Goal: Task Accomplishment & Management: Complete application form

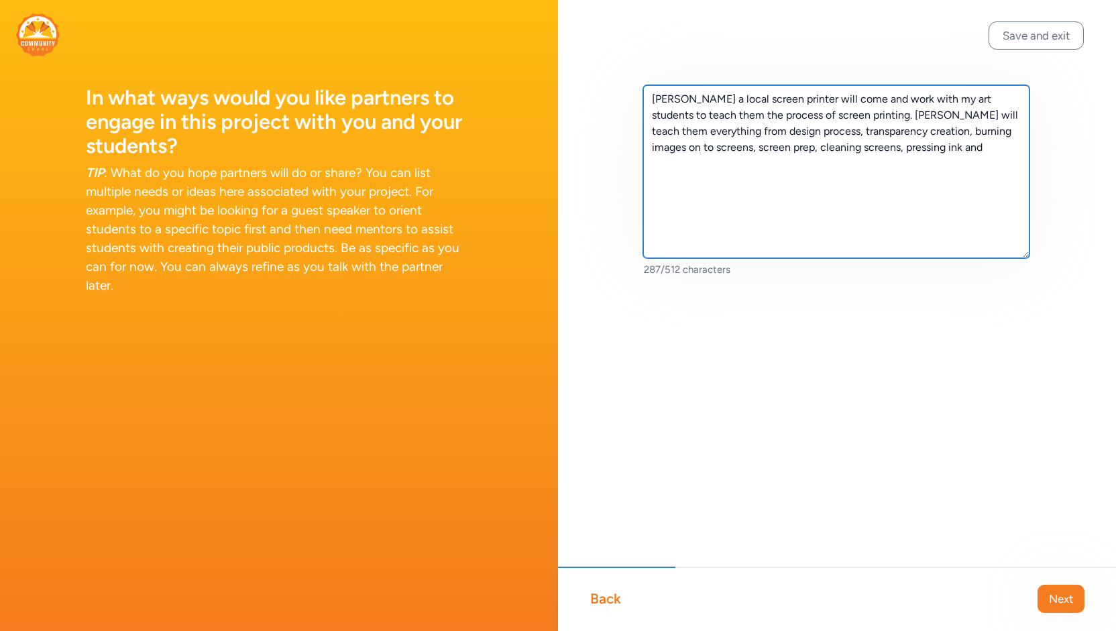
click at [677, 156] on textarea "[PERSON_NAME] a local screen printer will come and work with my art students to…" at bounding box center [836, 171] width 386 height 173
click at [934, 151] on textarea "[PERSON_NAME] a local screen printer will come and work with my art students to…" at bounding box center [836, 171] width 386 height 173
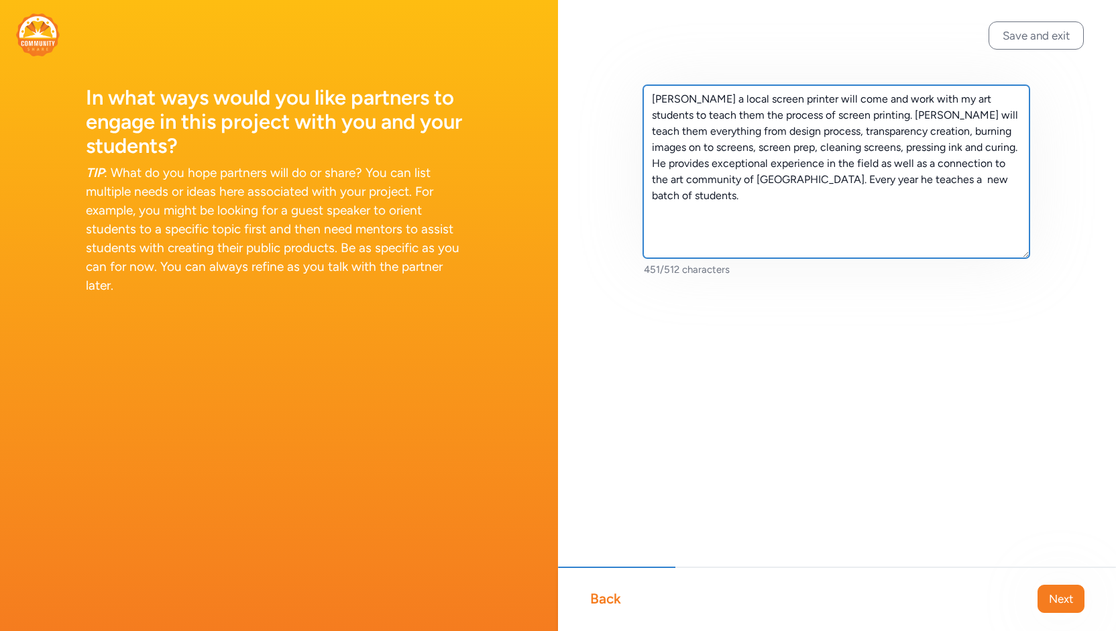
click at [896, 182] on textarea "[PERSON_NAME] a local screen printer will come and work with my art students to…" at bounding box center [836, 171] width 386 height 173
click at [1001, 179] on textarea "[PERSON_NAME] a local screen printer will come and work with my art students to…" at bounding box center [836, 171] width 386 height 173
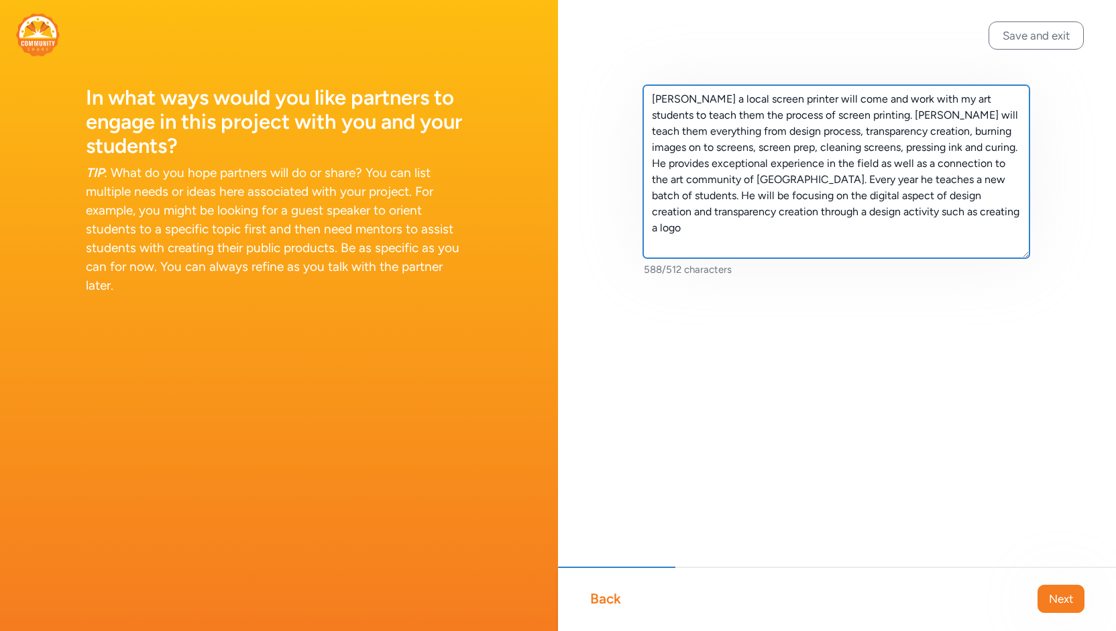
click at [898, 148] on textarea "[PERSON_NAME] a local screen printer will come and work with my art students to…" at bounding box center [836, 171] width 386 height 173
click at [999, 217] on textarea "[PERSON_NAME] a local screen printer will come and work with my art students to…" at bounding box center [836, 171] width 386 height 173
drag, startPoint x: 891, startPoint y: 215, endPoint x: 993, endPoint y: 197, distance: 104.3
click at [993, 197] on textarea "[PERSON_NAME] a local screen printer will come and work with my art students to…" at bounding box center [836, 171] width 386 height 173
drag, startPoint x: 867, startPoint y: 100, endPoint x: 793, endPoint y: 100, distance: 73.8
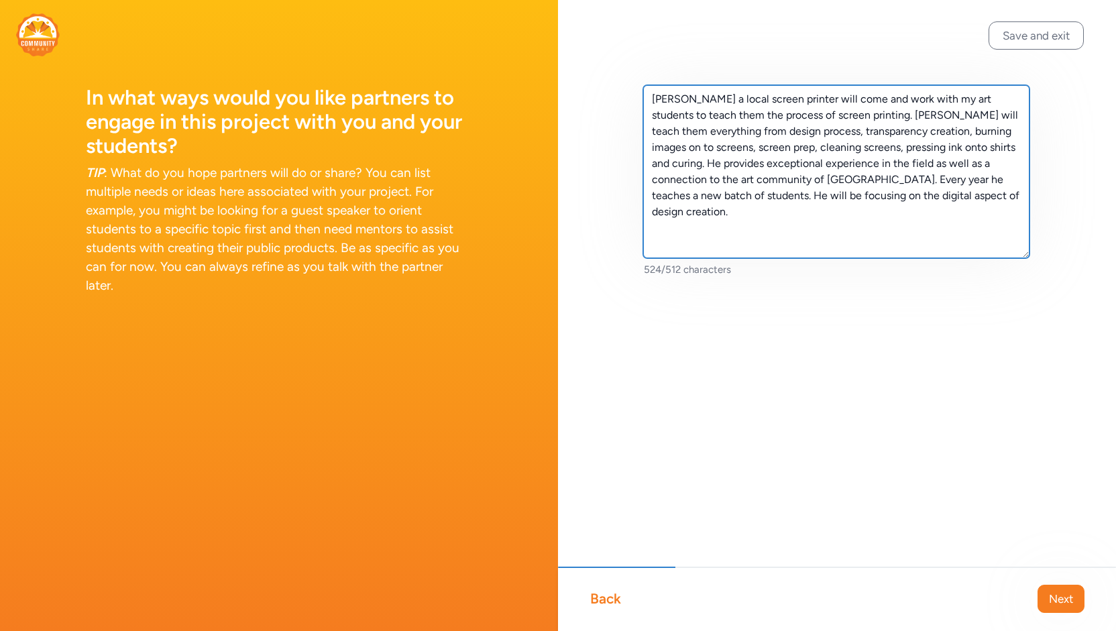
click at [793, 100] on textarea "[PERSON_NAME] a local screen printer will come and work with my art students to…" at bounding box center [836, 171] width 386 height 173
click at [963, 195] on textarea "[PERSON_NAME] will come and work with my art students to teach them the process…" at bounding box center [836, 171] width 386 height 173
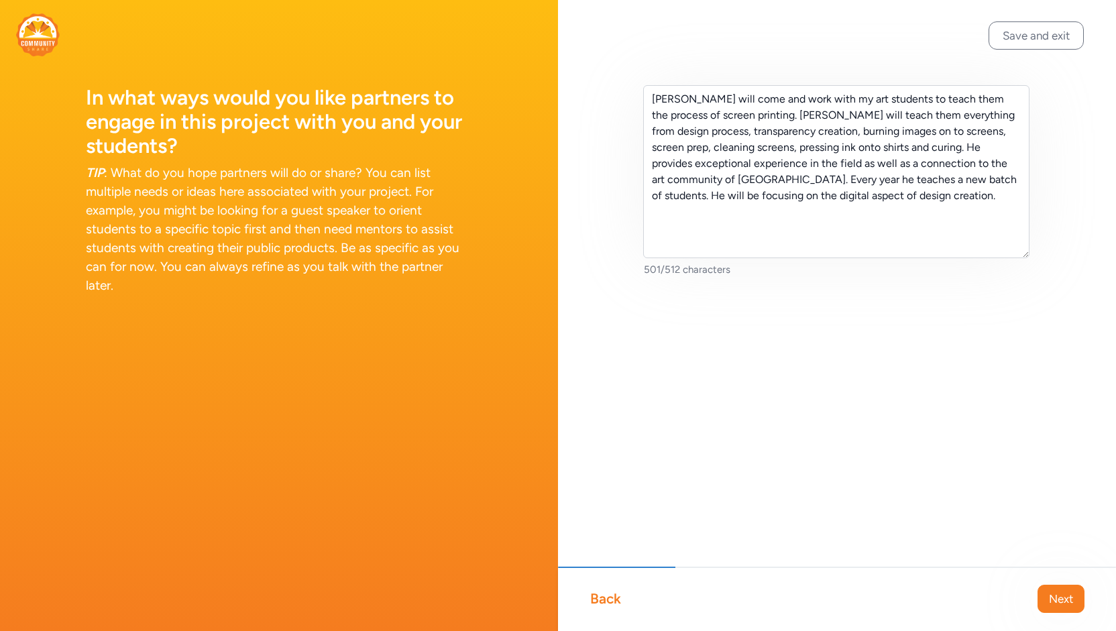
drag, startPoint x: 834, startPoint y: 394, endPoint x: 857, endPoint y: 394, distance: 22.8
click at [834, 392] on div "[PERSON_NAME] will come and work with my art students to teach them the process…" at bounding box center [837, 202] width 558 height 405
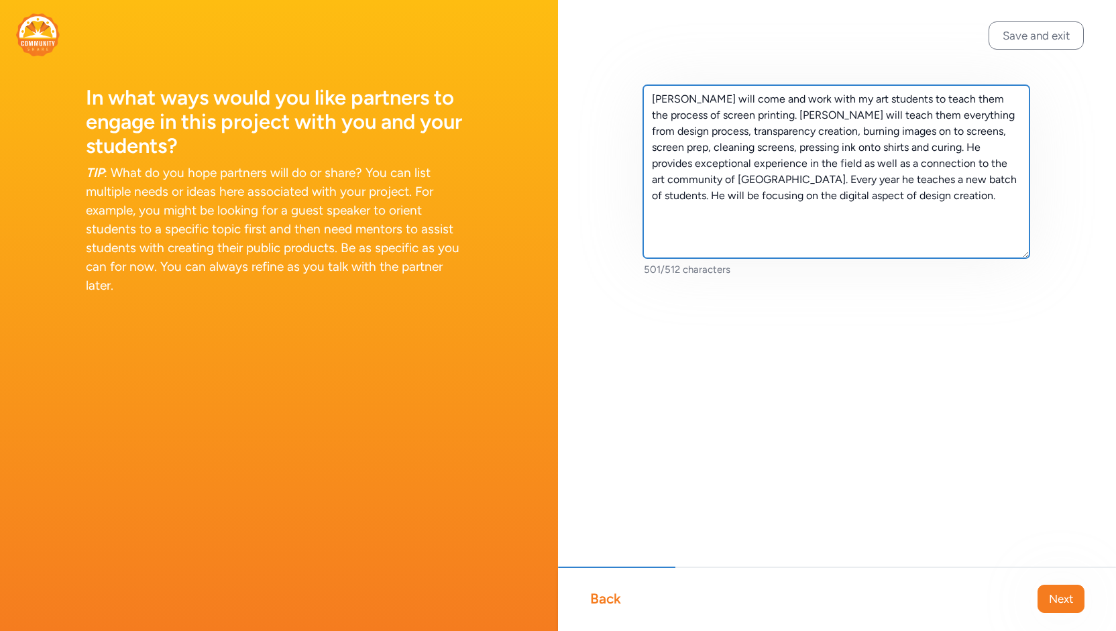
click at [944, 203] on textarea "[PERSON_NAME] will come and work with my art students to teach them the process…" at bounding box center [836, 171] width 386 height 173
type textarea "[PERSON_NAME] will come and work with my art students to teach them the process…"
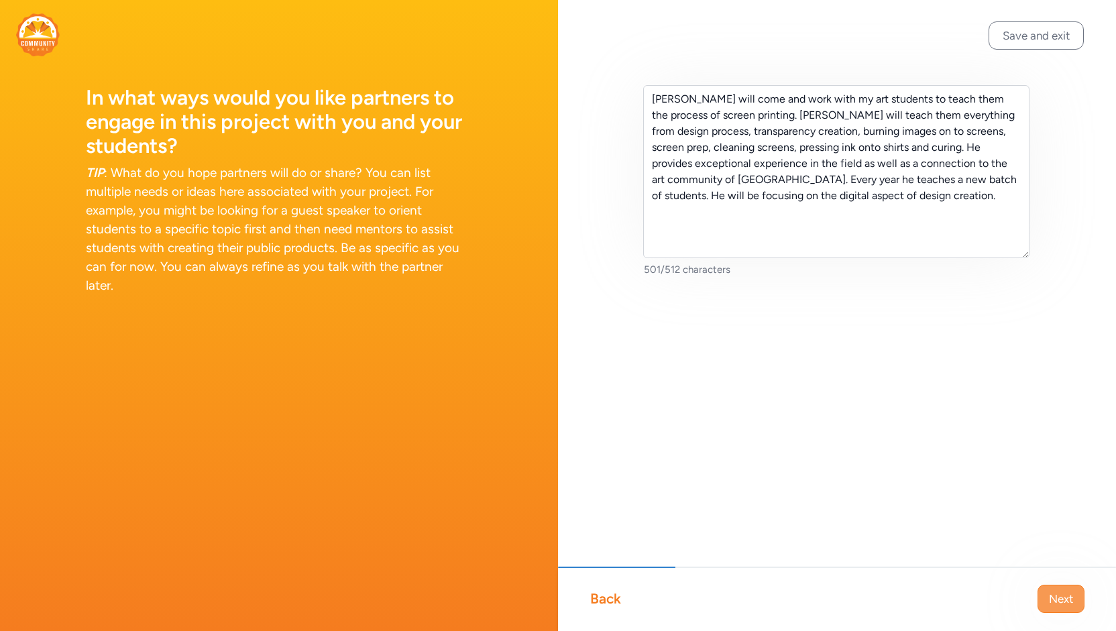
click at [1071, 599] on span "Next" at bounding box center [1061, 599] width 24 height 16
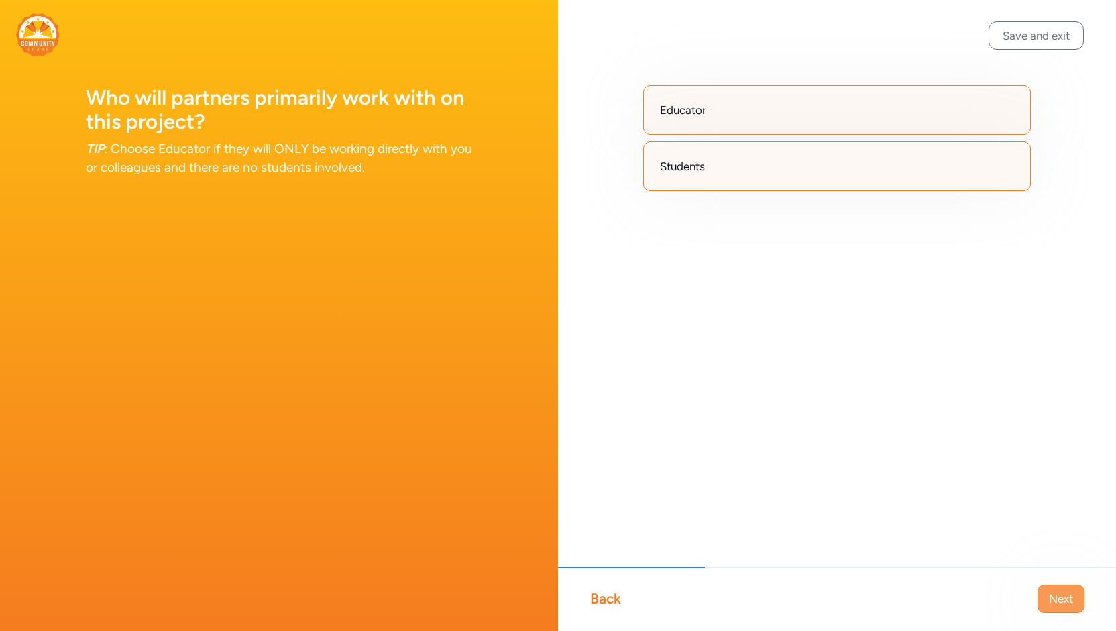
click at [1056, 604] on span "Next" at bounding box center [1061, 599] width 24 height 16
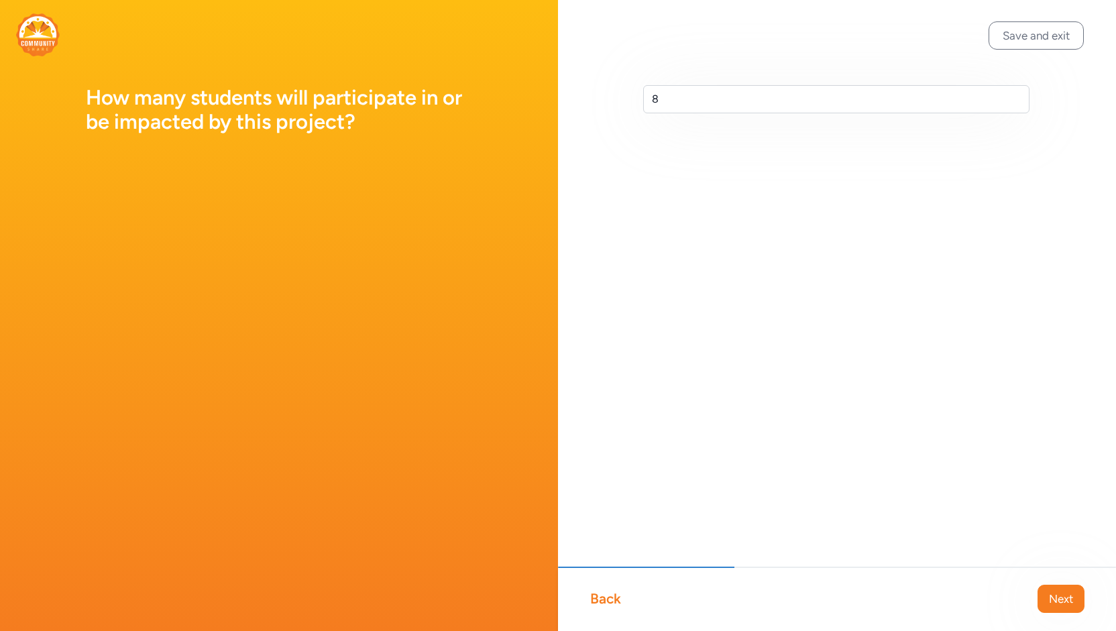
click at [1056, 604] on span "Next" at bounding box center [1061, 599] width 24 height 16
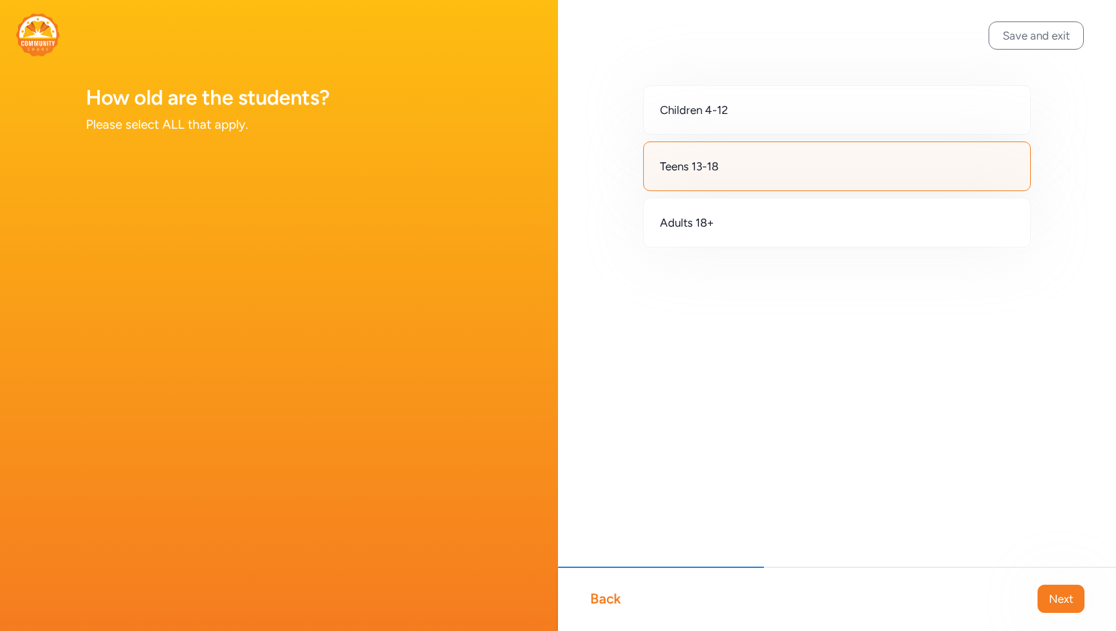
click at [1056, 604] on span "Next" at bounding box center [1061, 599] width 24 height 16
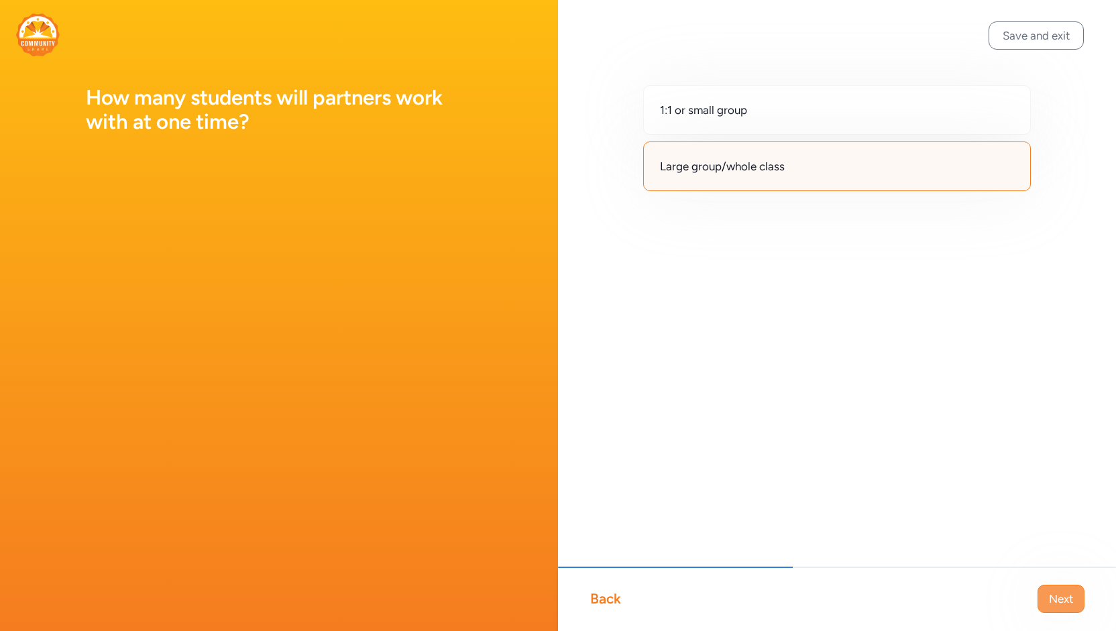
click at [1056, 604] on span "Next" at bounding box center [1061, 599] width 24 height 16
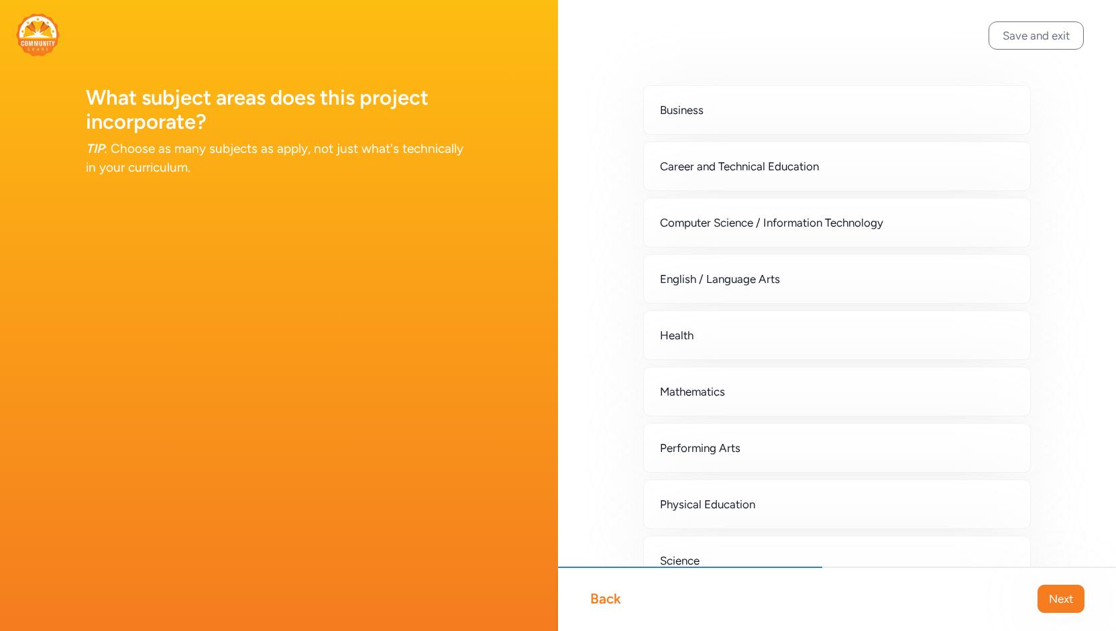
click at [1056, 604] on span "Next" at bounding box center [1061, 599] width 24 height 16
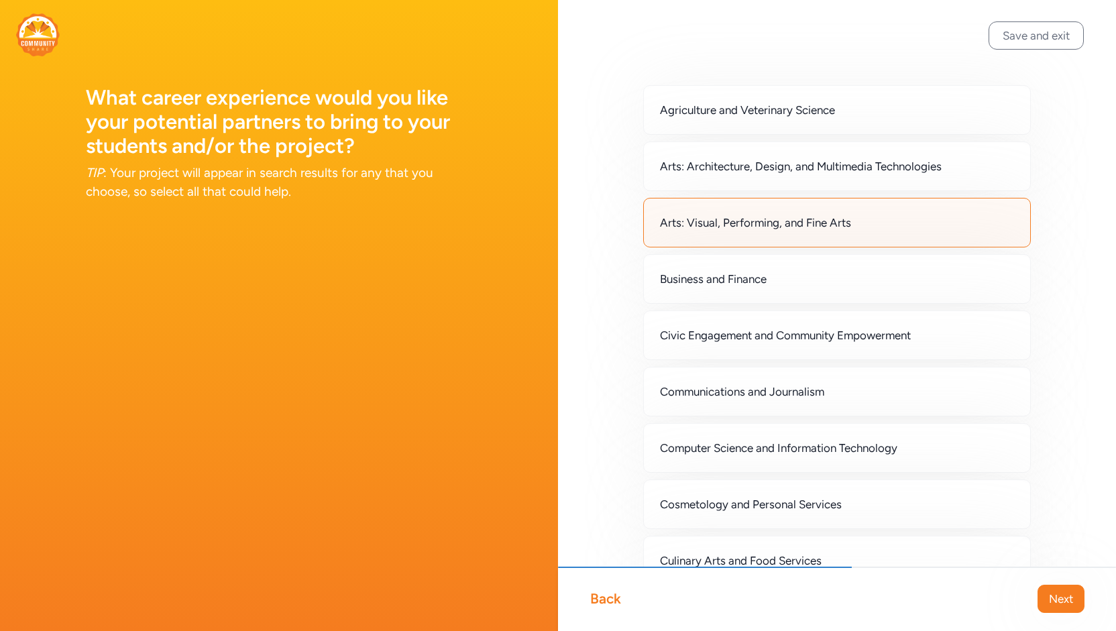
click at [1056, 604] on span "Next" at bounding box center [1061, 599] width 24 height 16
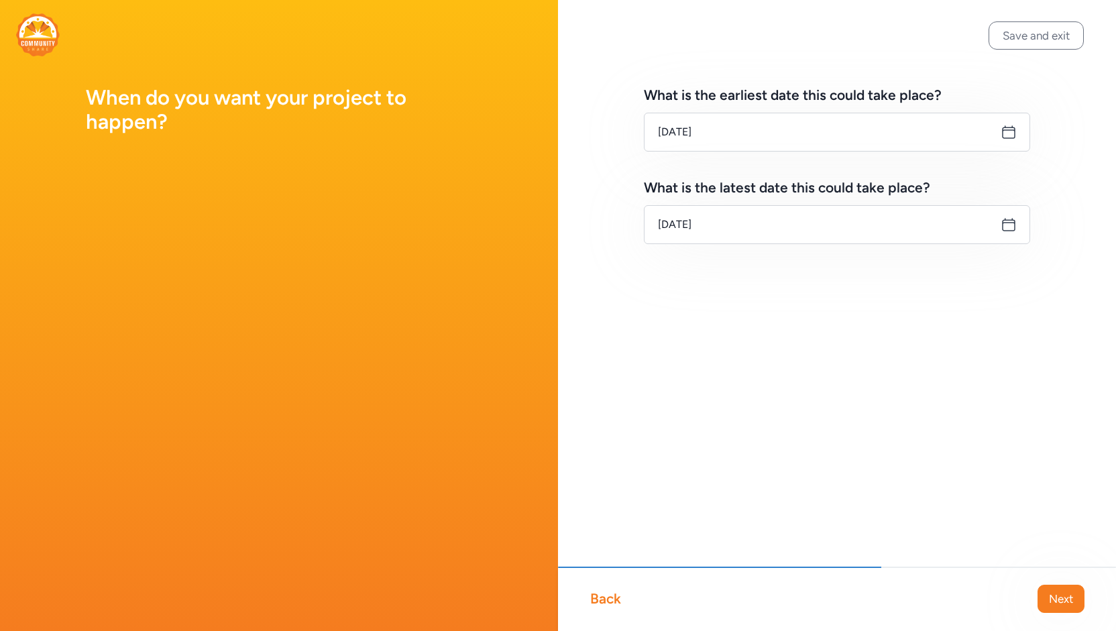
click at [1056, 604] on span "Next" at bounding box center [1061, 599] width 24 height 16
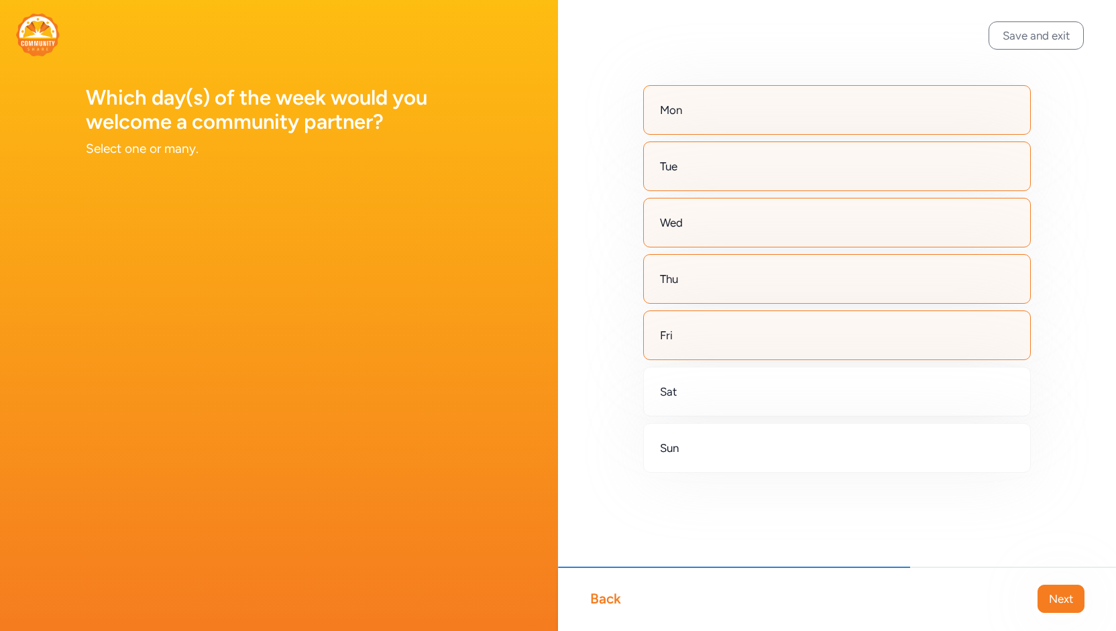
click at [1056, 604] on span "Next" at bounding box center [1061, 599] width 24 height 16
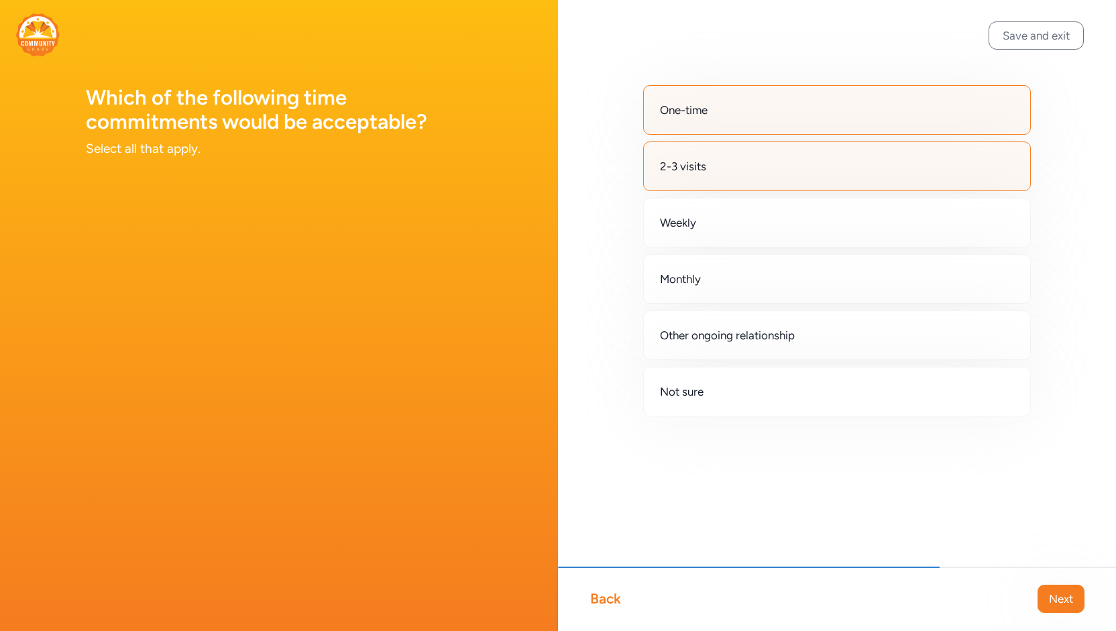
click at [1056, 604] on span "Next" at bounding box center [1061, 599] width 24 height 16
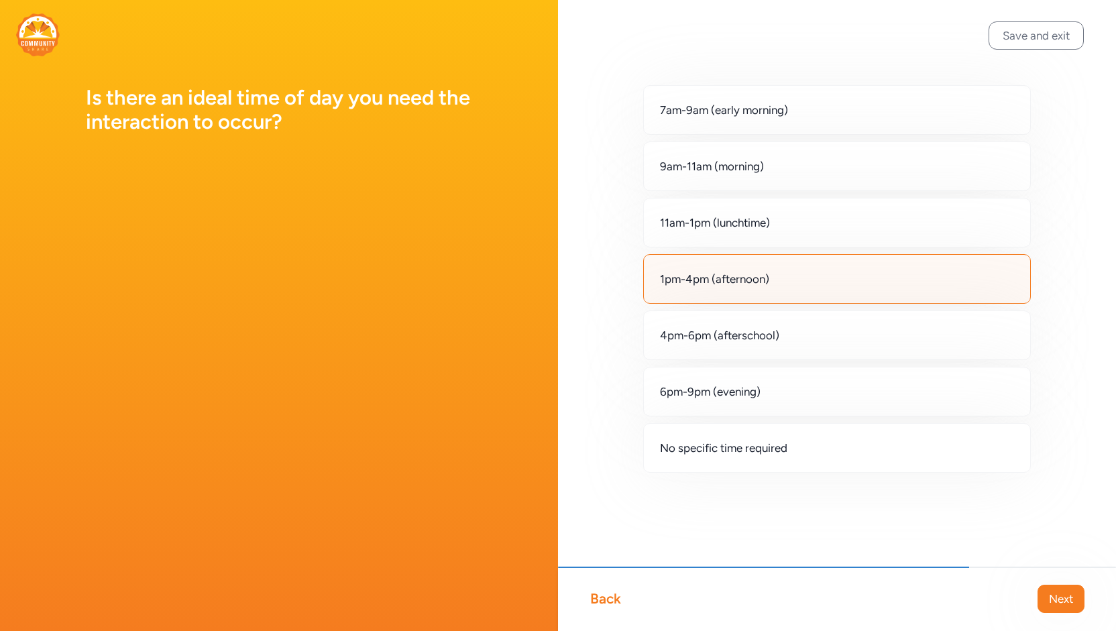
click at [1056, 604] on span "Next" at bounding box center [1061, 599] width 24 height 16
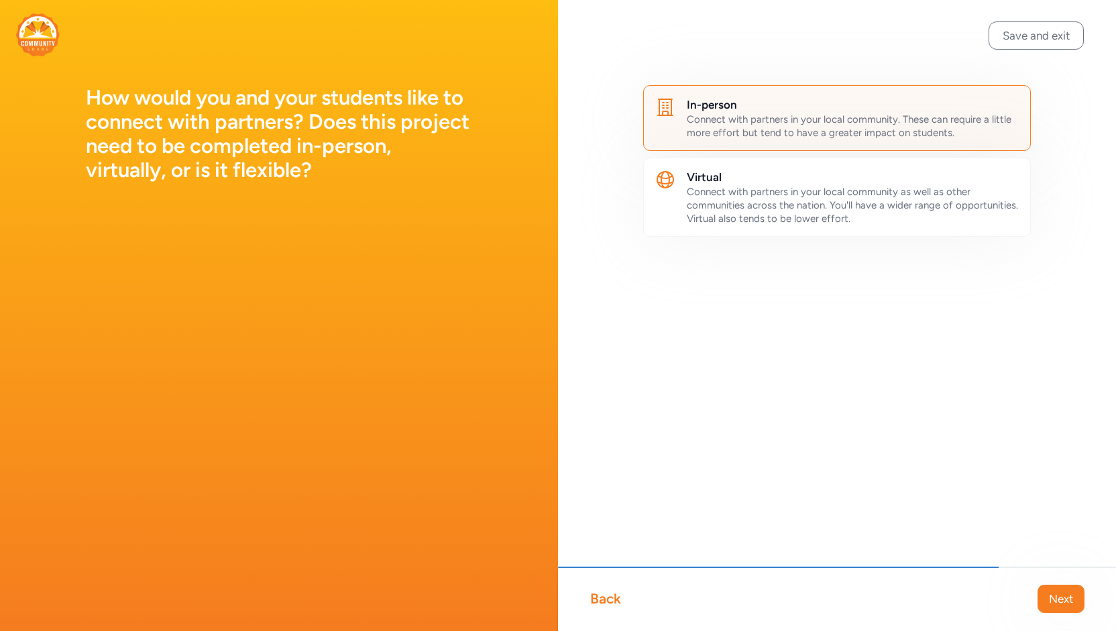
click at [1056, 604] on span "Next" at bounding box center [1061, 599] width 24 height 16
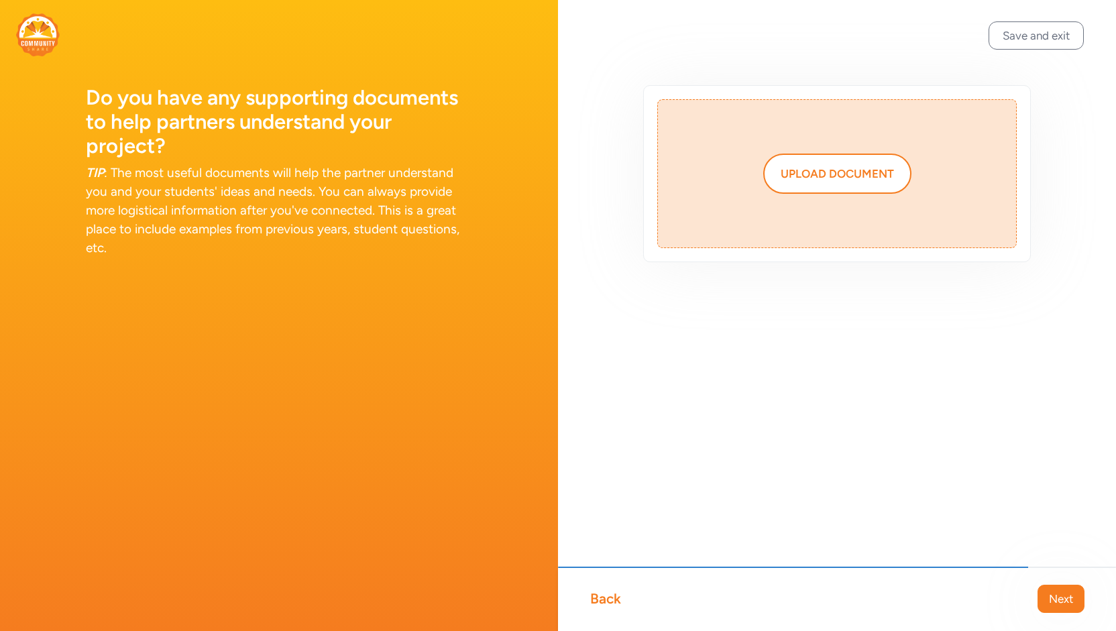
click at [1056, 604] on span "Next" at bounding box center [1061, 599] width 24 height 16
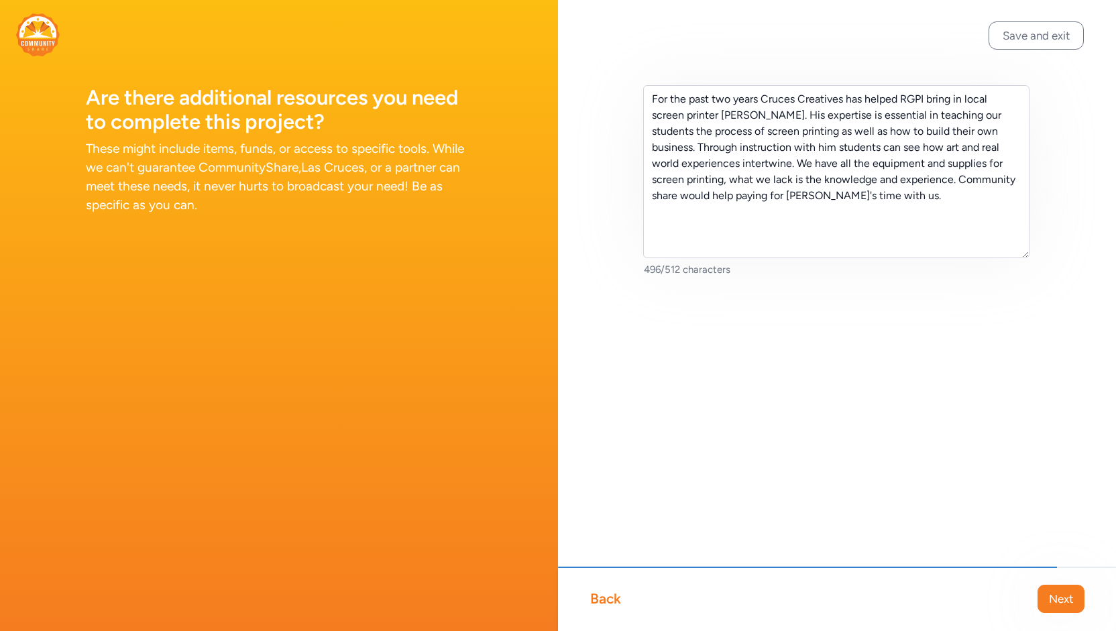
click at [598, 594] on div "Back" at bounding box center [605, 599] width 31 height 19
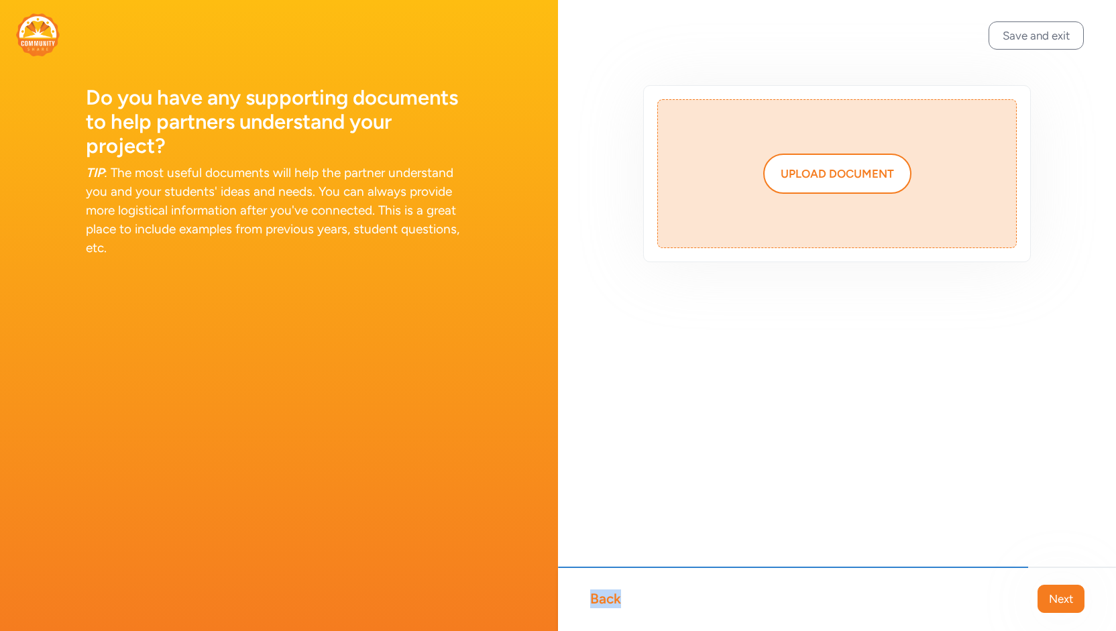
click at [598, 594] on div "Back" at bounding box center [605, 599] width 31 height 19
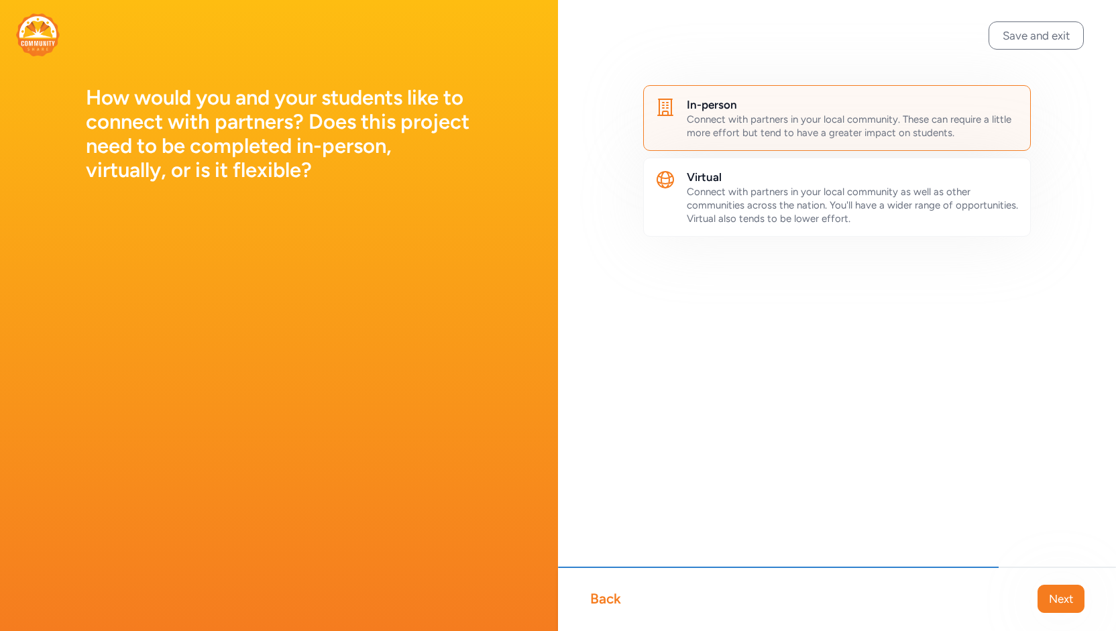
click at [598, 594] on div "Back" at bounding box center [605, 599] width 31 height 19
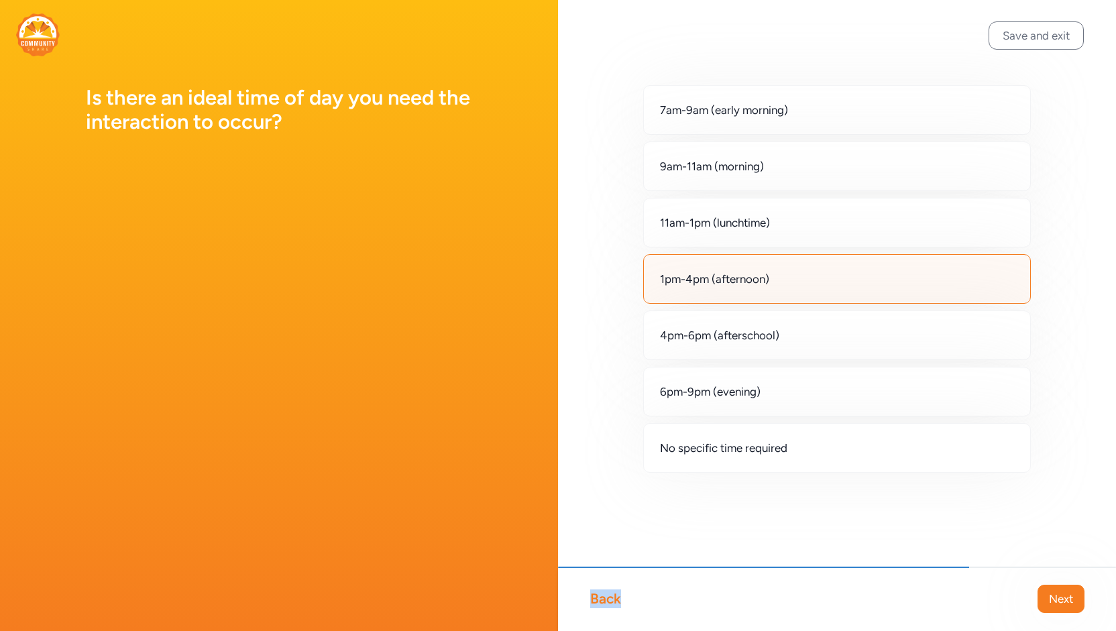
click at [598, 594] on div "Back" at bounding box center [605, 599] width 31 height 19
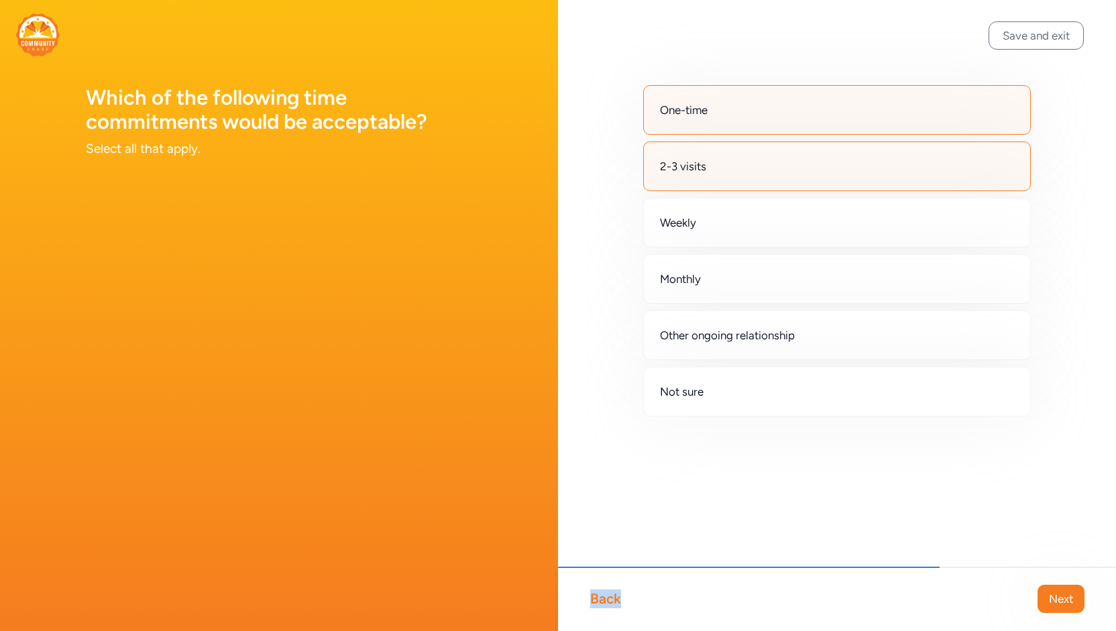
click at [598, 594] on div "Back" at bounding box center [605, 599] width 31 height 19
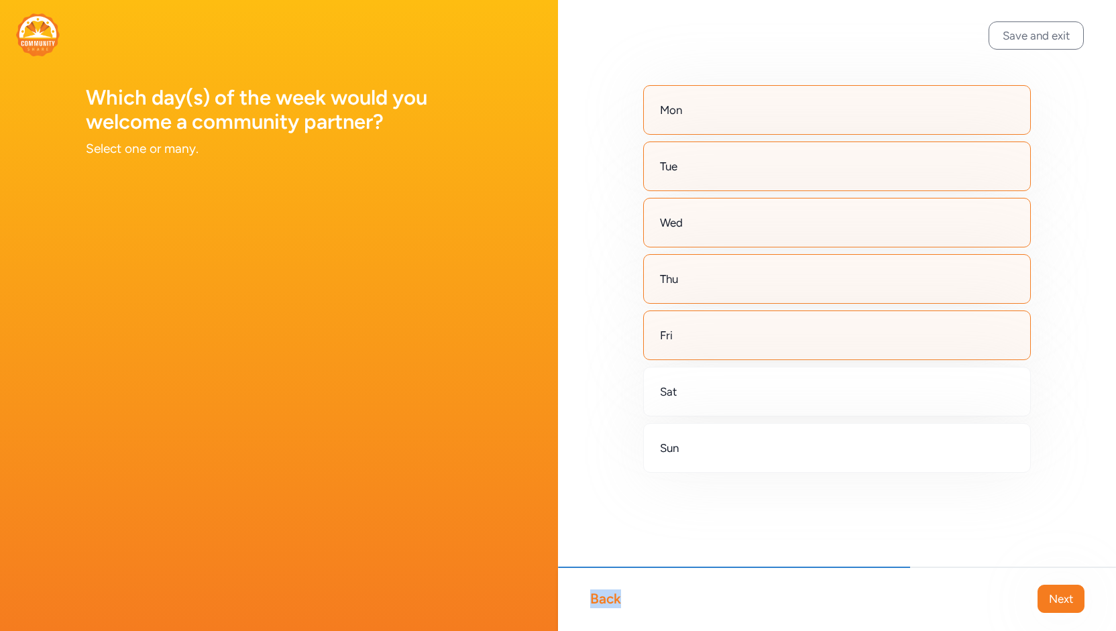
click at [598, 594] on div "Back" at bounding box center [605, 599] width 31 height 19
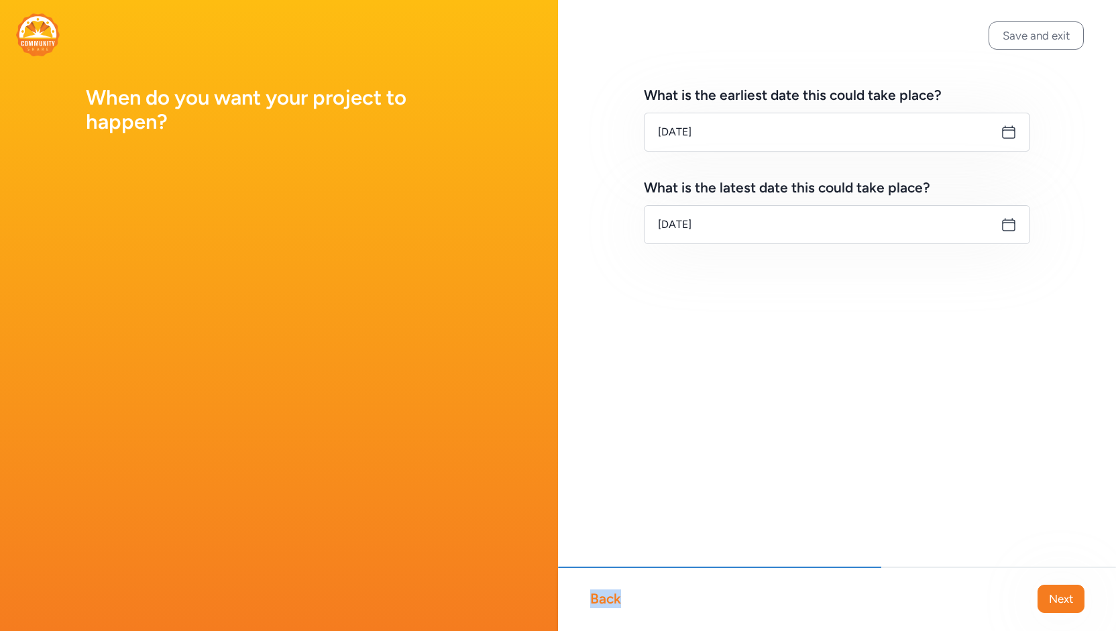
click at [598, 594] on div "Back" at bounding box center [605, 599] width 31 height 19
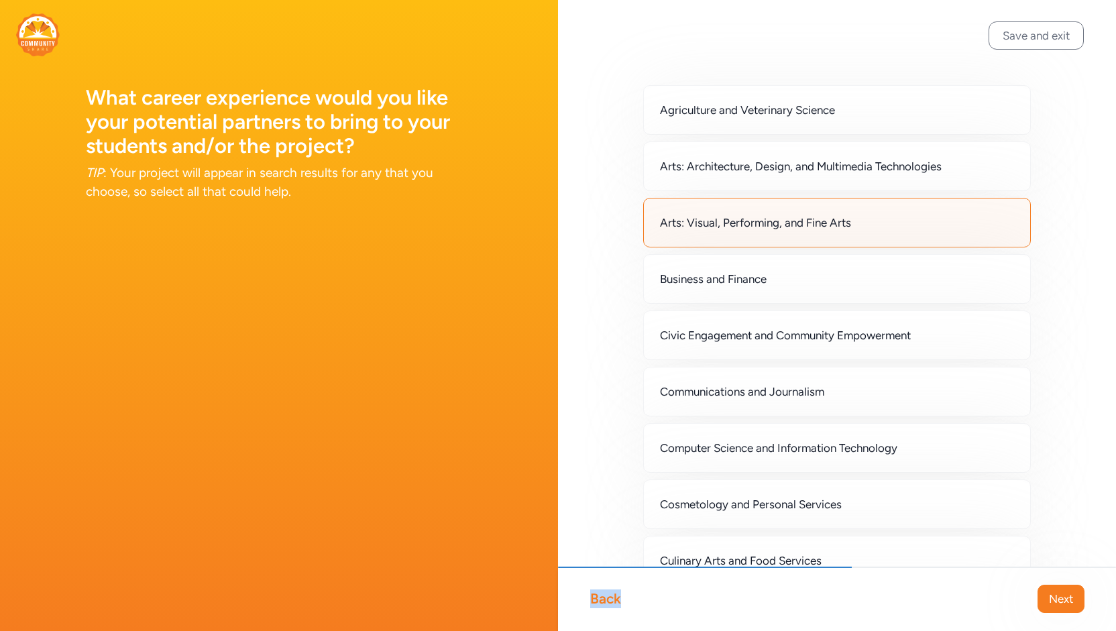
click at [598, 594] on div "Back" at bounding box center [605, 599] width 31 height 19
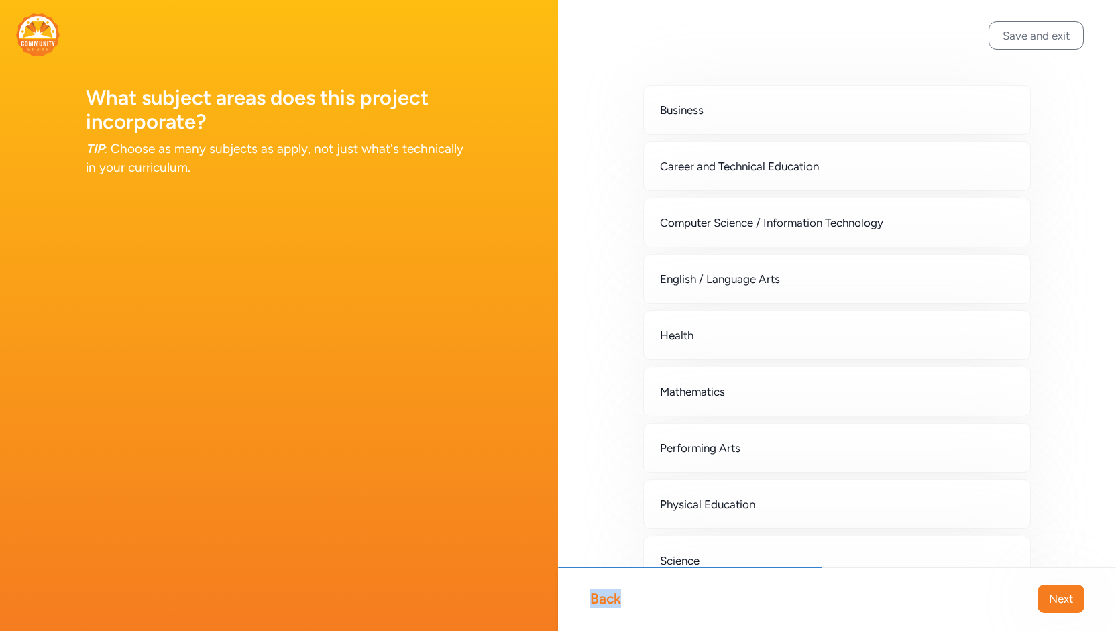
click at [598, 594] on div "Back" at bounding box center [605, 599] width 31 height 19
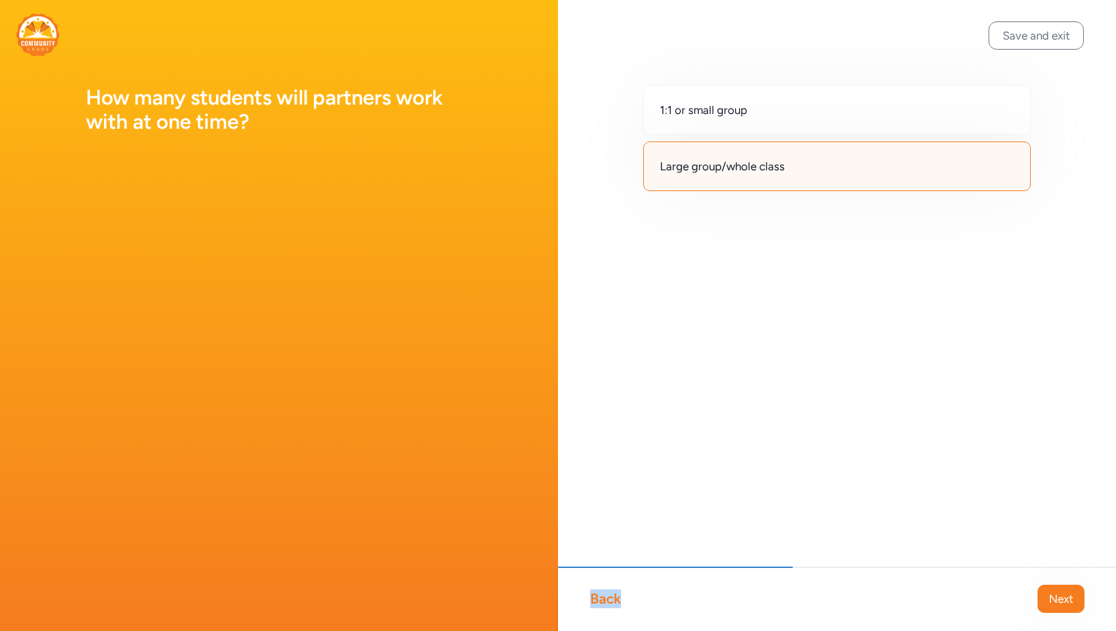
click at [598, 594] on div "Back" at bounding box center [605, 599] width 31 height 19
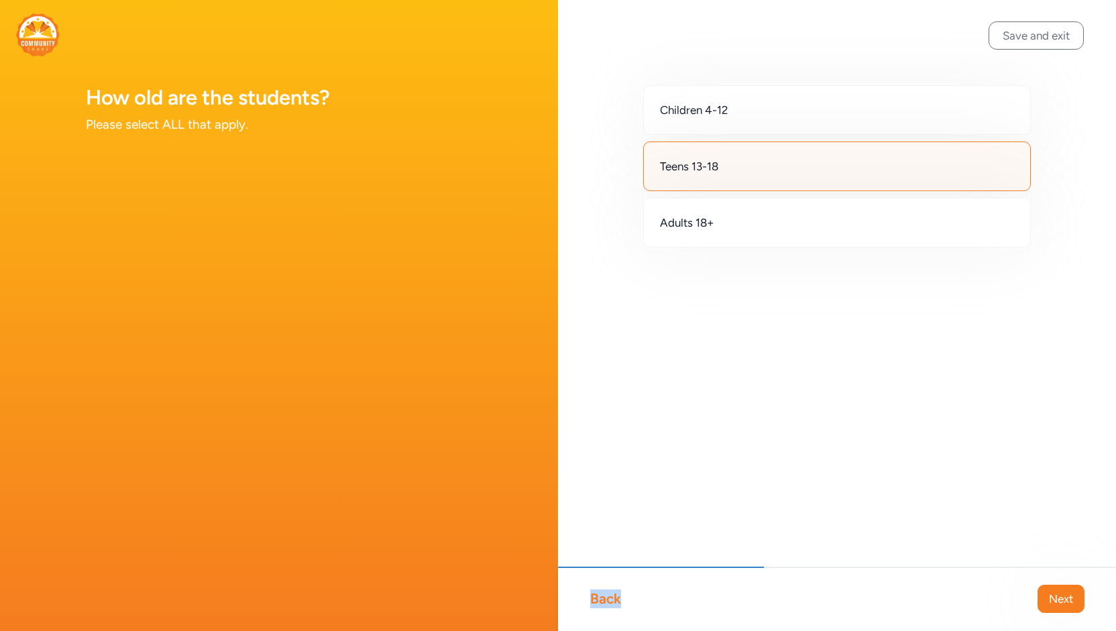
click at [598, 594] on div "Back" at bounding box center [605, 599] width 31 height 19
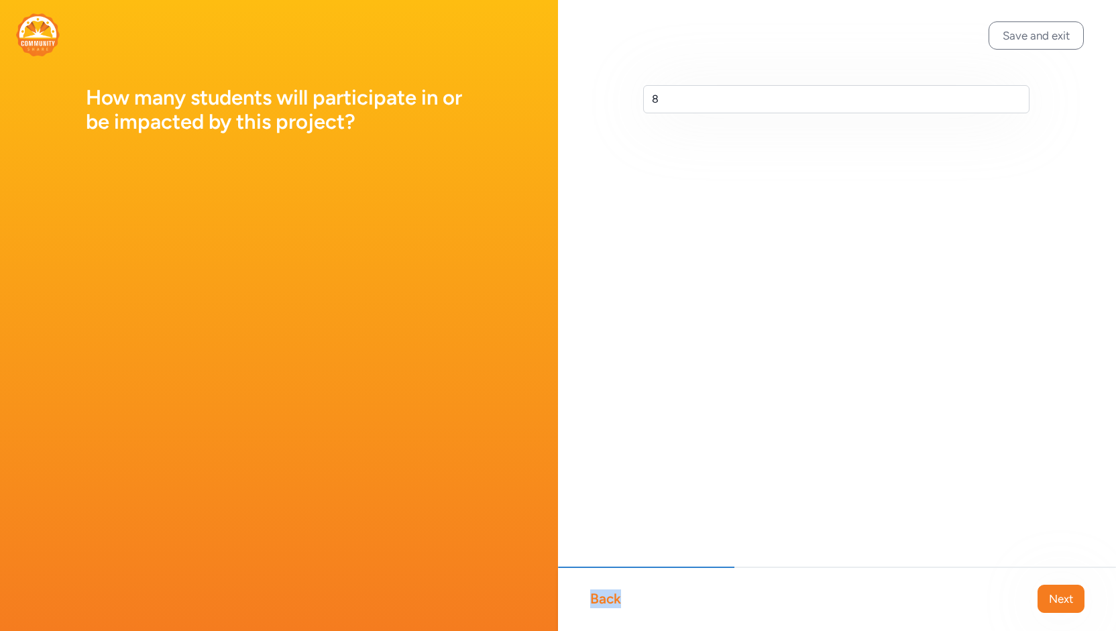
click at [598, 594] on div "Back" at bounding box center [605, 599] width 31 height 19
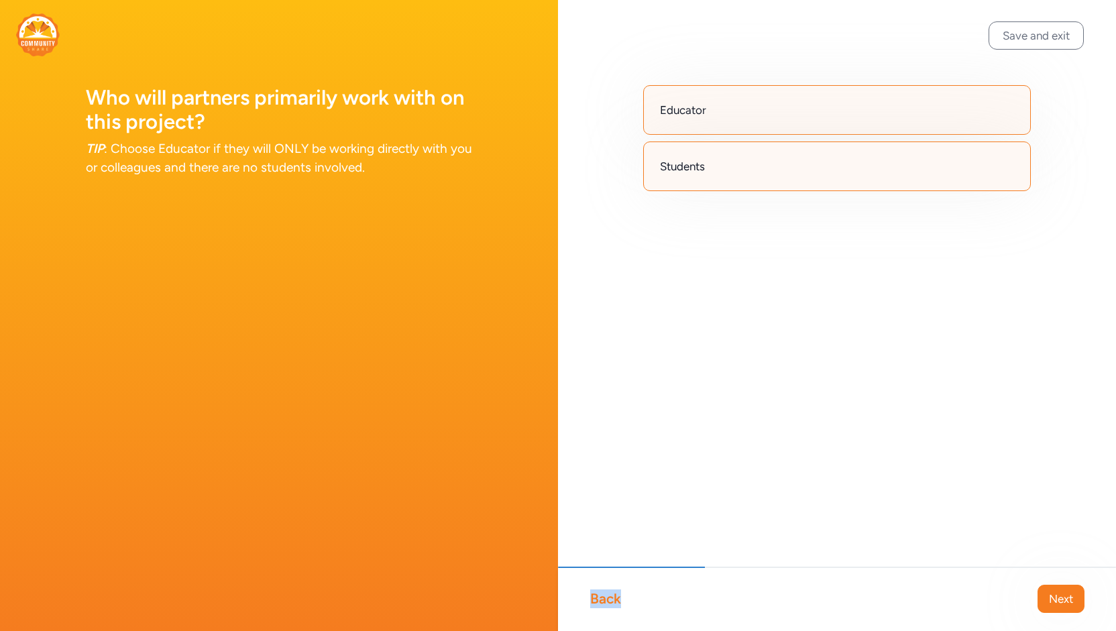
click at [598, 594] on div "Back" at bounding box center [605, 599] width 31 height 19
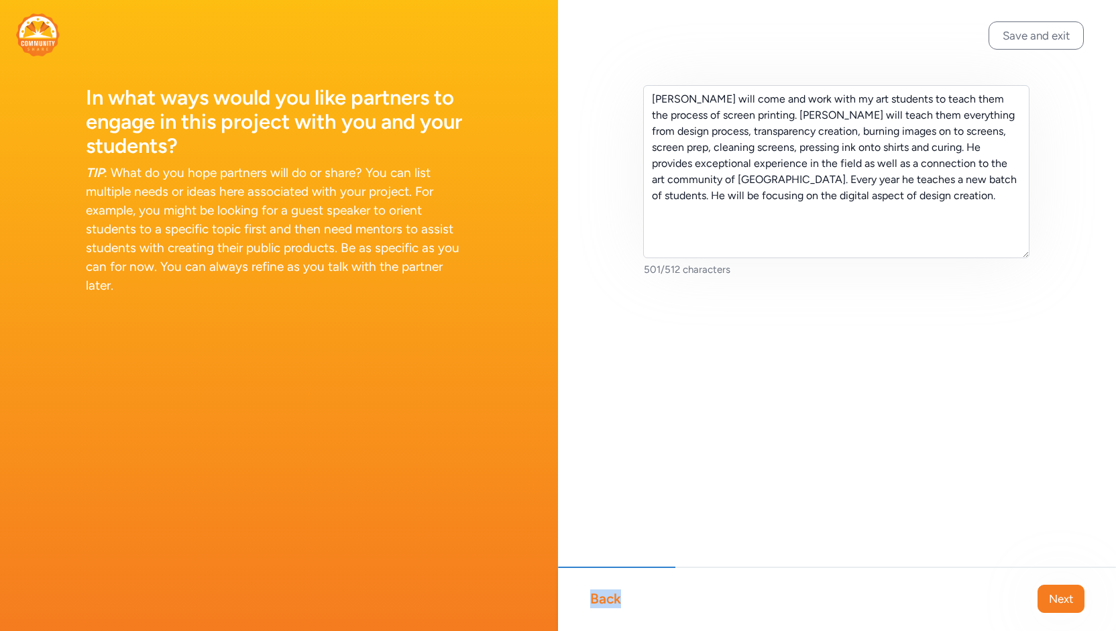
click at [598, 594] on div "Back" at bounding box center [605, 599] width 31 height 19
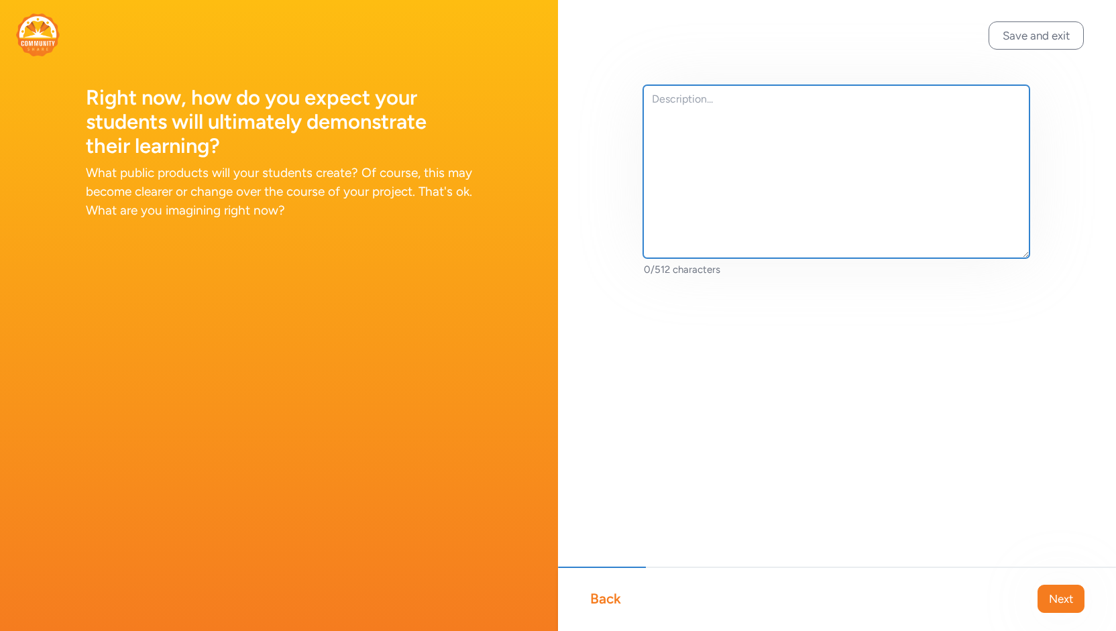
click at [685, 101] on textarea at bounding box center [836, 171] width 386 height 173
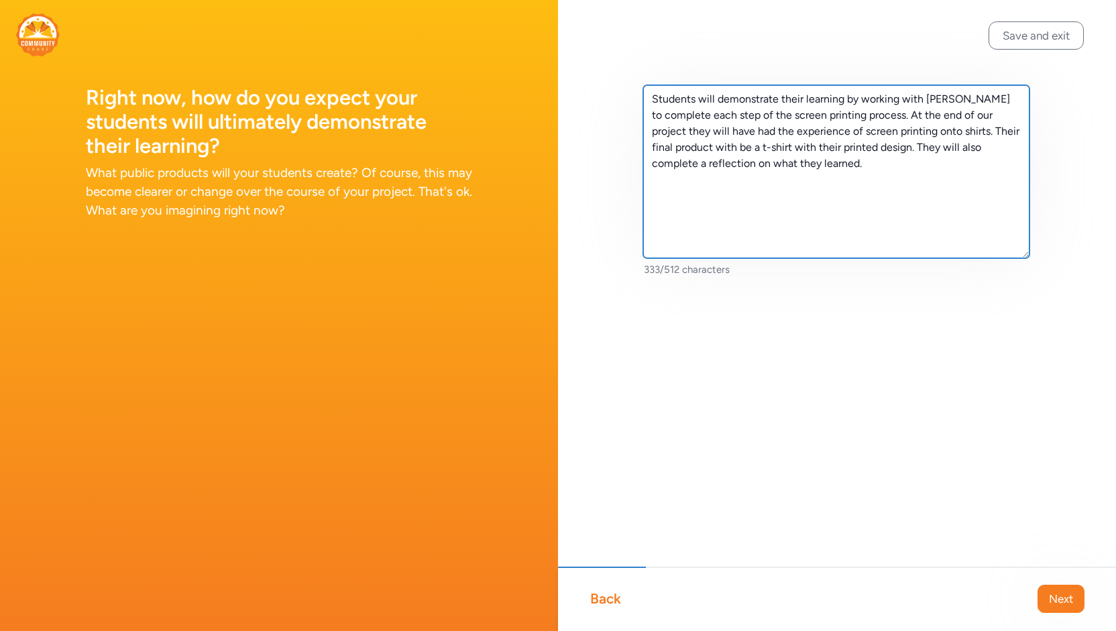
type textarea "Students will demonstrate their learning by working with [PERSON_NAME] to compl…"
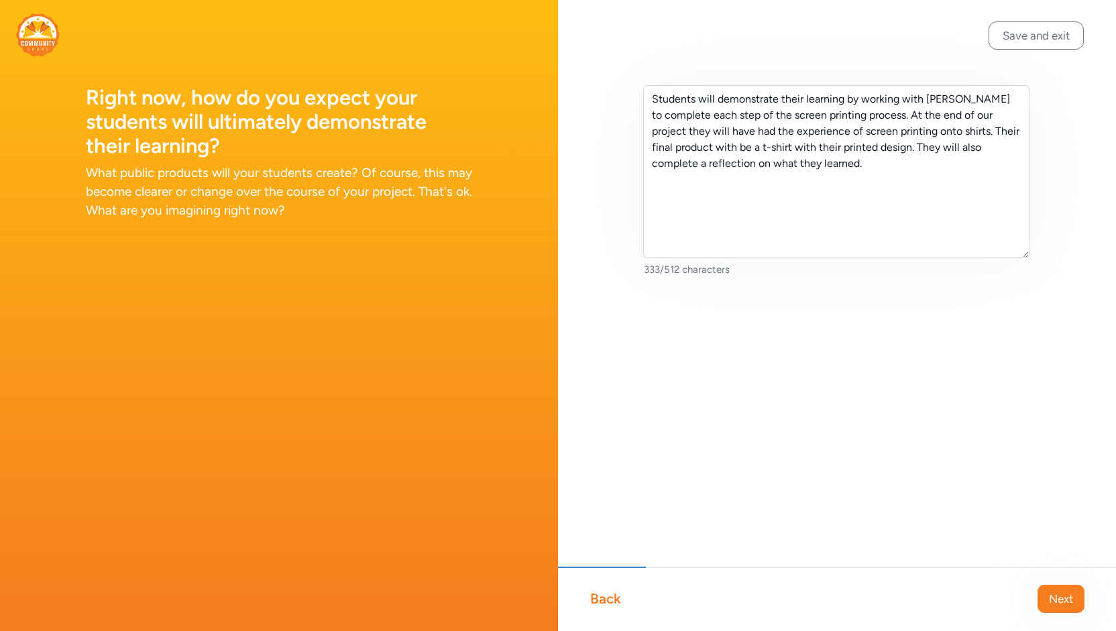
click at [613, 602] on div "Back" at bounding box center [605, 599] width 31 height 19
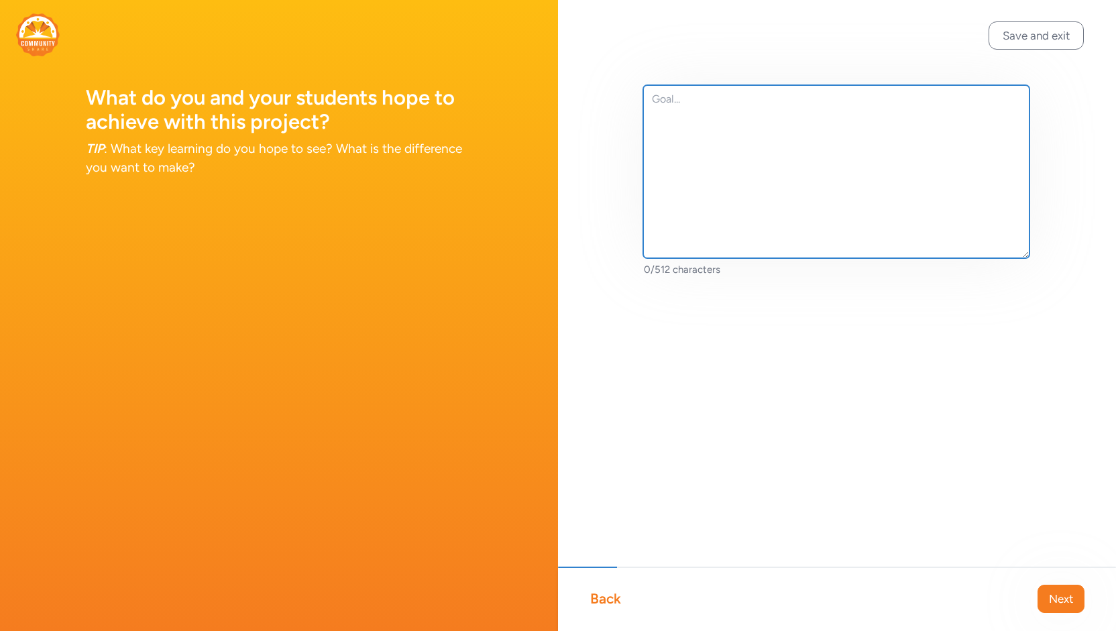
click at [653, 95] on textarea at bounding box center [836, 171] width 386 height 173
type textarea "W"
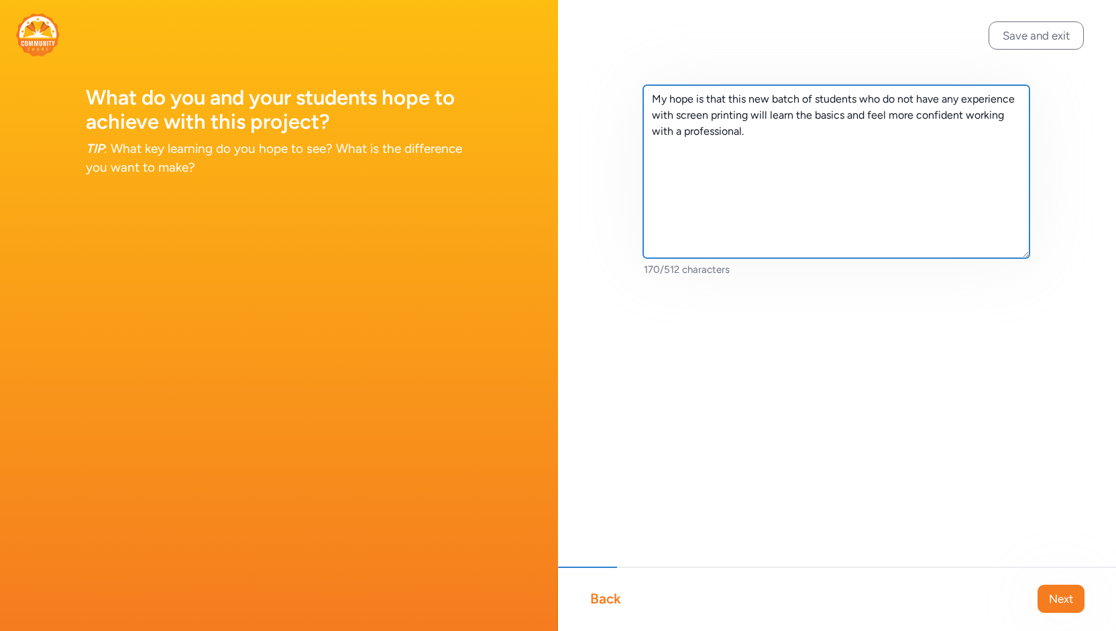
click at [962, 115] on textarea "My hope is that this new batch of students who do not have any experience with …" at bounding box center [836, 171] width 386 height 173
click at [912, 128] on textarea "My hope is that this new batch of students who do not have any experience with …" at bounding box center [836, 171] width 386 height 173
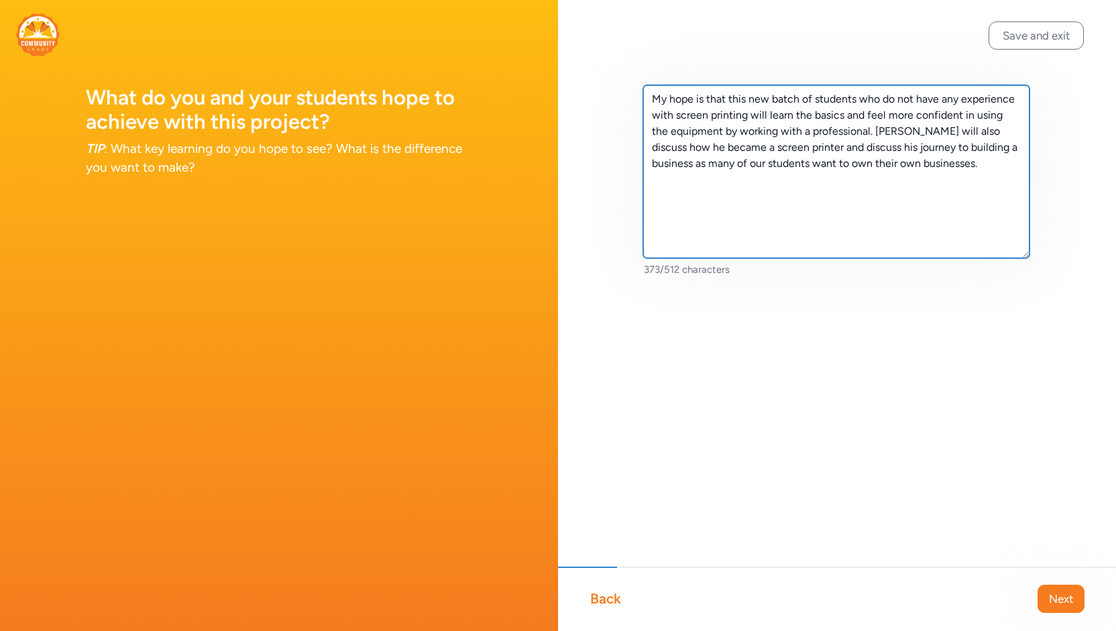
type textarea "My hope is that this new batch of students who do not have any experience with …"
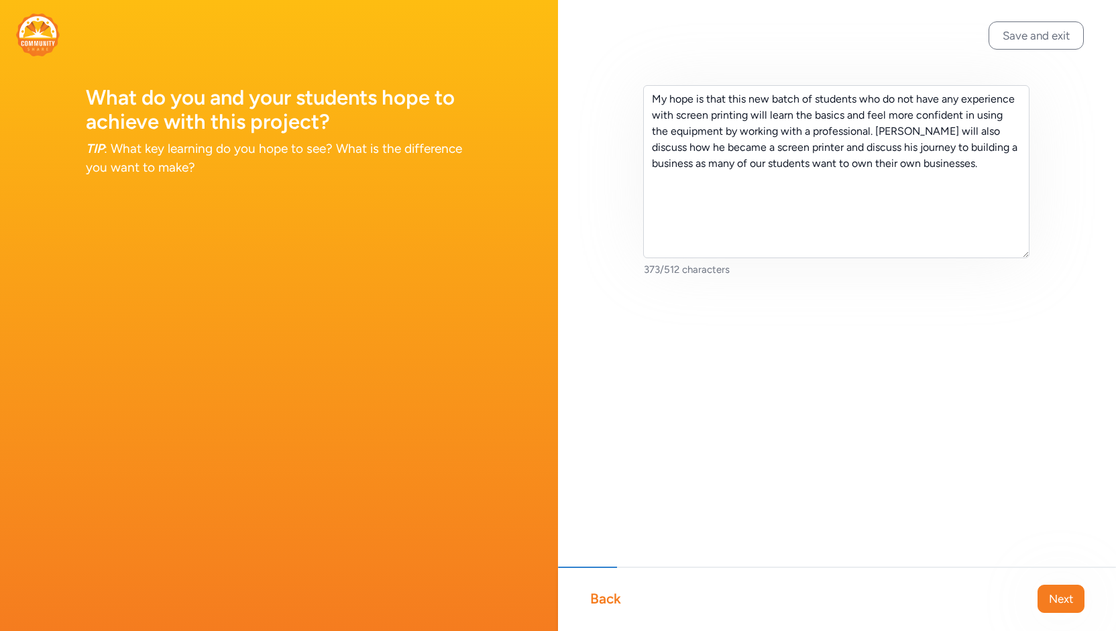
click at [603, 606] on div "Back" at bounding box center [605, 599] width 31 height 19
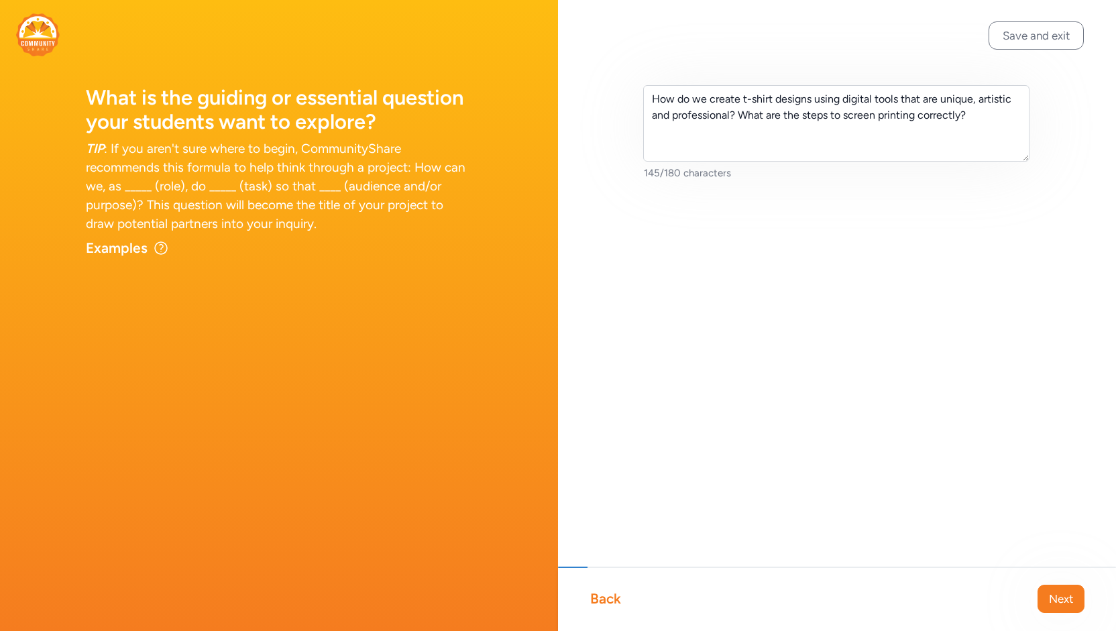
click at [603, 606] on div "Back" at bounding box center [605, 599] width 31 height 19
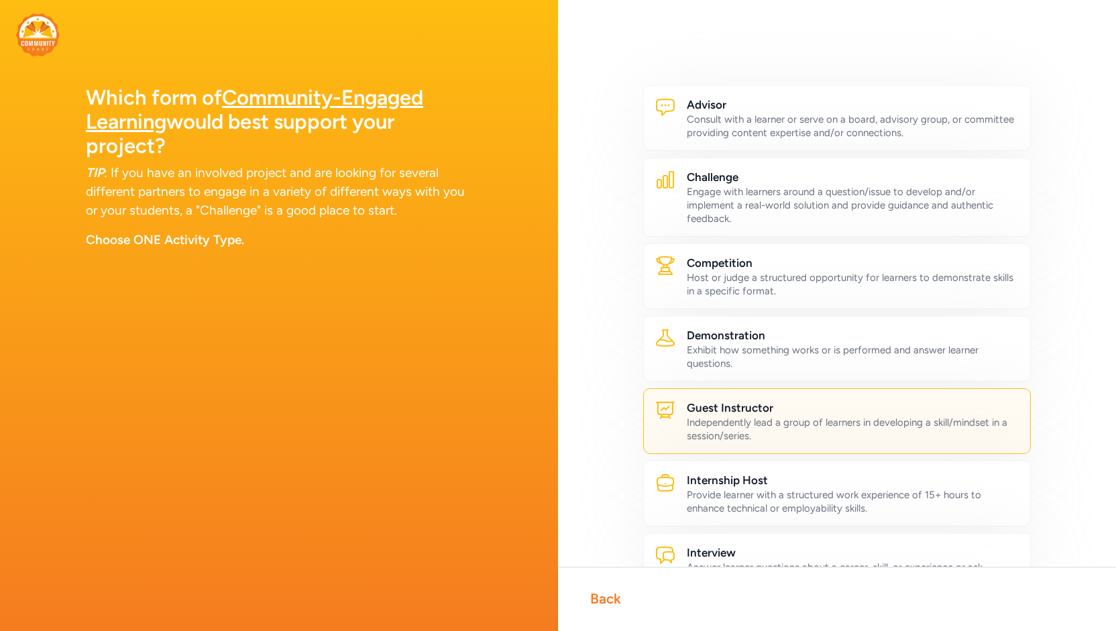
click at [610, 600] on div "Back" at bounding box center [605, 599] width 31 height 19
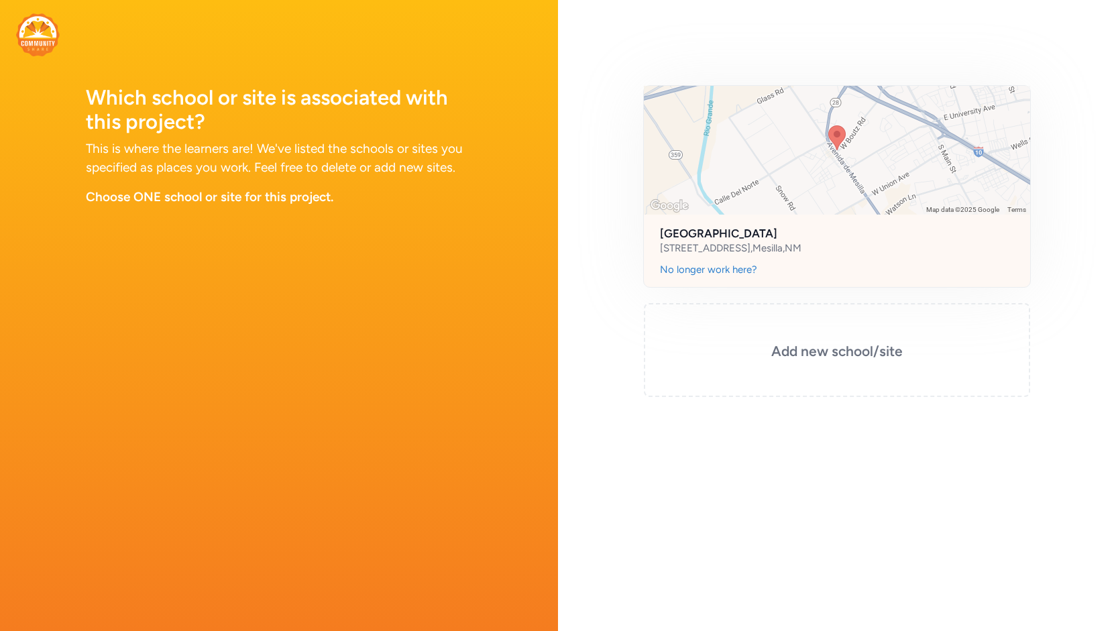
click at [780, 233] on h2 "[GEOGRAPHIC_DATA]" at bounding box center [837, 233] width 354 height 16
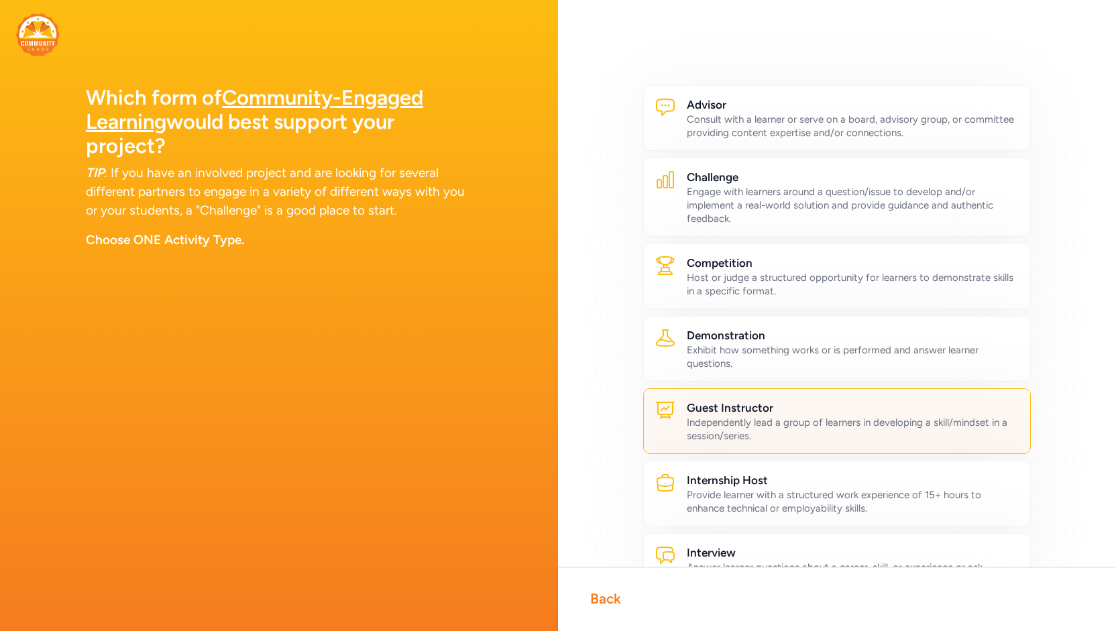
click at [739, 420] on div "Independently lead a group of learners in developing a skill/mindset in a sessi…" at bounding box center [853, 429] width 333 height 27
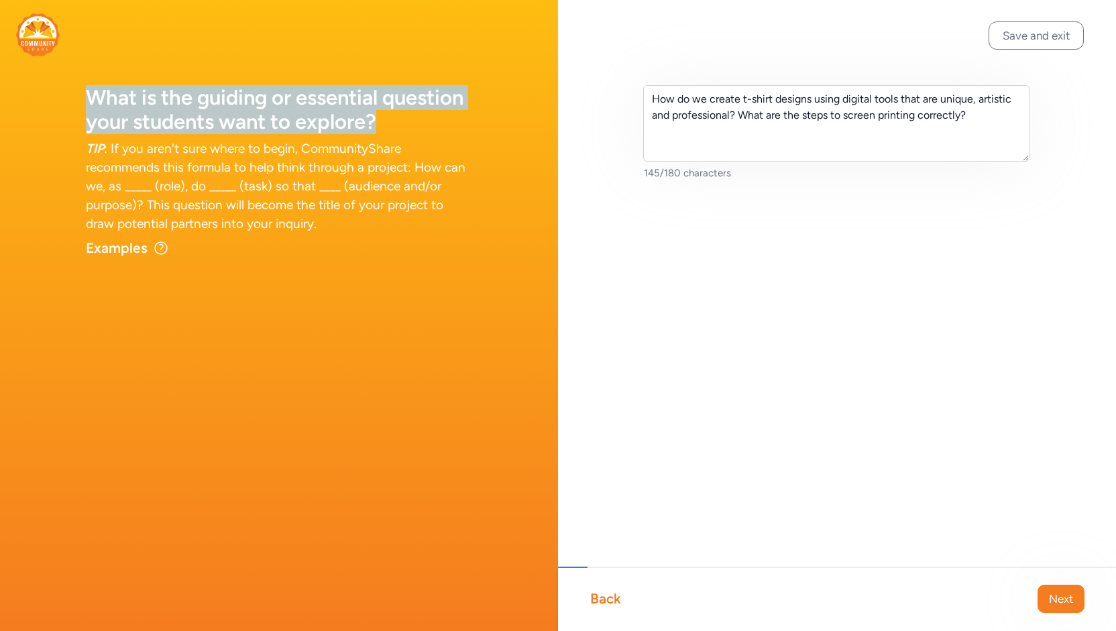
drag, startPoint x: 290, startPoint y: 113, endPoint x: 86, endPoint y: 102, distance: 204.2
click at [86, 102] on h1 "What is the guiding or essential question your students want to explore?" at bounding box center [279, 110] width 386 height 48
copy h1 "What is the guiding or essential question your students want to explore?"
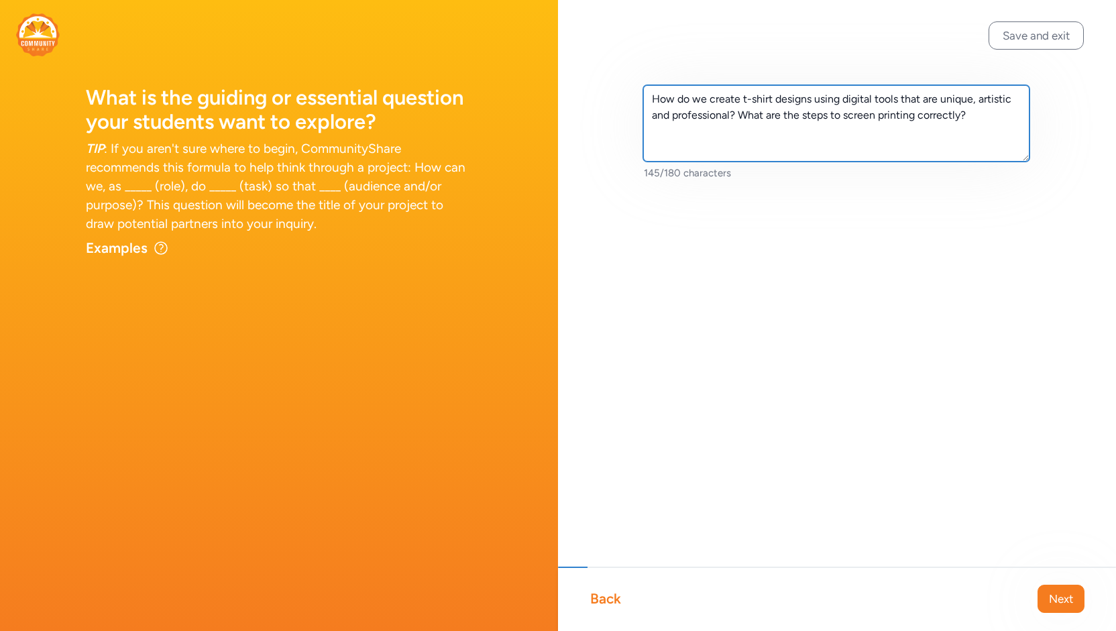
drag, startPoint x: 995, startPoint y: 121, endPoint x: 601, endPoint y: 87, distance: 395.3
click at [608, 89] on div "How do we create t-shirt designs using digital tools that are unique, artistic …" at bounding box center [837, 154] width 558 height 309
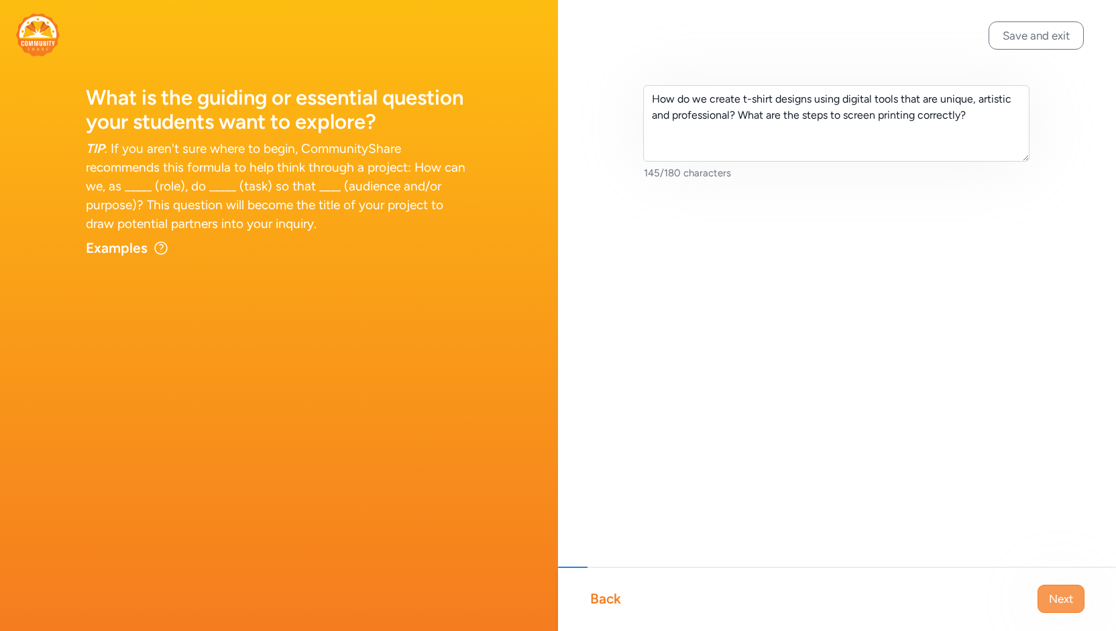
click at [1048, 599] on button "Next" at bounding box center [1061, 599] width 47 height 28
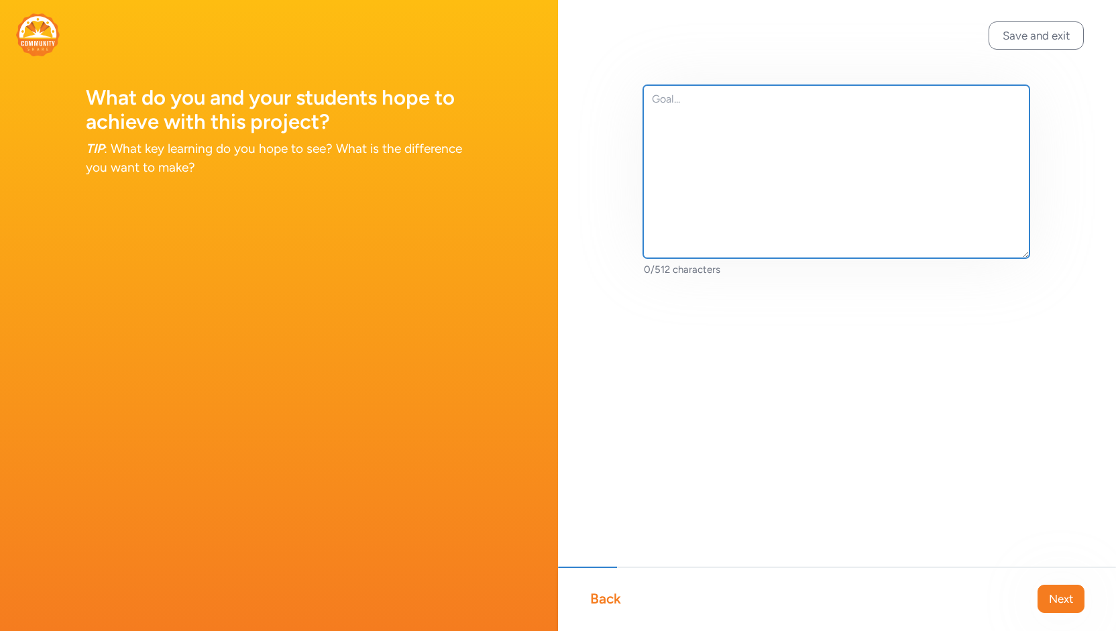
click at [649, 115] on textarea at bounding box center [836, 171] width 386 height 173
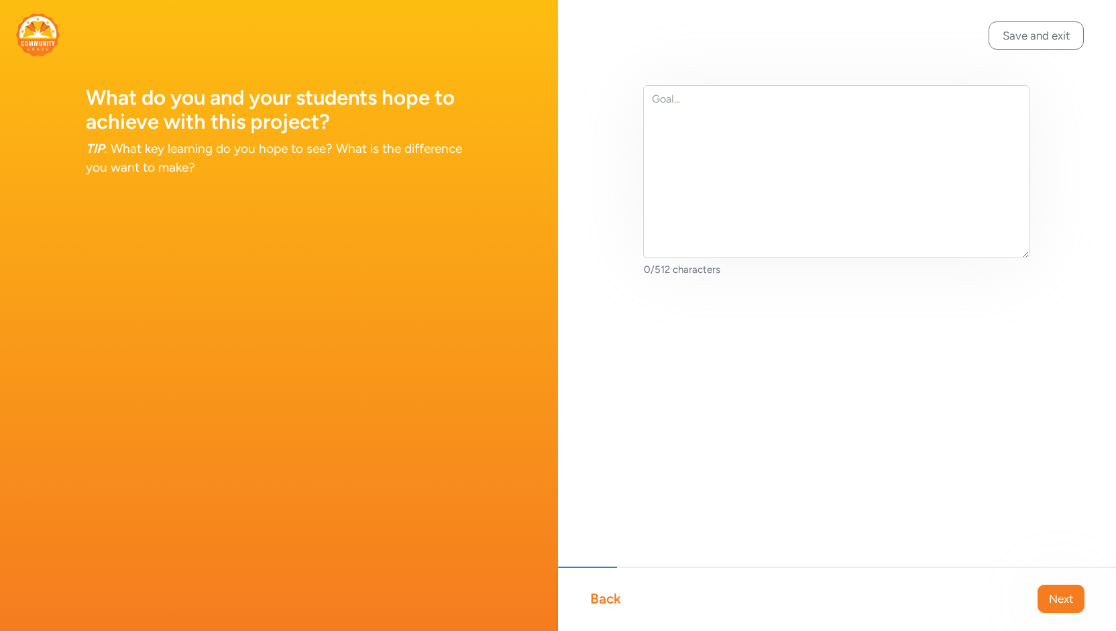
click at [1068, 604] on span "Next" at bounding box center [1061, 599] width 24 height 16
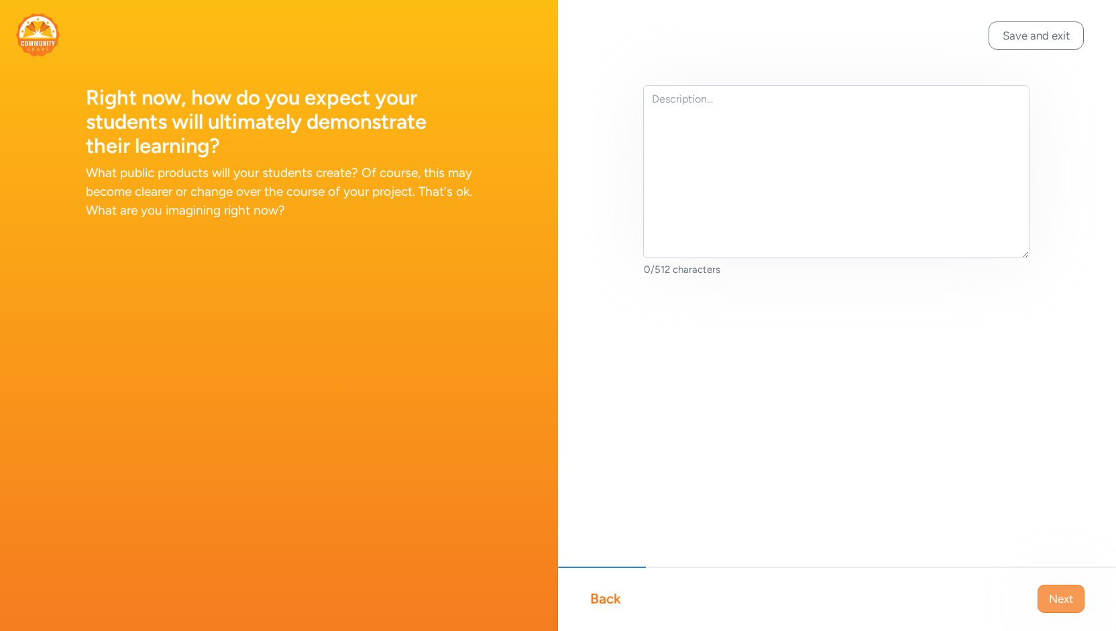
click at [1049, 603] on span "Next" at bounding box center [1061, 599] width 24 height 16
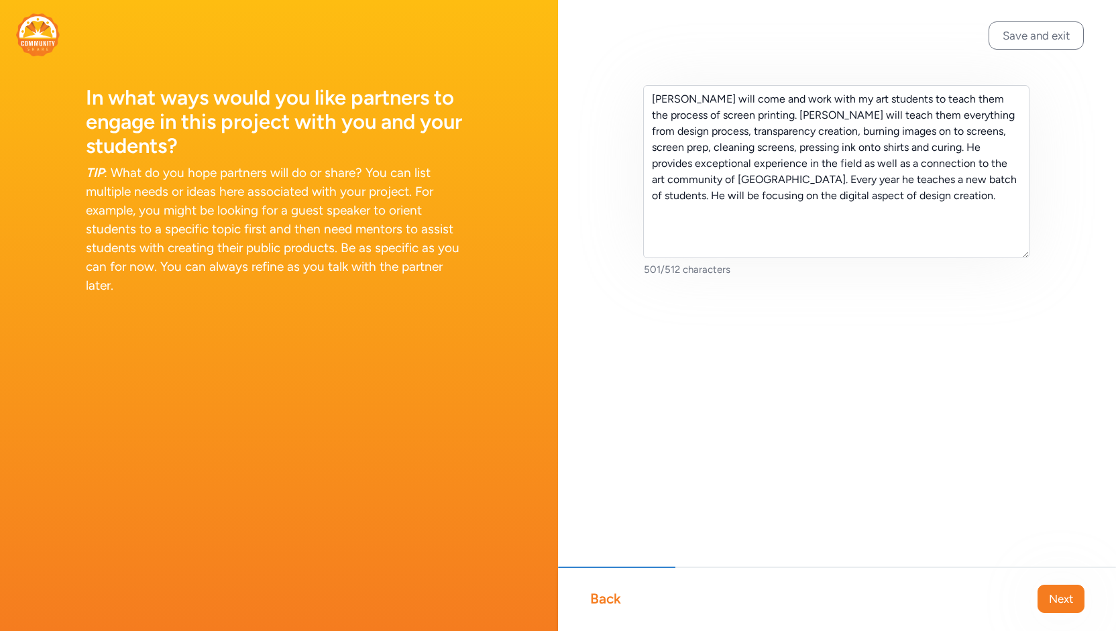
click at [605, 602] on div "Back" at bounding box center [605, 599] width 31 height 19
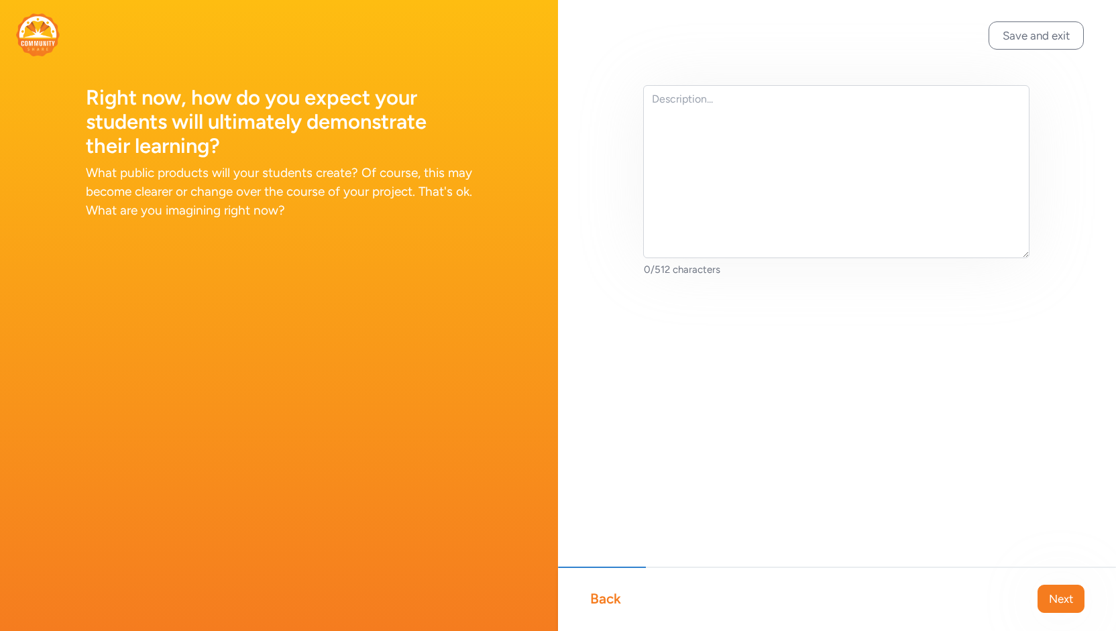
click at [605, 602] on div "Back" at bounding box center [605, 599] width 31 height 19
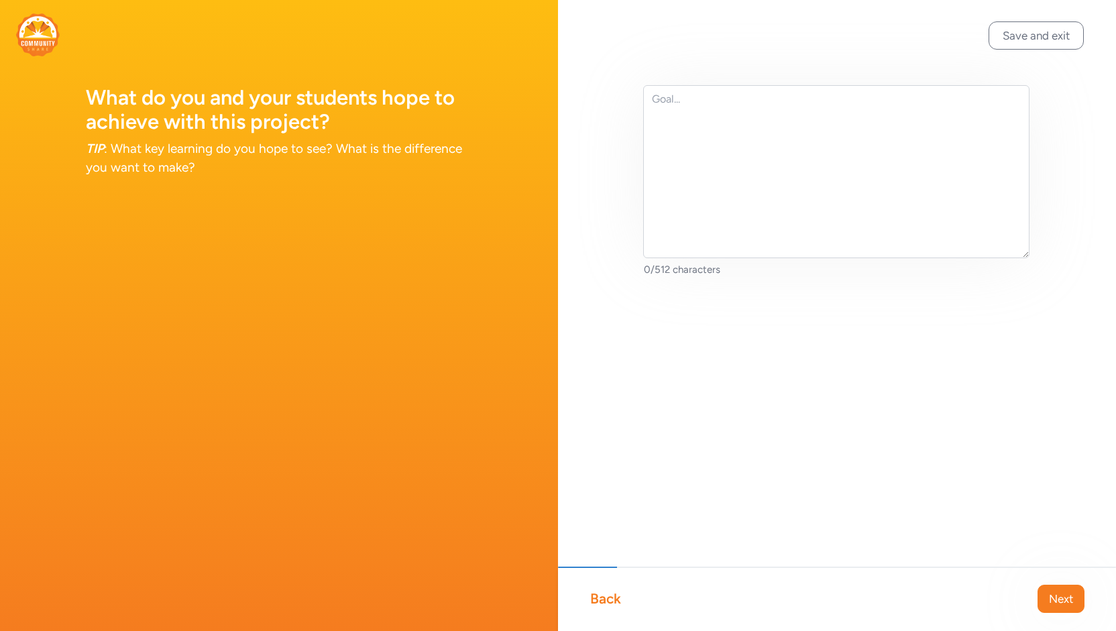
click at [608, 601] on div "Back" at bounding box center [605, 599] width 31 height 19
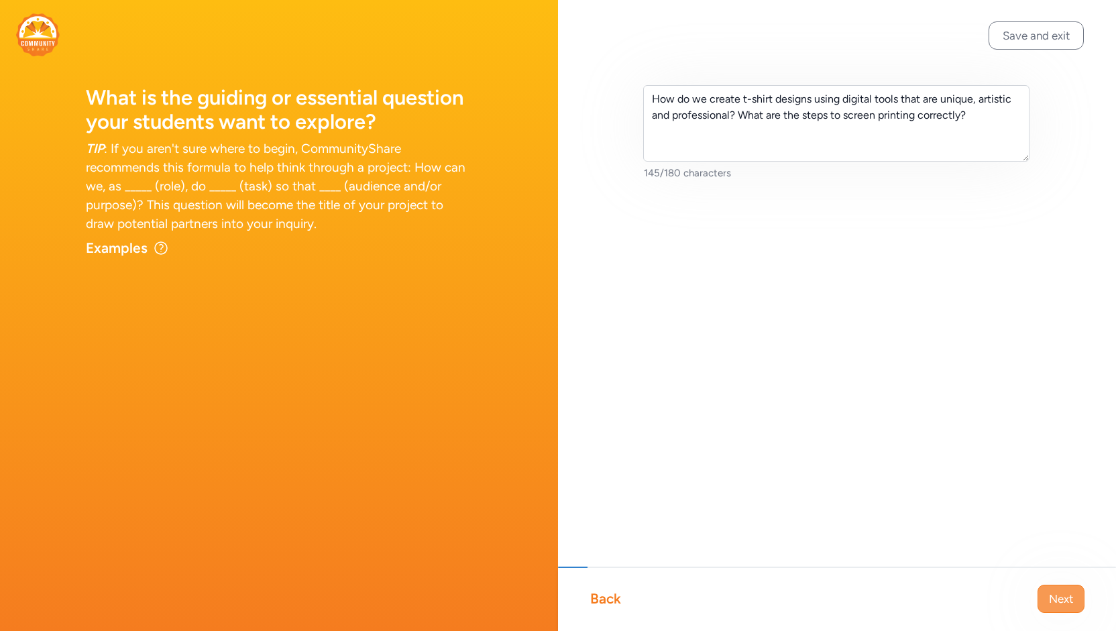
click at [1046, 592] on button "Next" at bounding box center [1061, 599] width 47 height 28
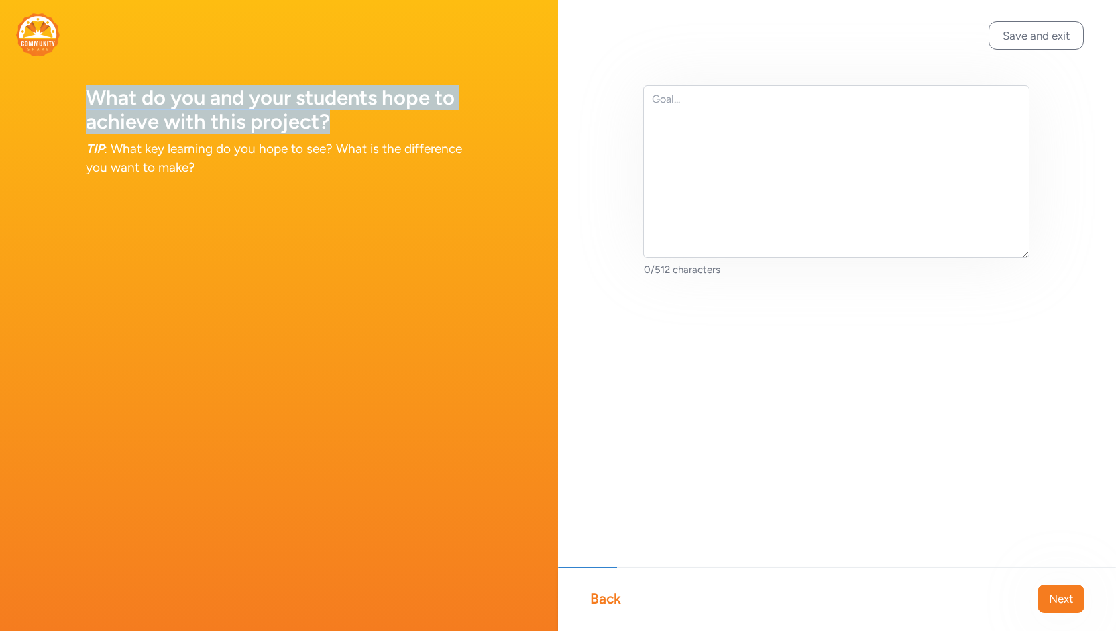
drag, startPoint x: 368, startPoint y: 120, endPoint x: 92, endPoint y: 99, distance: 276.5
click at [92, 99] on h1 "What do you and your students hope to achieve with this project?" at bounding box center [279, 110] width 386 height 48
copy h1 "What do you and your students hope to achieve with this project?"
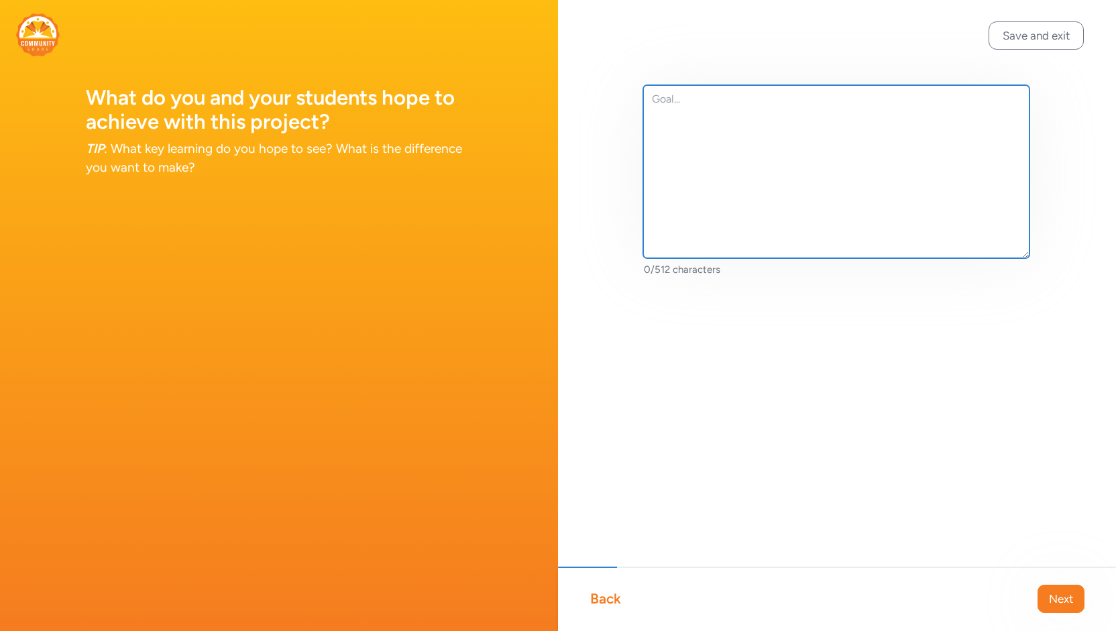
click at [791, 166] on textarea at bounding box center [836, 171] width 386 height 173
paste textarea "My hope is that students will learn the basics to the screen printing process a…"
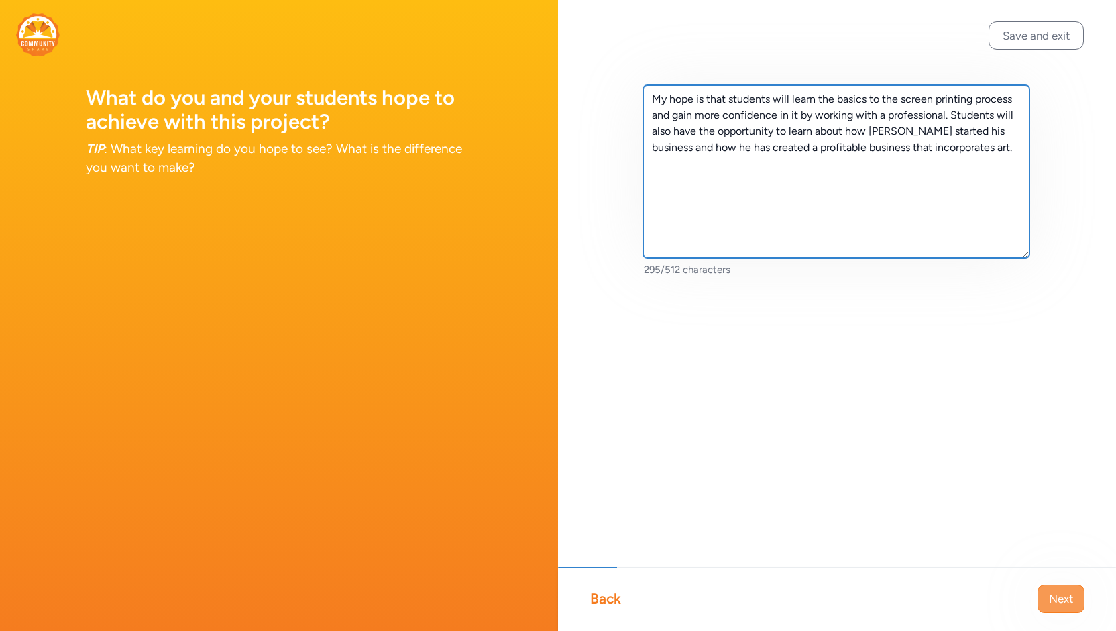
type textarea "My hope is that students will learn the basics to the screen printing process a…"
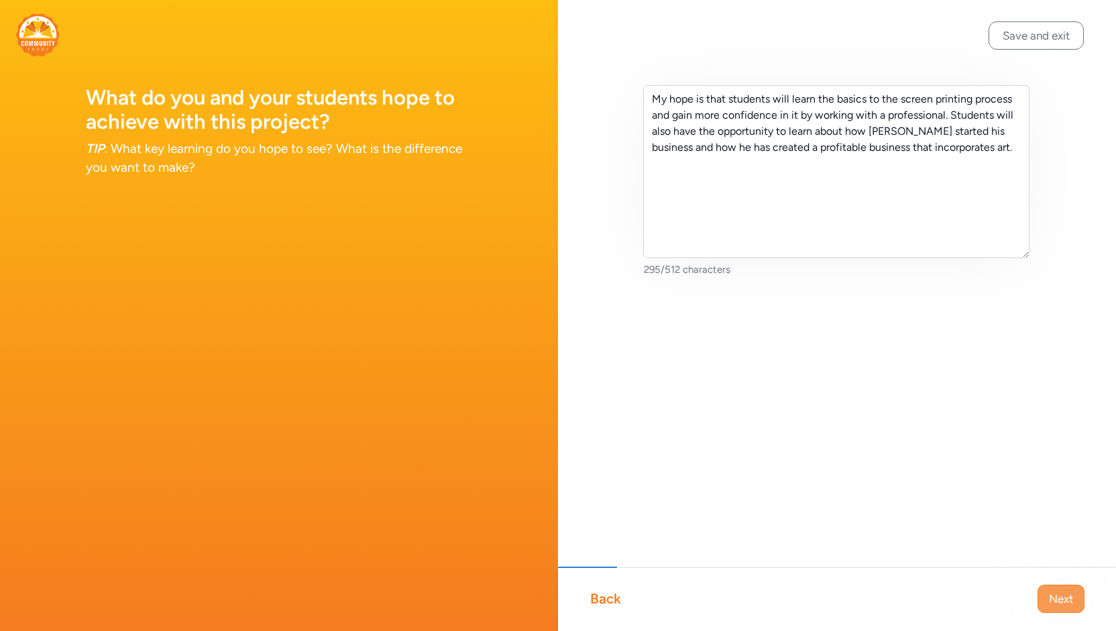
click at [1058, 600] on span "Next" at bounding box center [1061, 599] width 24 height 16
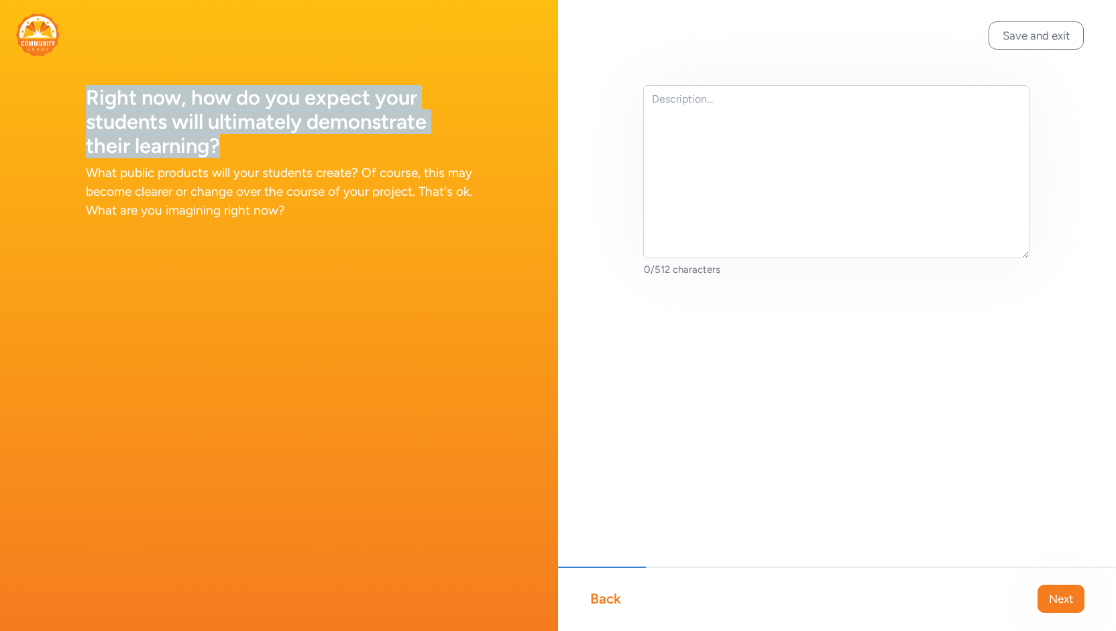
drag, startPoint x: 235, startPoint y: 143, endPoint x: 85, endPoint y: 89, distance: 158.9
click at [87, 89] on h1 "Right now, how do you expect your students will ultimately demonstrate their le…" at bounding box center [279, 122] width 386 height 72
copy h1 "Right now, how do you expect your students will ultimately demonstrate their le…"
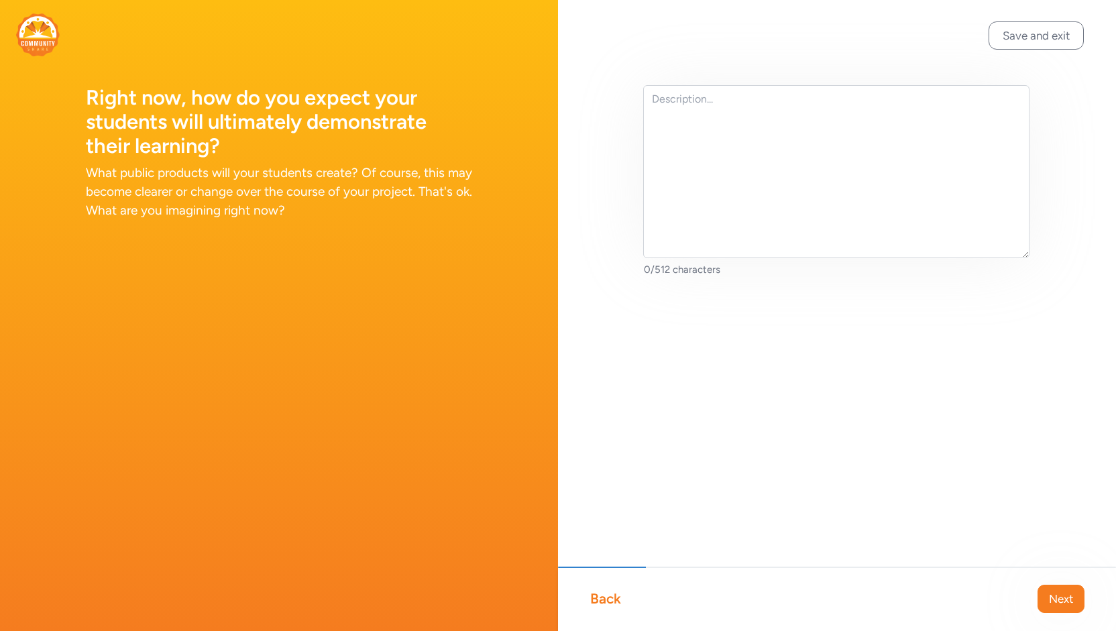
click at [616, 594] on div "Back" at bounding box center [605, 599] width 31 height 19
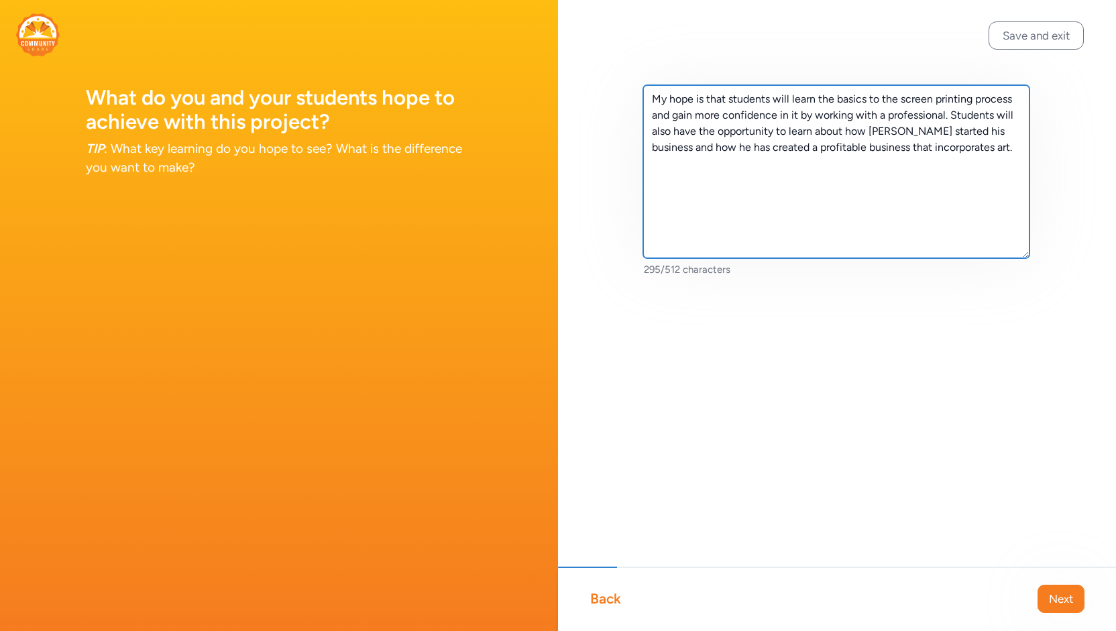
click at [987, 145] on textarea "My hope is that students will learn the basics to the screen printing process a…" at bounding box center [836, 171] width 386 height 173
paste textarea "Students will work together to create either a t-shirt logo for the school or a…"
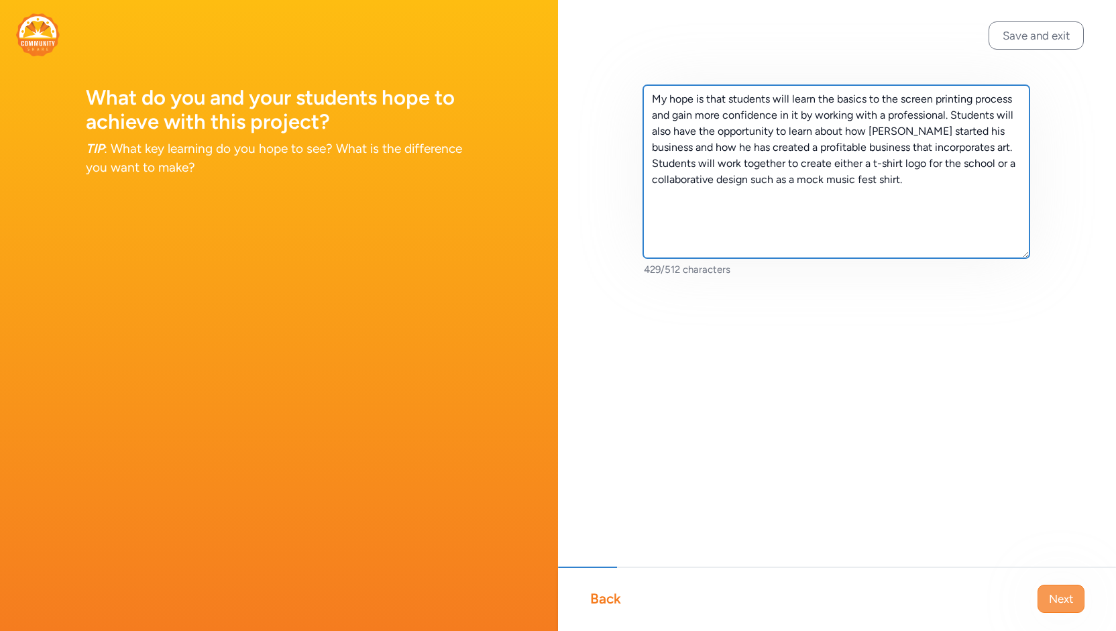
type textarea "My hope is that students will learn the basics to the screen printing process a…"
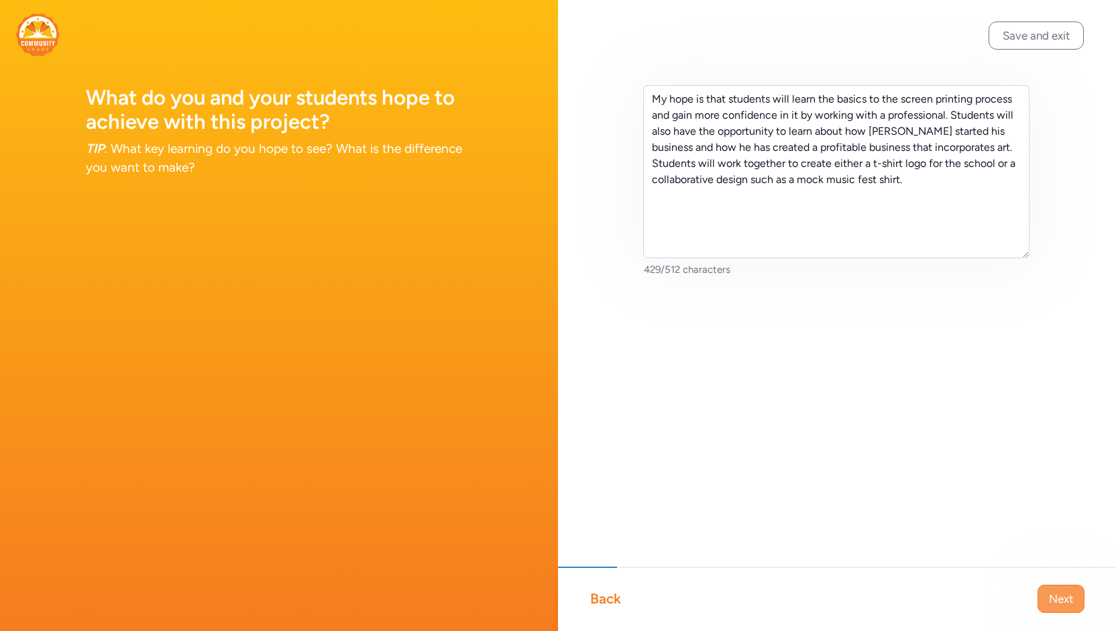
click at [1062, 597] on span "Next" at bounding box center [1061, 599] width 24 height 16
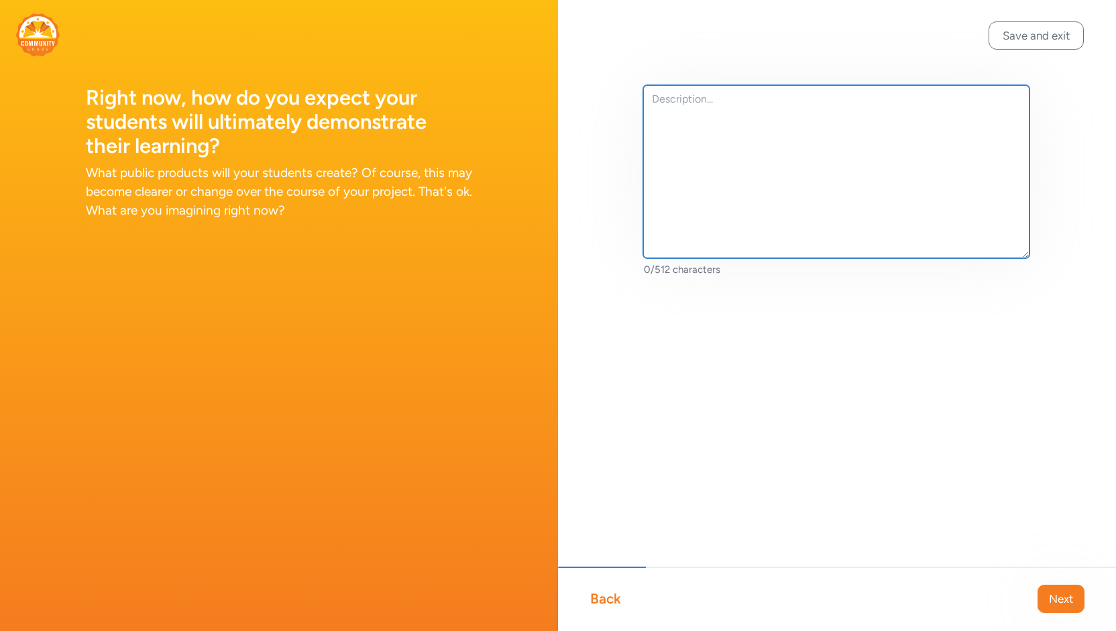
click at [777, 161] on textarea at bounding box center [836, 171] width 386 height 173
paste textarea "Students will demonstrate learning by working one on one with [PERSON_NAME] thr…"
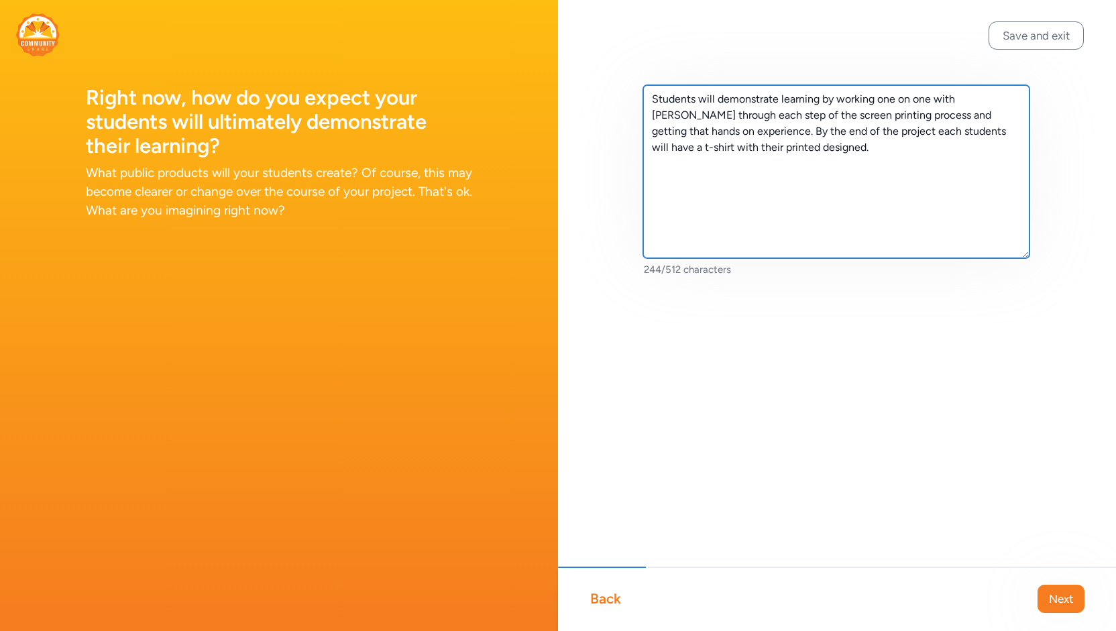
type textarea "Students will demonstrate learning by working one on one with [PERSON_NAME] thr…"
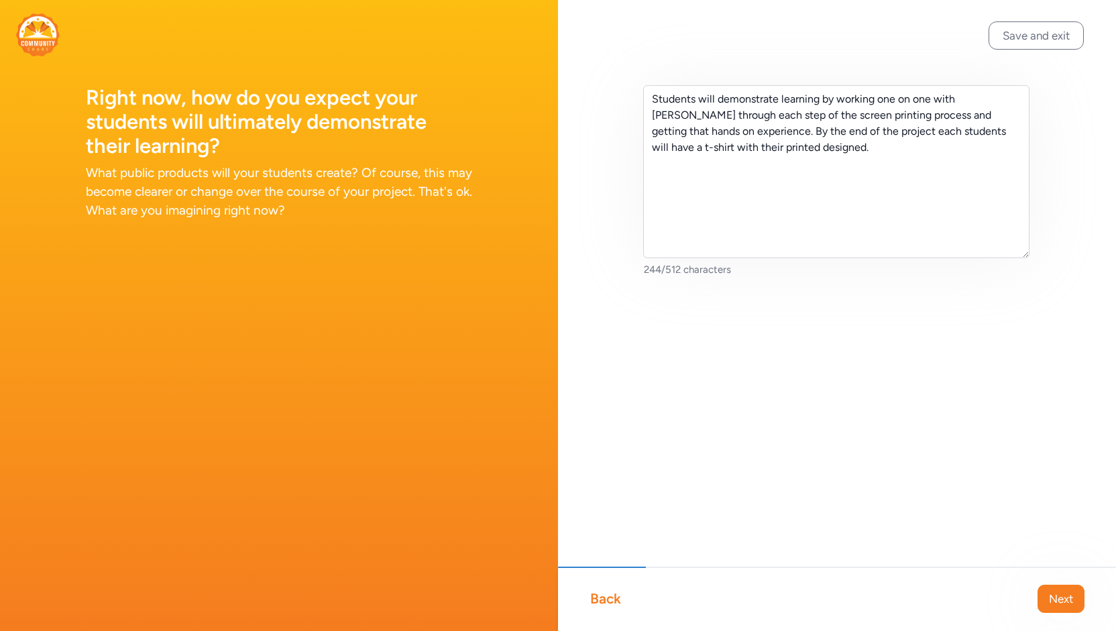
click at [1037, 594] on div "Back Next" at bounding box center [837, 599] width 558 height 64
click at [1052, 592] on span "Next" at bounding box center [1061, 599] width 24 height 16
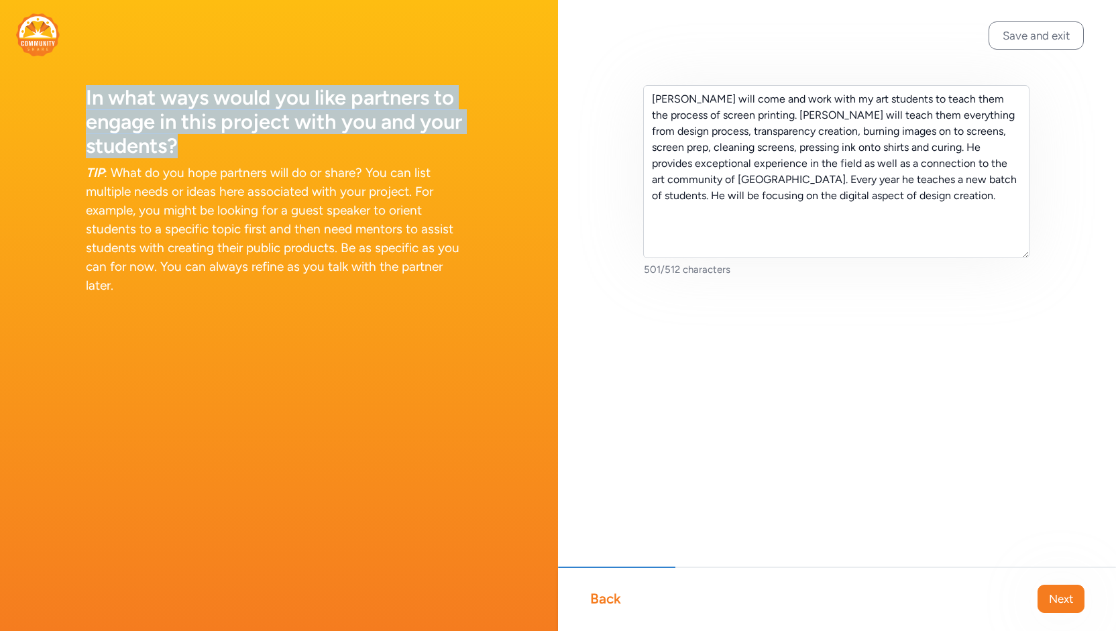
drag, startPoint x: 208, startPoint y: 153, endPoint x: 70, endPoint y: 103, distance: 146.4
click at [70, 103] on div "In what ways would you like partners to engage in this project with you and you…" at bounding box center [279, 163] width 558 height 327
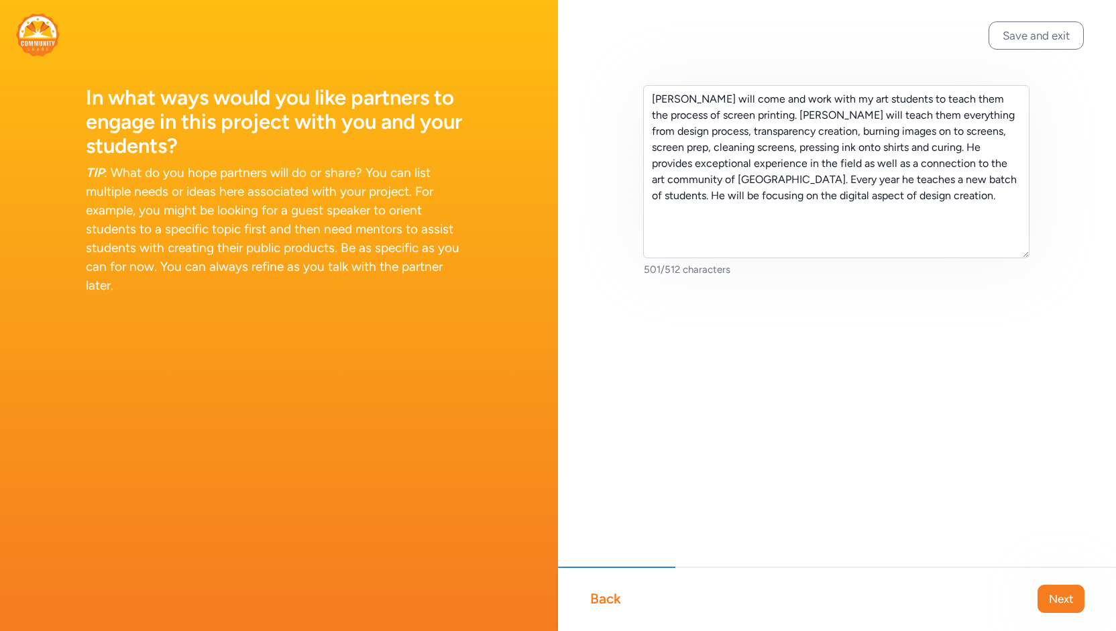
drag, startPoint x: 804, startPoint y: 300, endPoint x: 833, endPoint y: 260, distance: 49.9
click at [804, 296] on div "[PERSON_NAME] will come and work with my art students to teach them the process…" at bounding box center [837, 202] width 558 height 405
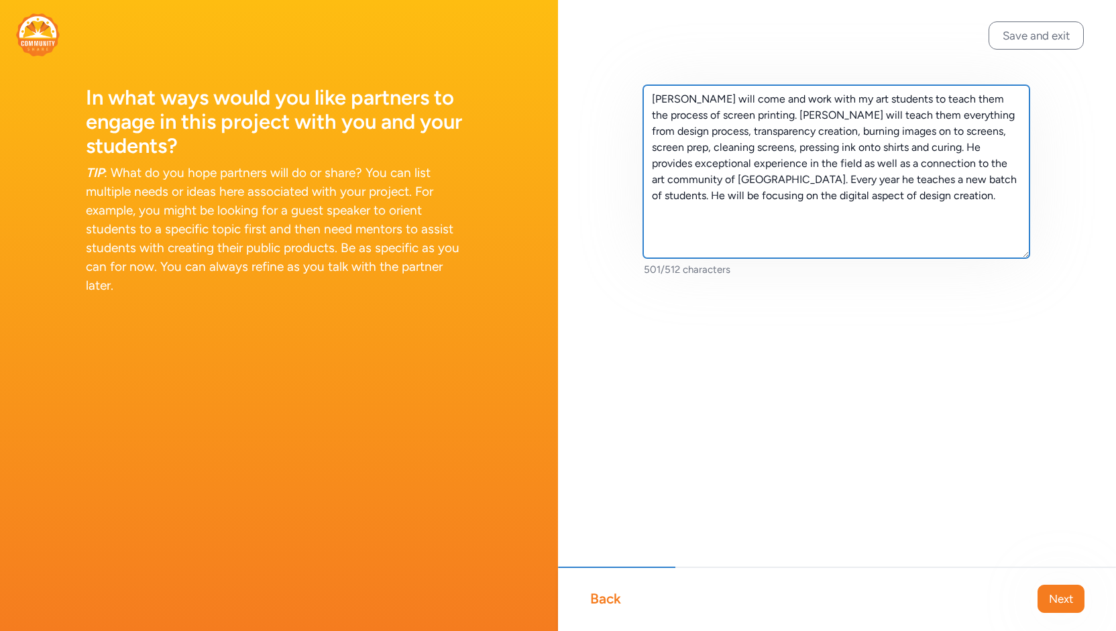
drag, startPoint x: 952, startPoint y: 209, endPoint x: 952, endPoint y: 188, distance: 20.1
click at [952, 207] on textarea "[PERSON_NAME] will come and work with my art students to teach them the process…" at bounding box center [836, 171] width 386 height 173
click at [947, 190] on textarea "[PERSON_NAME] will come and work with my art students to teach them the process…" at bounding box center [836, 171] width 386 height 173
drag, startPoint x: 887, startPoint y: 184, endPoint x: 584, endPoint y: 100, distance: 314.7
click at [584, 100] on div "[PERSON_NAME] will come and work with my art students to teach them the process…" at bounding box center [837, 202] width 558 height 405
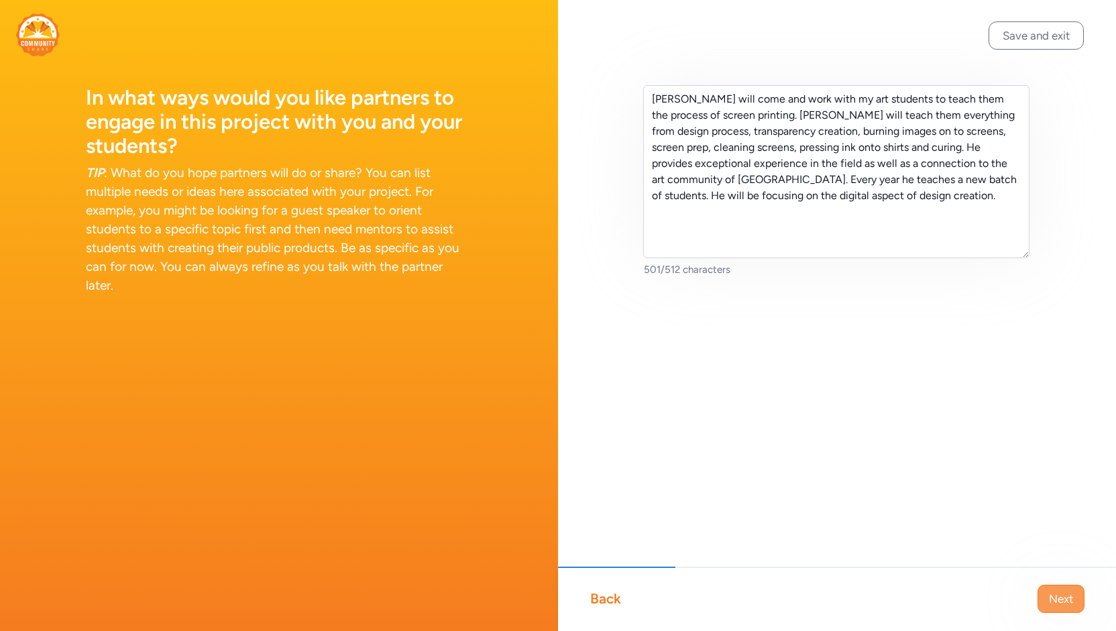
click at [1050, 601] on span "Next" at bounding box center [1061, 599] width 24 height 16
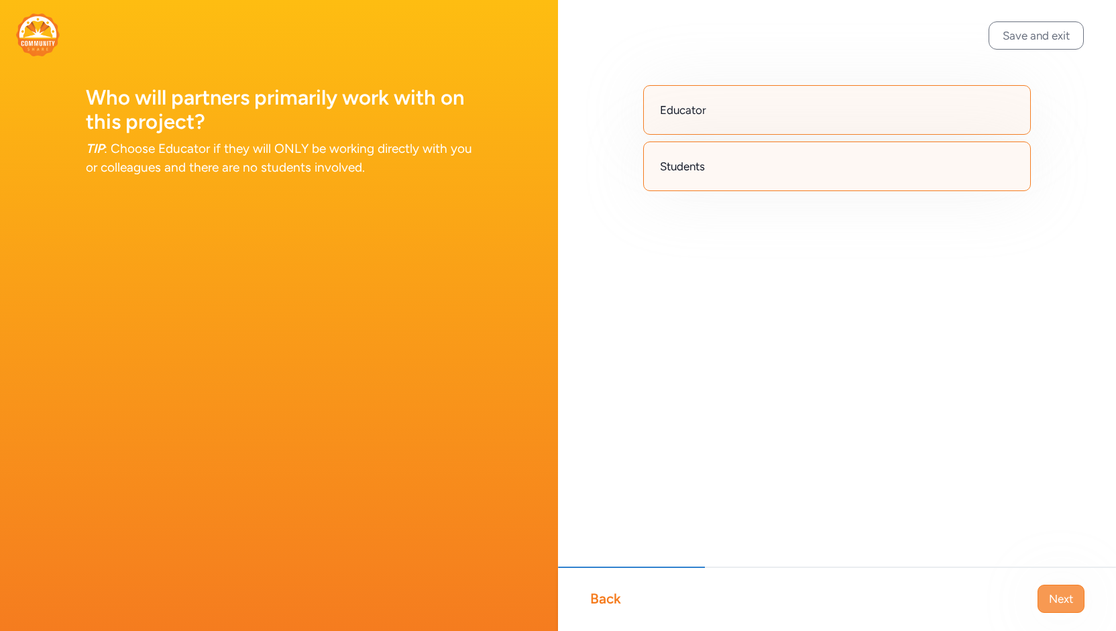
click at [1066, 605] on span "Next" at bounding box center [1061, 599] width 24 height 16
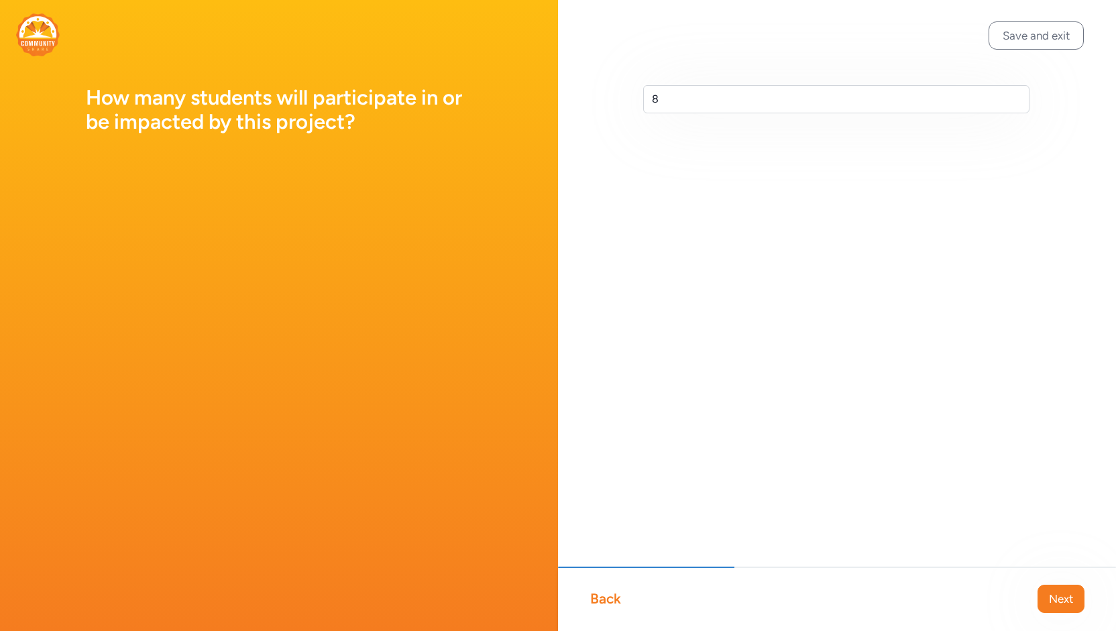
click at [1066, 605] on span "Next" at bounding box center [1061, 599] width 24 height 16
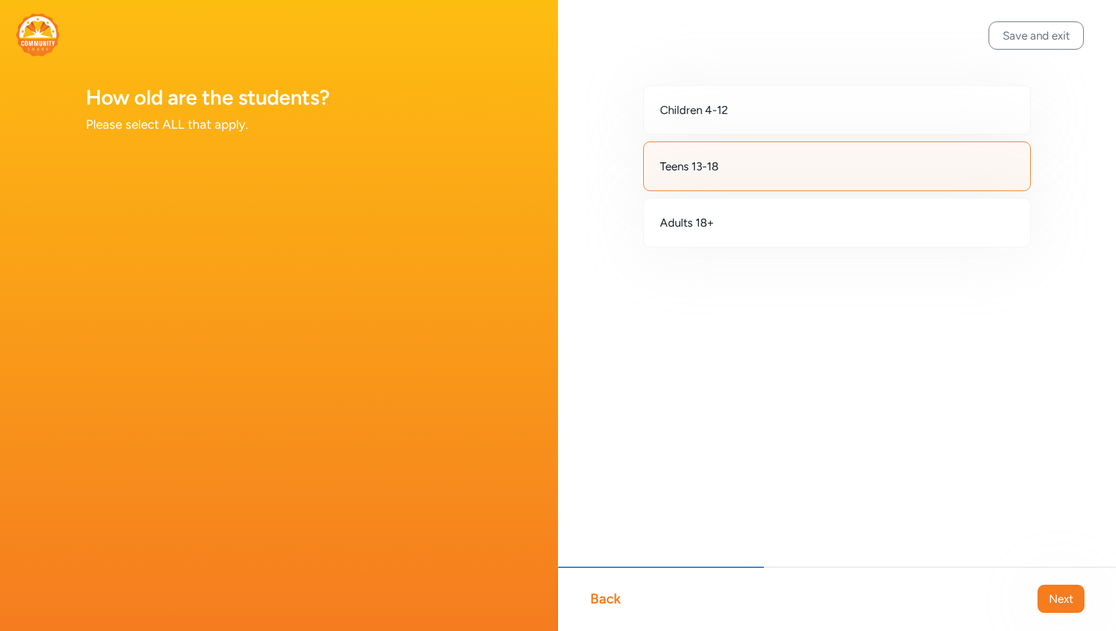
click at [1066, 605] on span "Next" at bounding box center [1061, 599] width 24 height 16
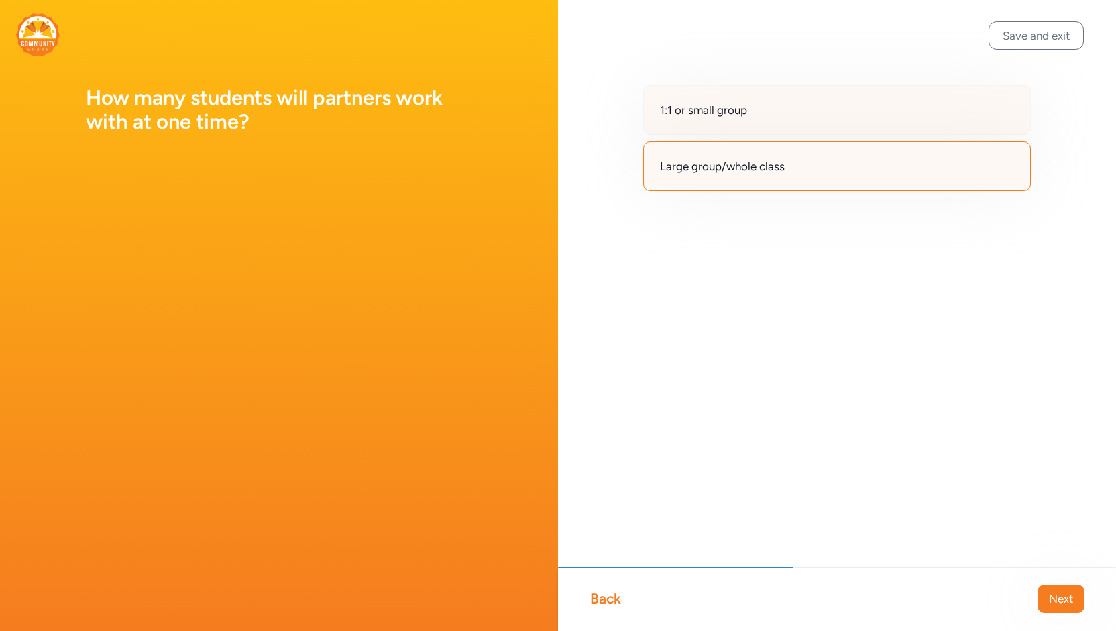
click at [730, 125] on div "1:1 or small group" at bounding box center [837, 110] width 388 height 50
click at [819, 180] on div "Large group/whole class" at bounding box center [837, 167] width 388 height 50
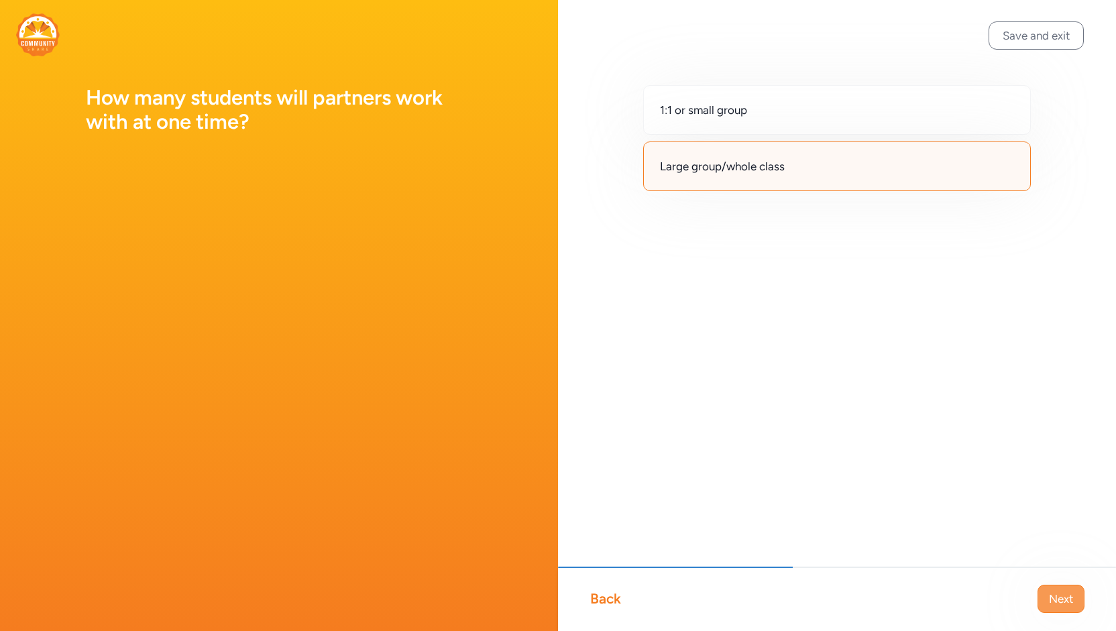
click at [1068, 612] on button "Next" at bounding box center [1061, 599] width 47 height 28
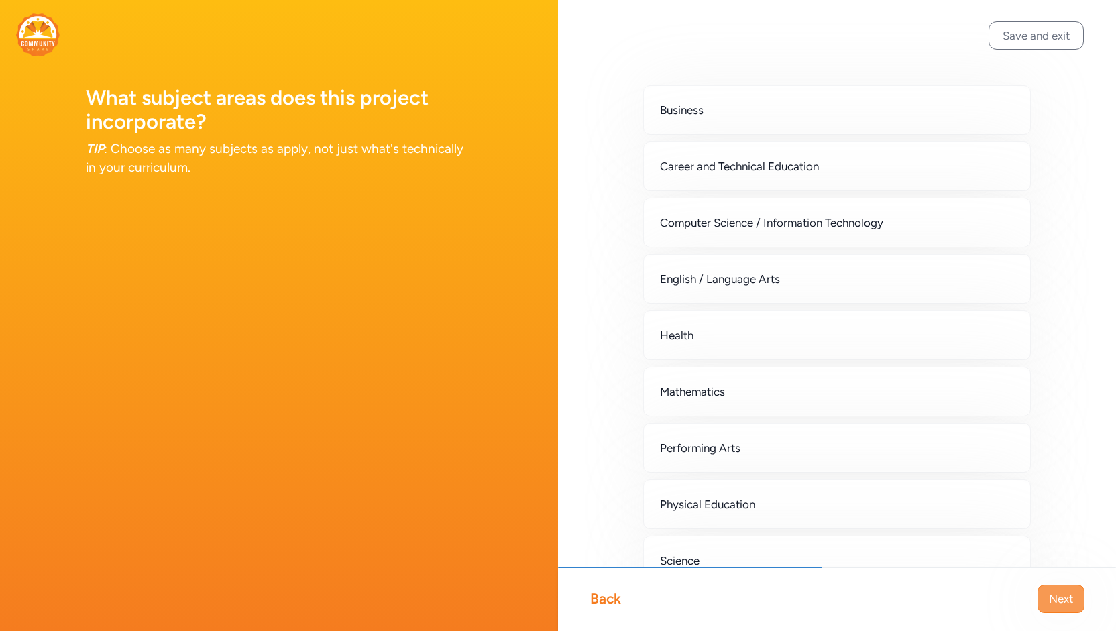
click at [1065, 604] on span "Next" at bounding box center [1061, 599] width 24 height 16
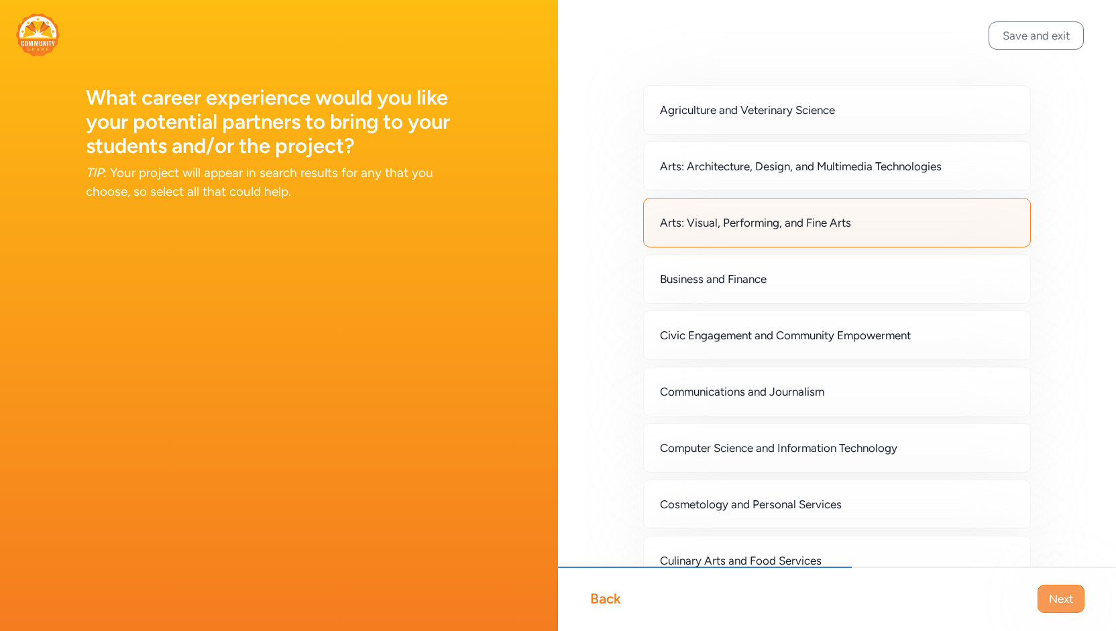
click at [1047, 592] on button "Next" at bounding box center [1061, 599] width 47 height 28
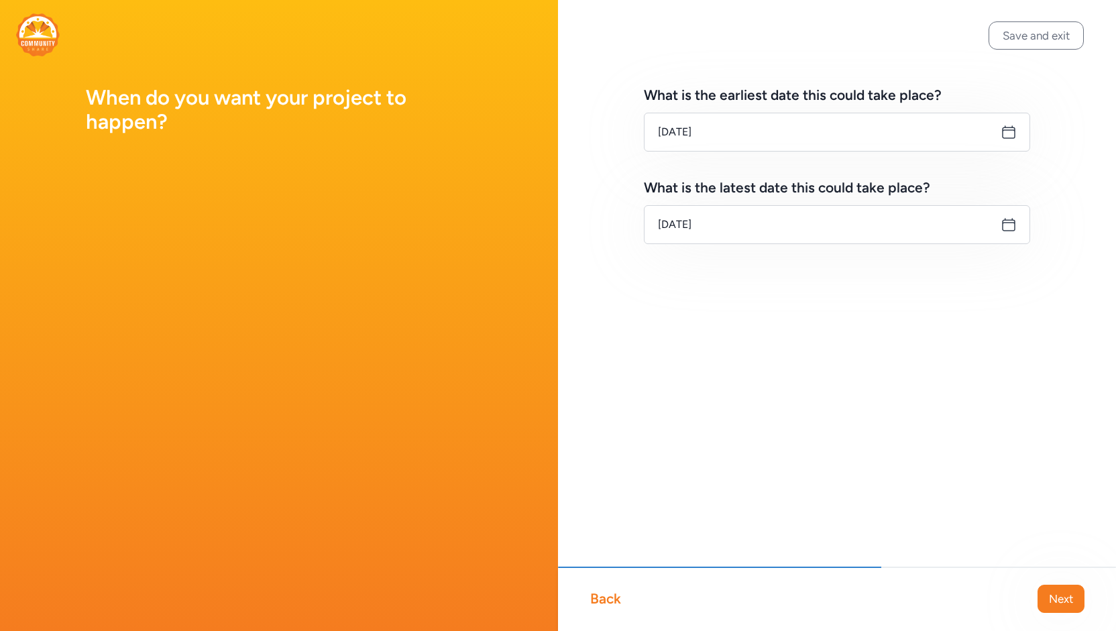
click at [1047, 592] on button "Next" at bounding box center [1061, 599] width 47 height 28
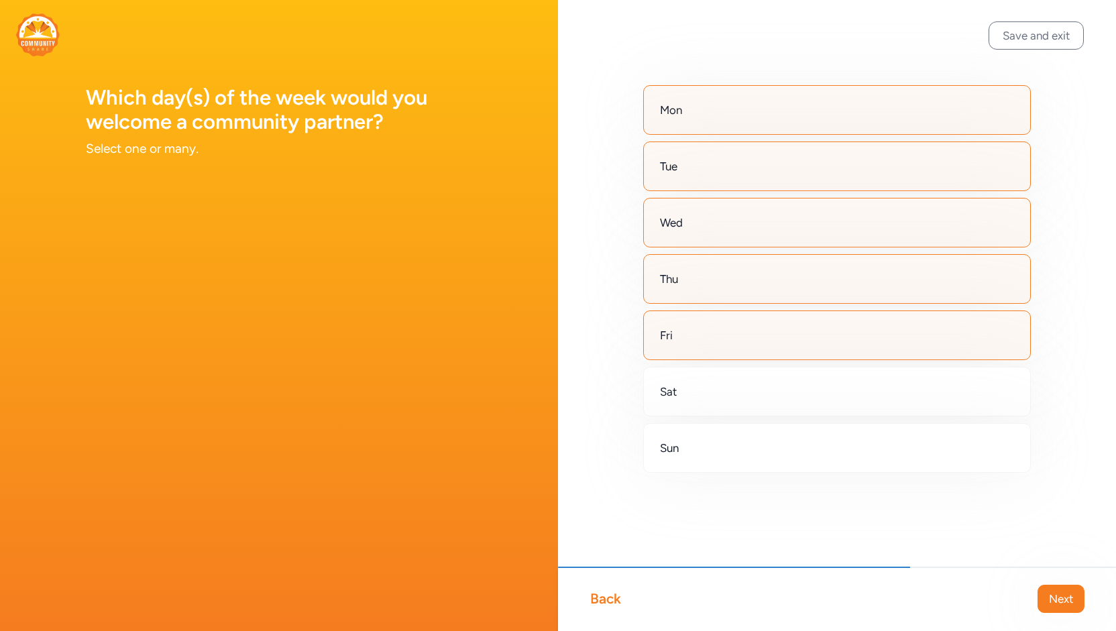
click at [1047, 592] on button "Next" at bounding box center [1061, 599] width 47 height 28
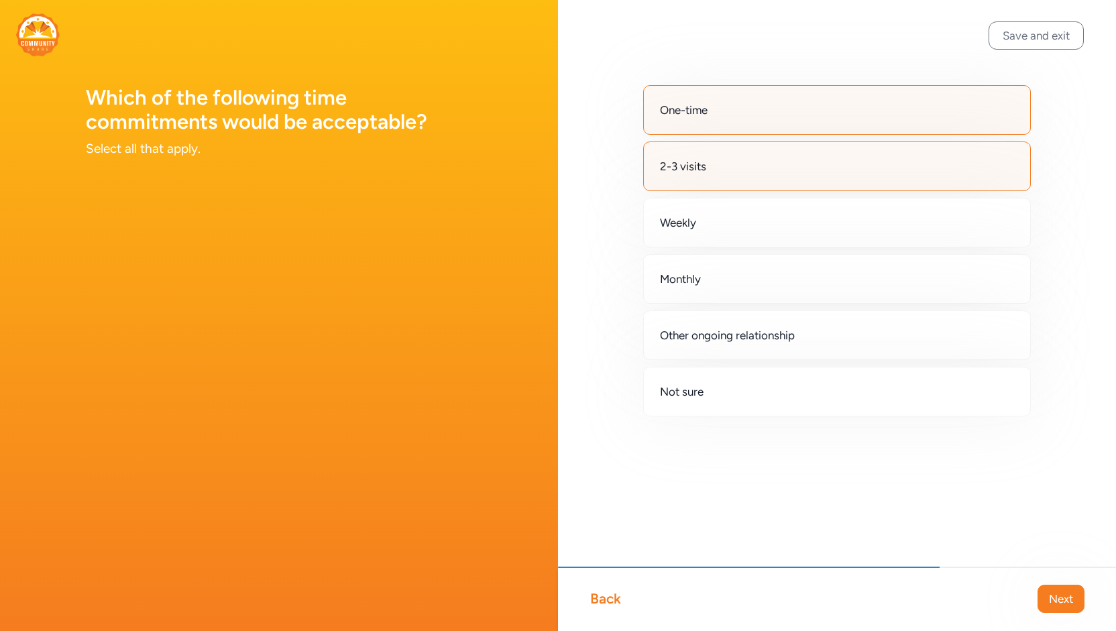
click at [1047, 592] on button "Next" at bounding box center [1061, 599] width 47 height 28
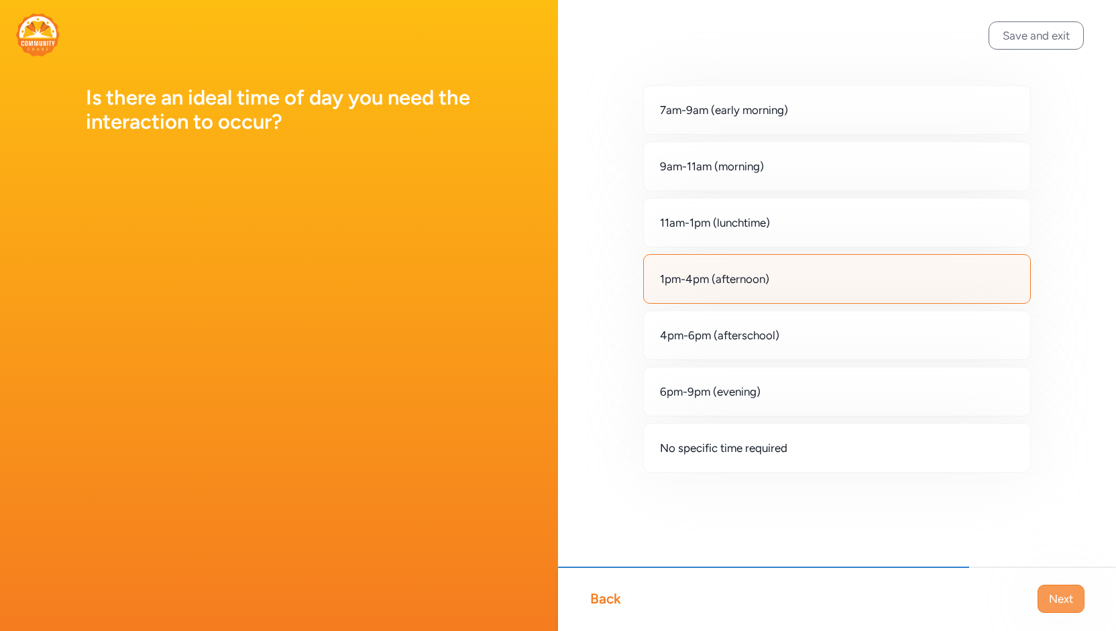
click at [1047, 592] on button "Next" at bounding box center [1061, 599] width 47 height 28
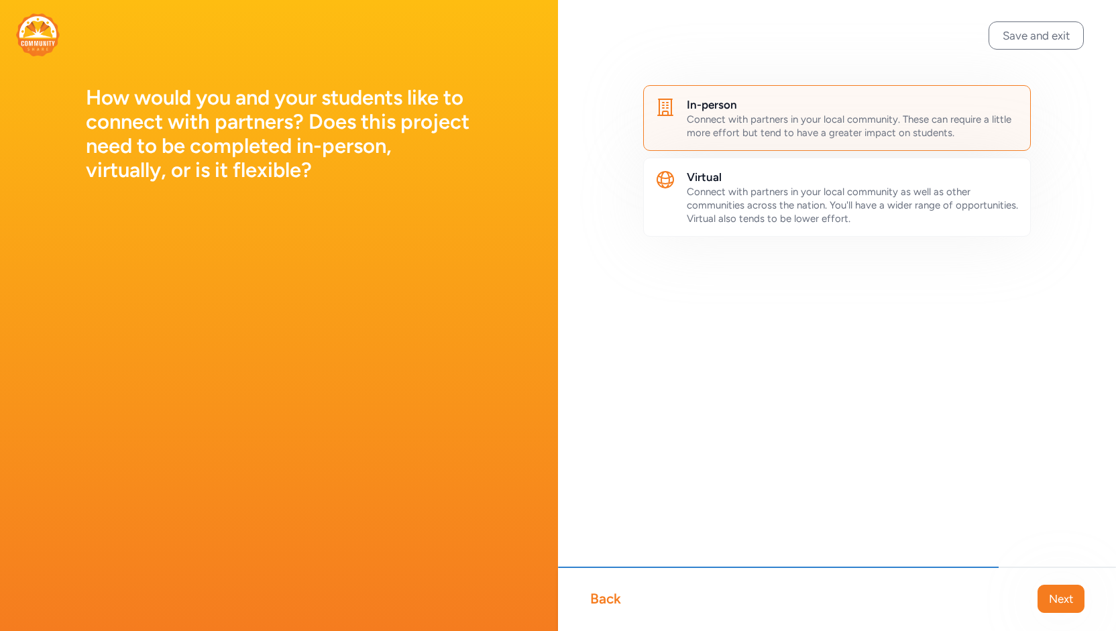
click at [1047, 592] on button "Next" at bounding box center [1061, 599] width 47 height 28
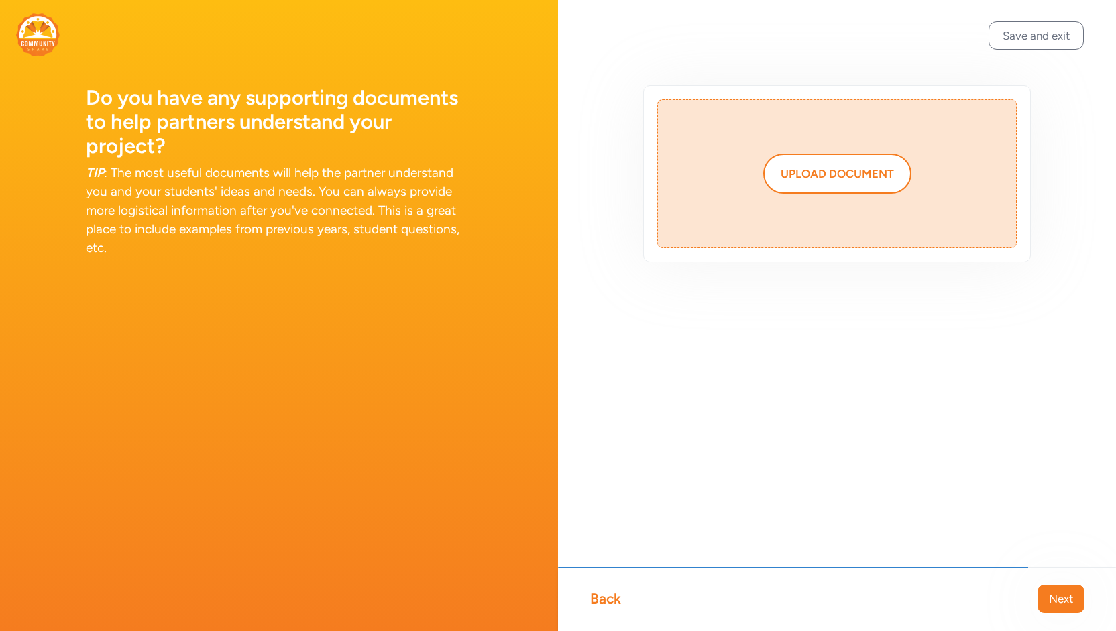
click at [1047, 592] on button "Next" at bounding box center [1061, 599] width 47 height 28
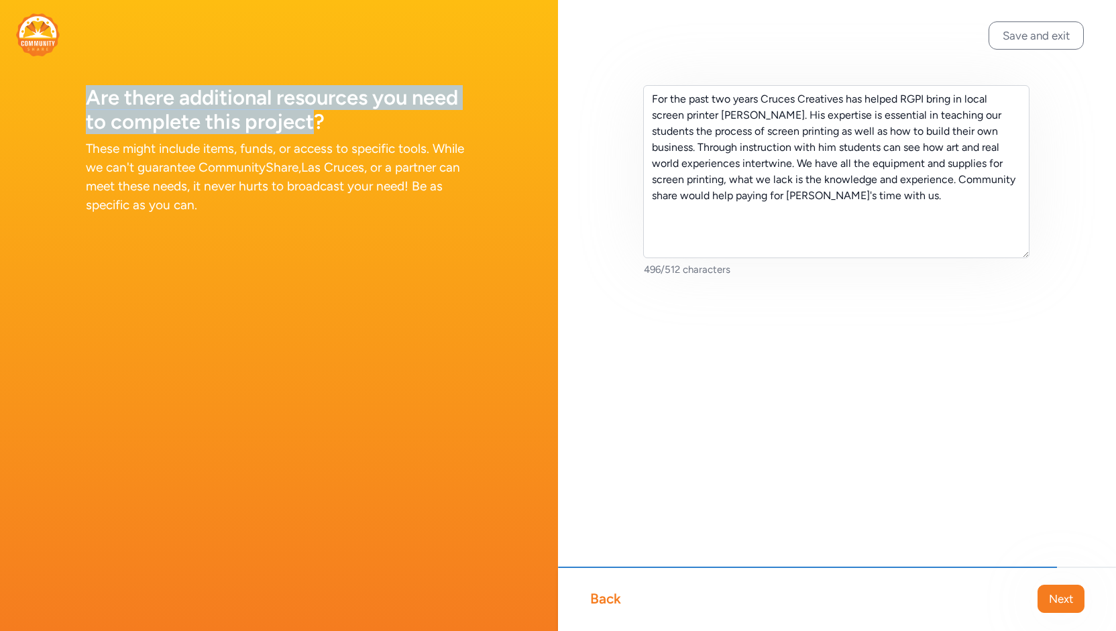
drag, startPoint x: 245, startPoint y: 105, endPoint x: 81, endPoint y: 85, distance: 165.6
click at [81, 85] on div "Are there additional resources you need to complete this project? These might i…" at bounding box center [279, 123] width 558 height 247
copy h1 "Are there additional resources you need to complete this project"
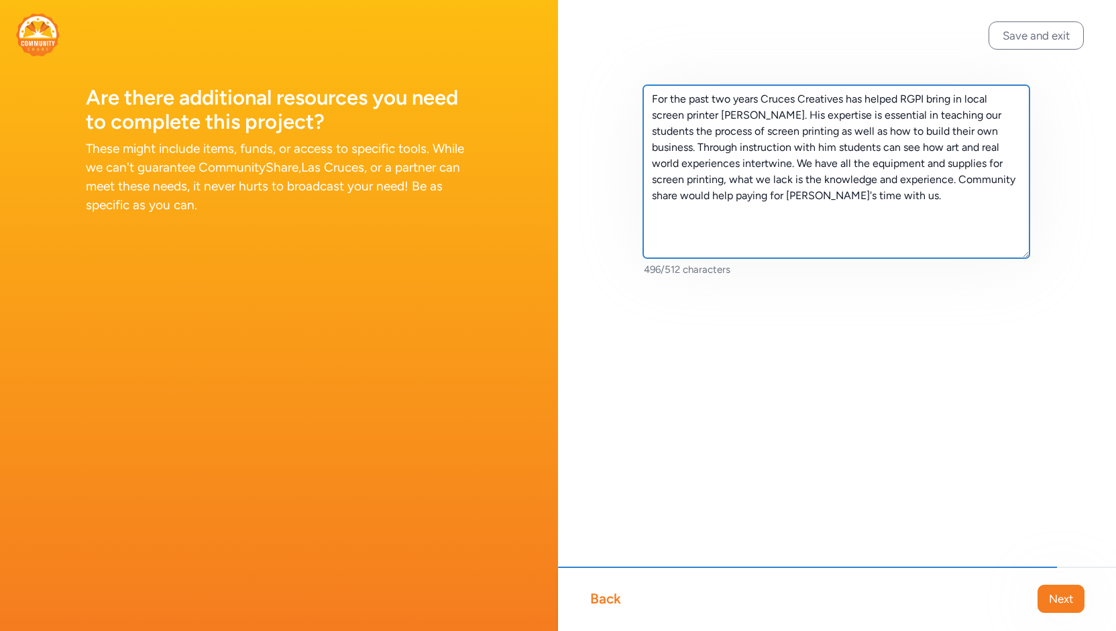
click at [887, 188] on textarea "For the past two years Cruces Creatives has helped RGPI bring in local screen p…" at bounding box center [836, 171] width 386 height 173
drag, startPoint x: 840, startPoint y: 186, endPoint x: 628, endPoint y: 93, distance: 231.9
click at [628, 93] on div "For the past two years Cruces Creatives has helped RGPI bring in local screen p…" at bounding box center [837, 202] width 558 height 405
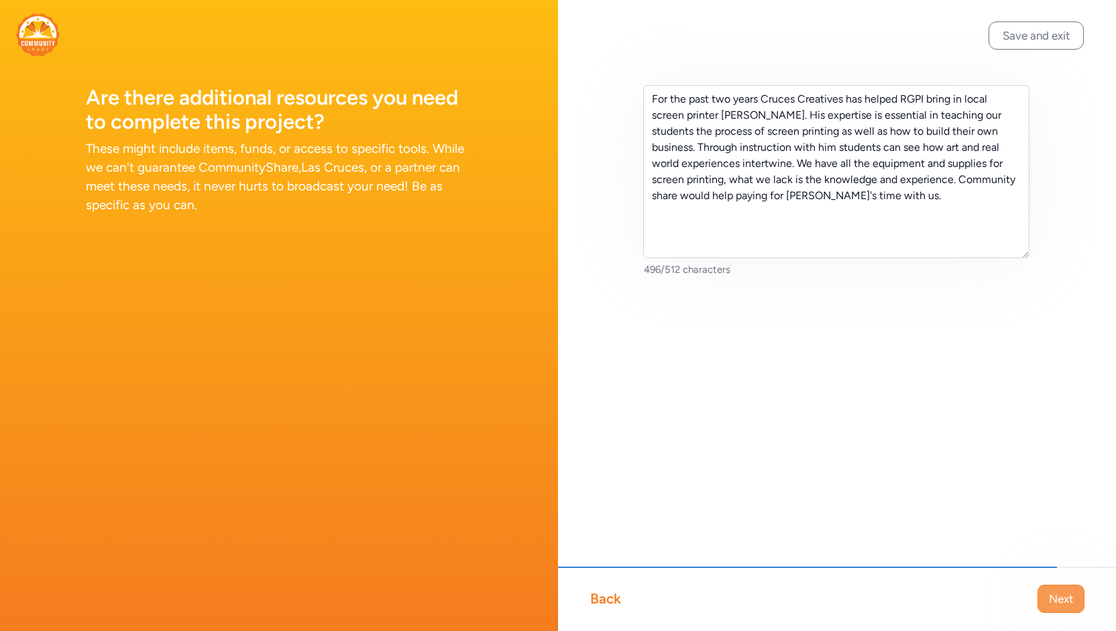
click at [1064, 598] on span "Next" at bounding box center [1061, 599] width 24 height 16
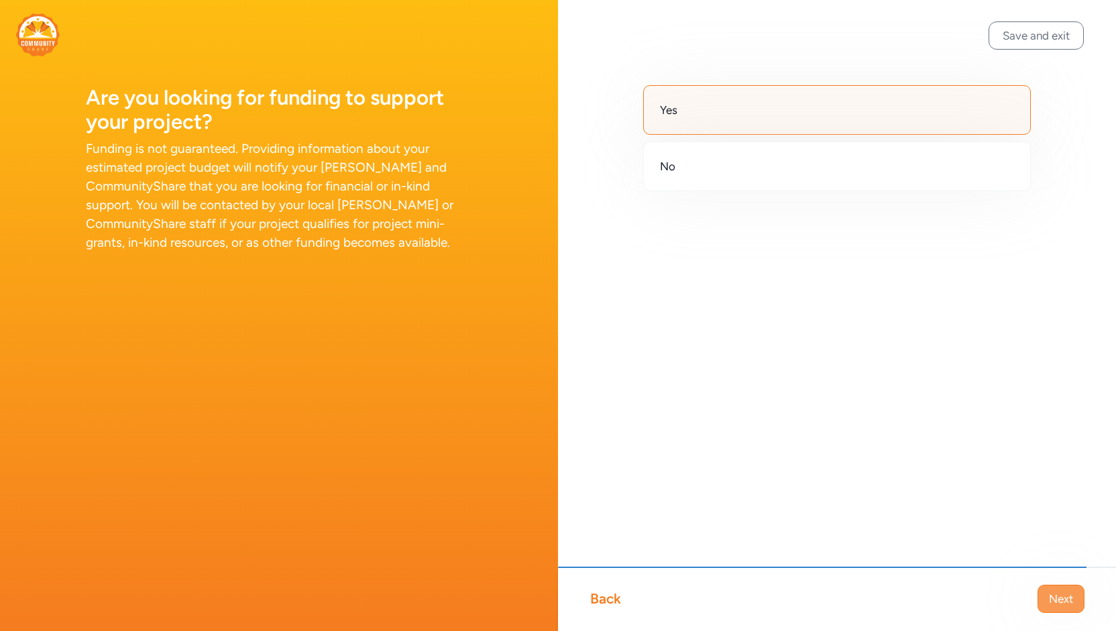
click at [1062, 608] on button "Next" at bounding box center [1061, 599] width 47 height 28
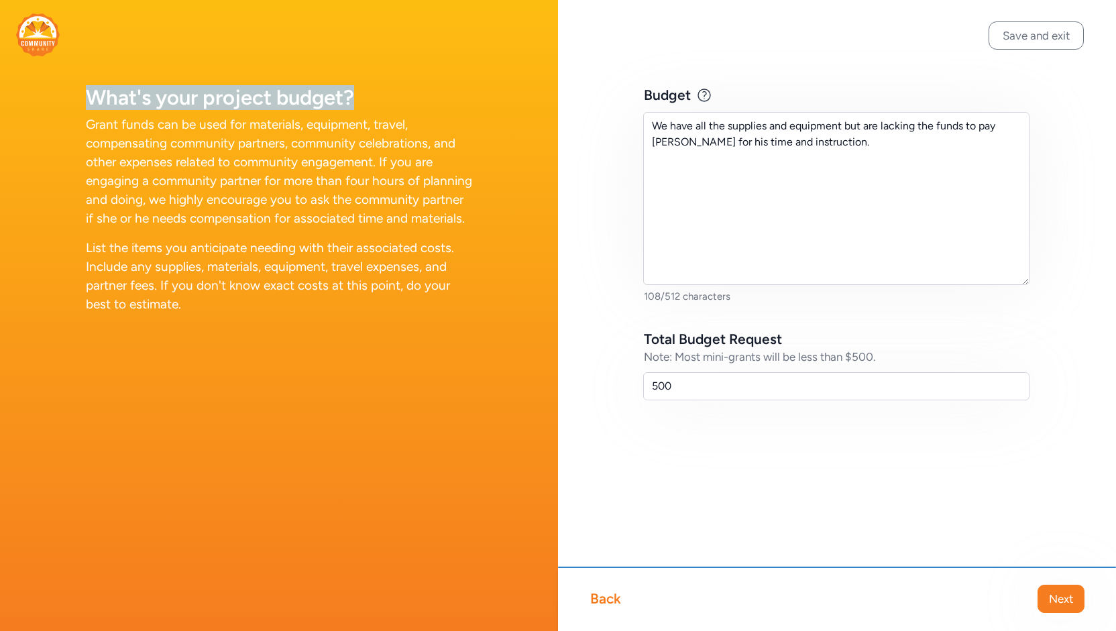
drag, startPoint x: 298, startPoint y: 99, endPoint x: 71, endPoint y: 100, distance: 227.4
click at [71, 100] on div "What's your project budget? Grant funds can be used for materials, equipment, t…" at bounding box center [279, 173] width 558 height 346
copy h1 "What's your project budget?"
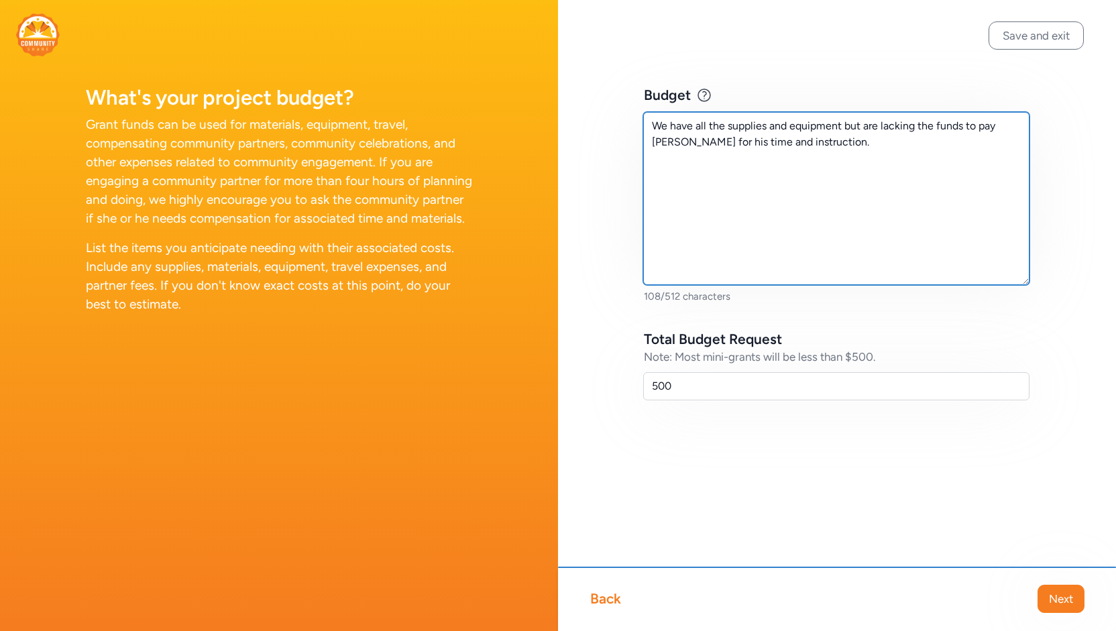
drag, startPoint x: 822, startPoint y: 144, endPoint x: 662, endPoint y: 130, distance: 160.9
click at [618, 121] on div "Budget Example Artist Partner stipend: $200-300 Clay materials: $50-100 Art exh…" at bounding box center [837, 264] width 558 height 529
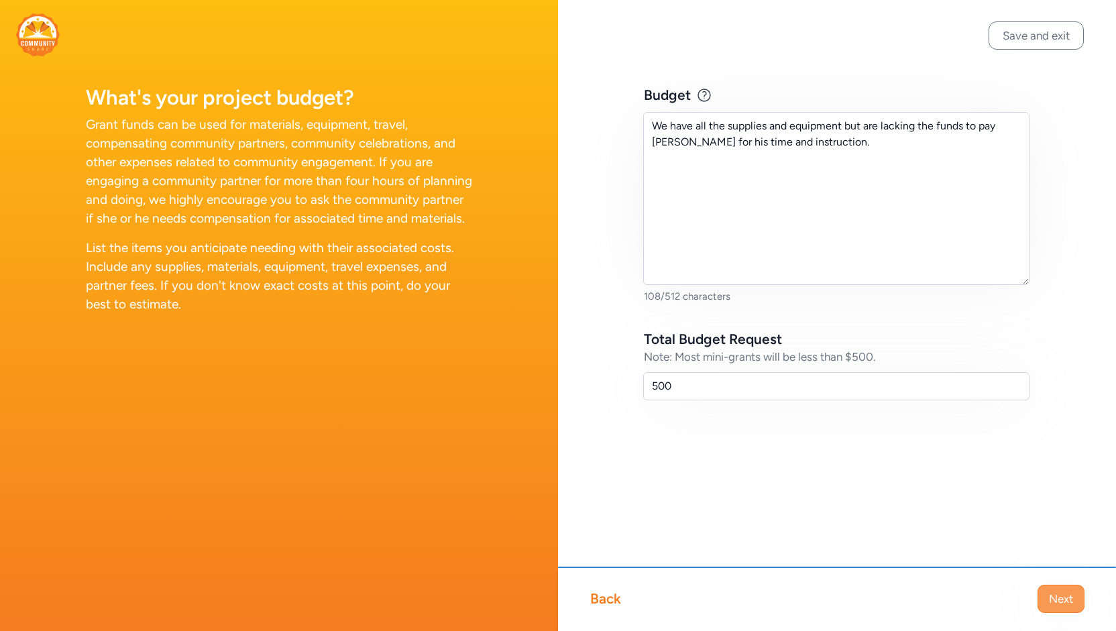
click at [1056, 596] on span "Next" at bounding box center [1061, 599] width 24 height 16
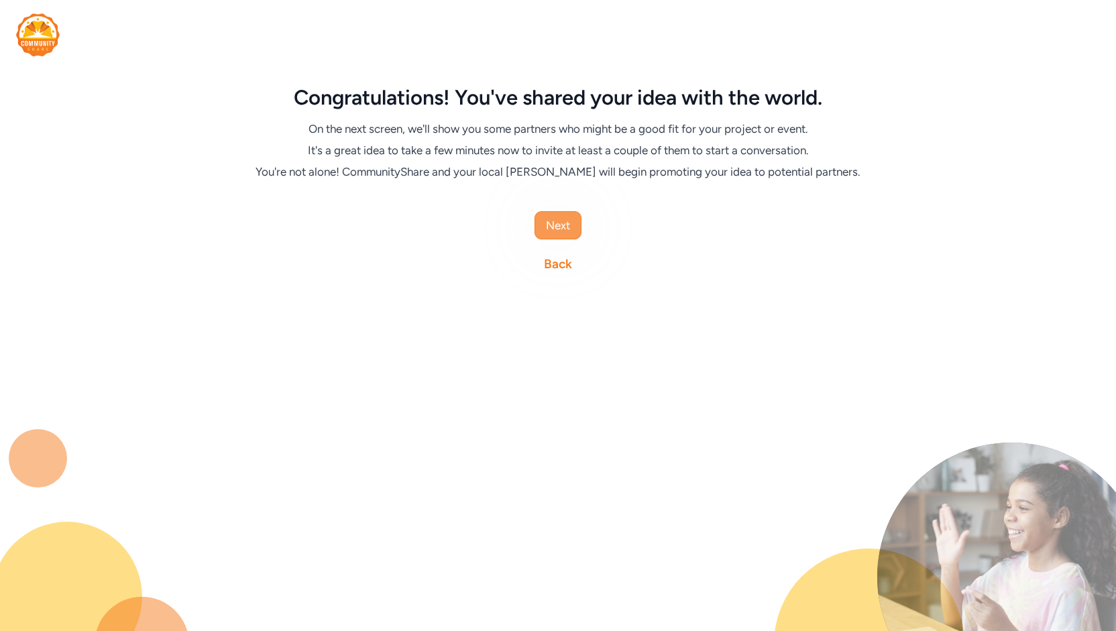
click at [570, 225] on button "Next" at bounding box center [558, 225] width 47 height 28
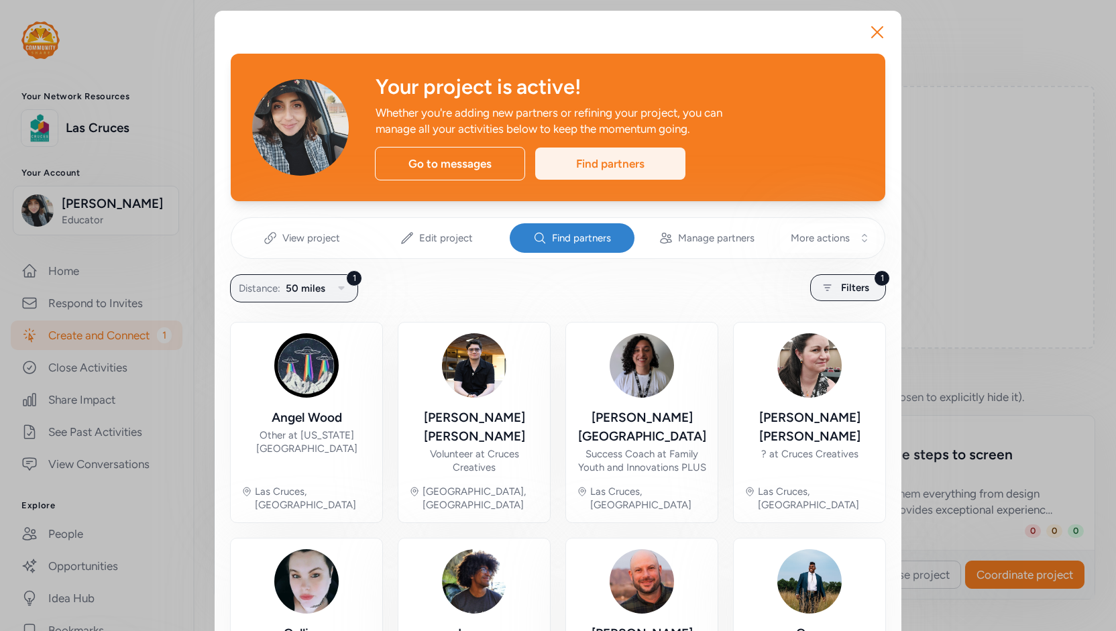
click at [590, 165] on div "Find partners" at bounding box center [610, 164] width 150 height 32
click at [846, 284] on span "Filters" at bounding box center [855, 288] width 28 height 16
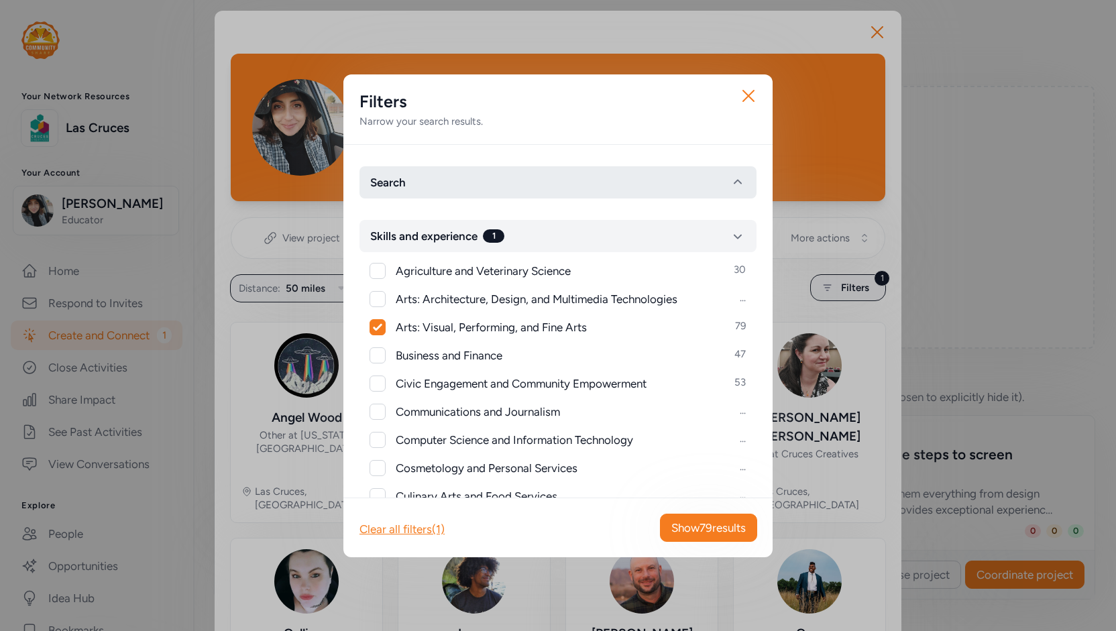
click at [501, 180] on button "Search" at bounding box center [558, 182] width 397 height 32
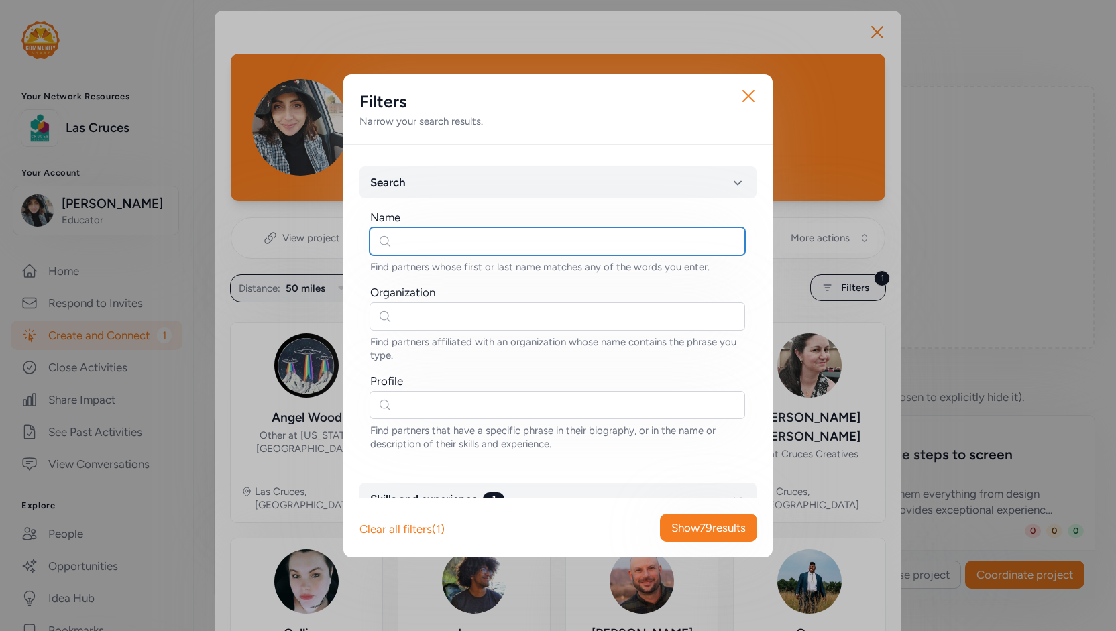
click at [460, 250] on input "text" at bounding box center [558, 241] width 376 height 28
type input "v"
type input "[PERSON_NAME]"
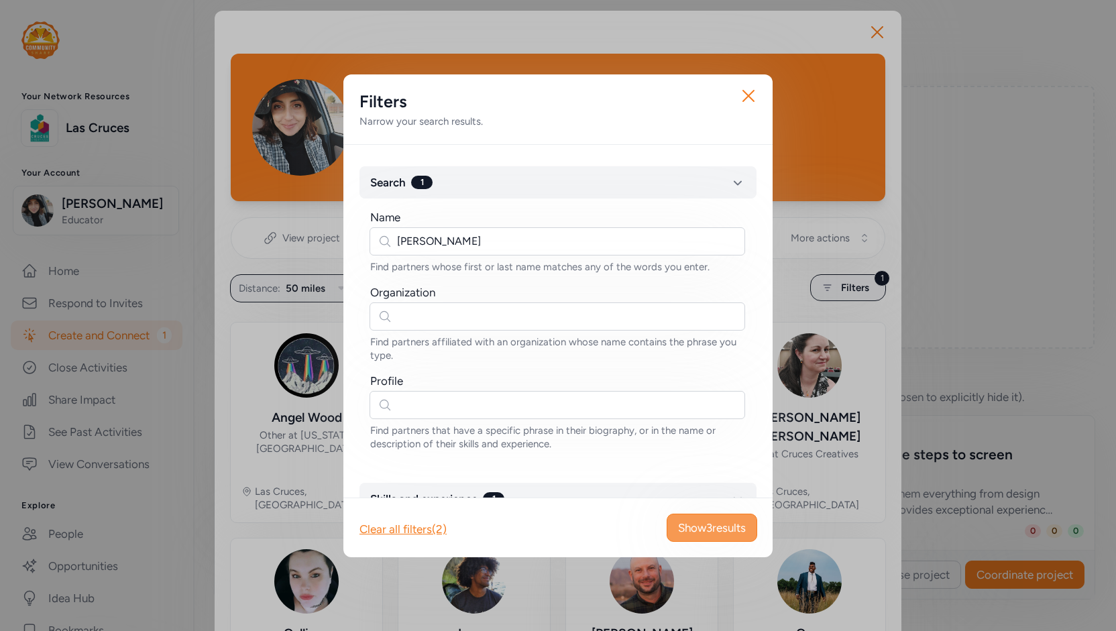
click at [694, 520] on span "Show 3 results" at bounding box center [712, 528] width 68 height 16
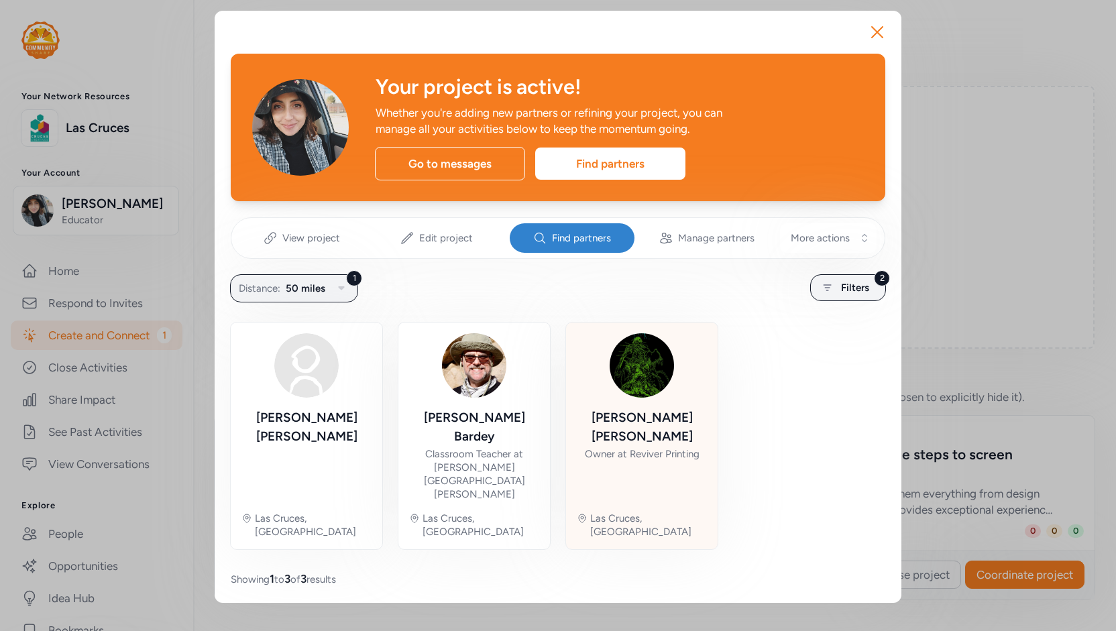
click at [643, 379] on img at bounding box center [642, 365] width 64 height 64
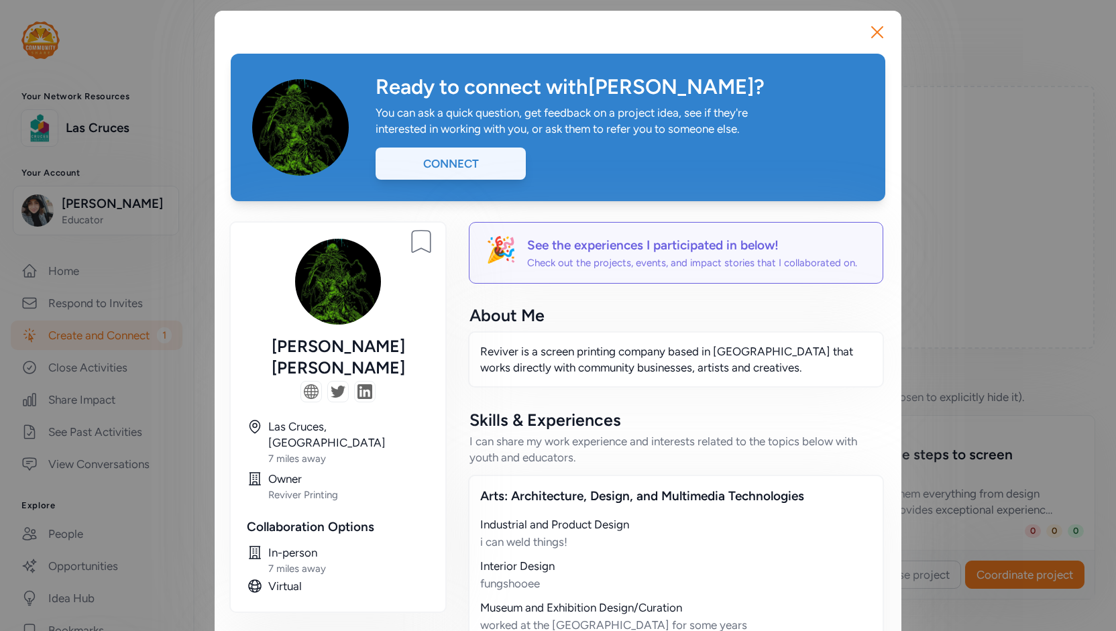
click at [456, 160] on div "Connect" at bounding box center [451, 164] width 150 height 32
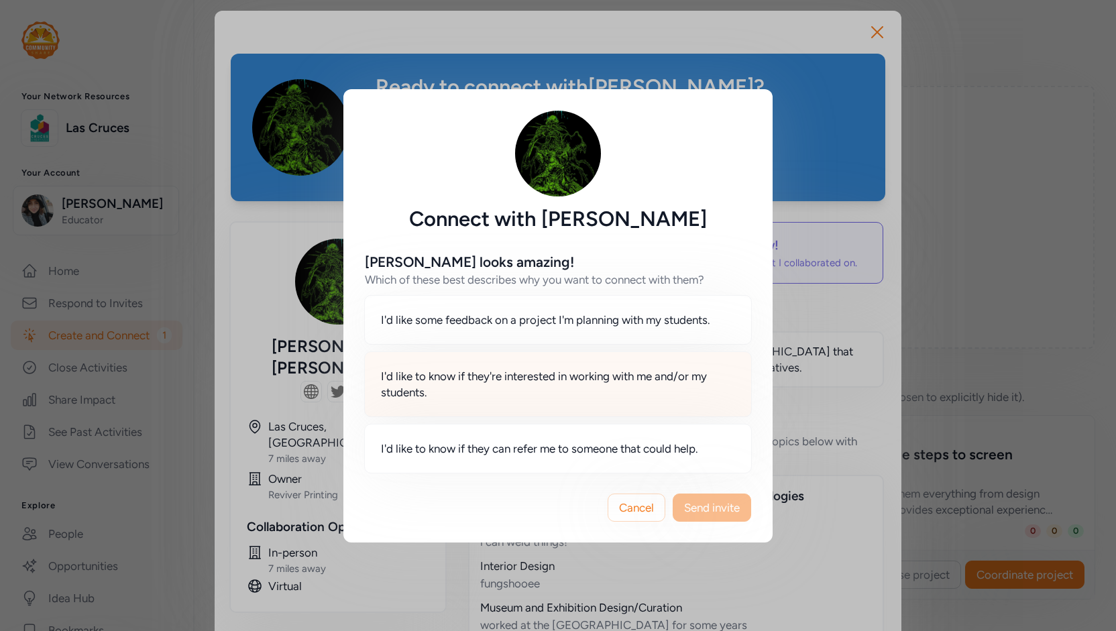
click at [519, 396] on span "I'd like to know if they're interested in working with me and/or my students." at bounding box center [558, 384] width 354 height 32
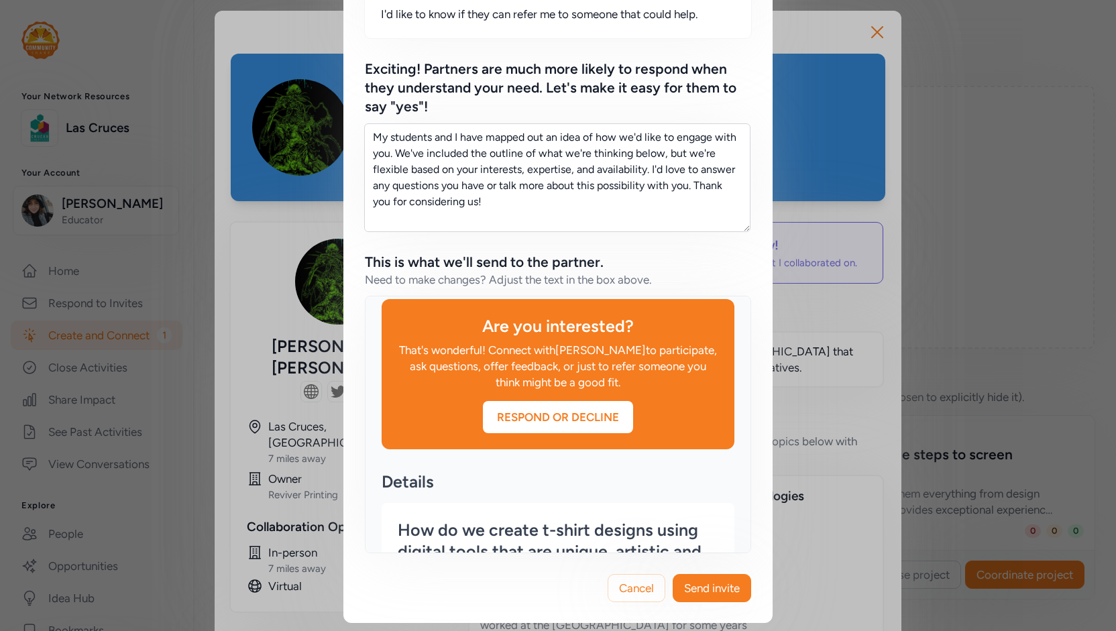
scroll to position [470, 0]
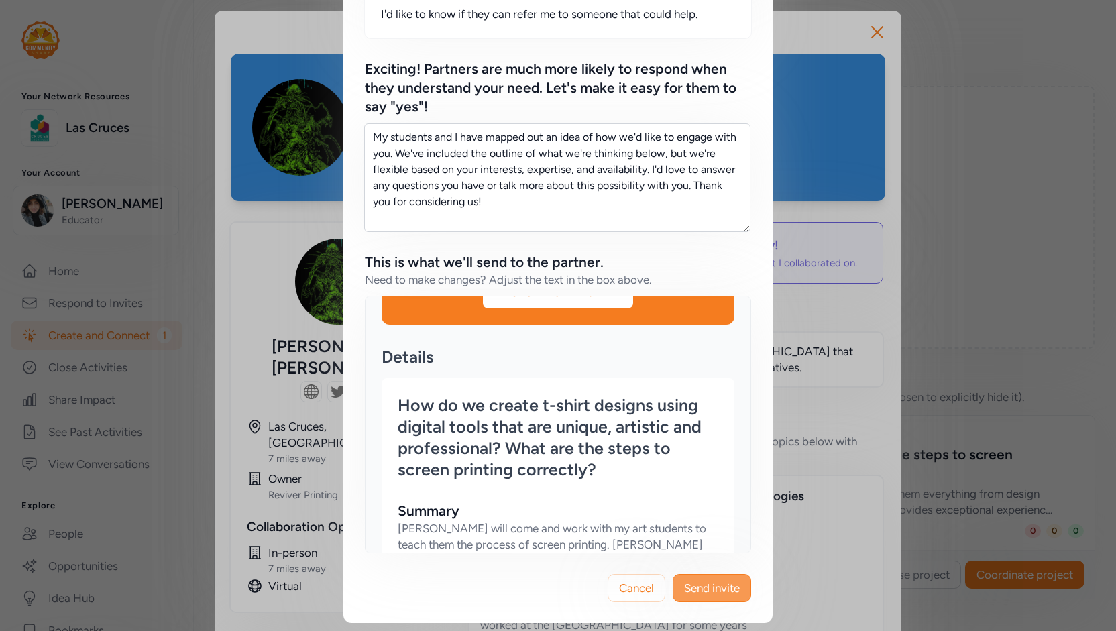
click at [706, 584] on span "Send invite" at bounding box center [712, 588] width 56 height 16
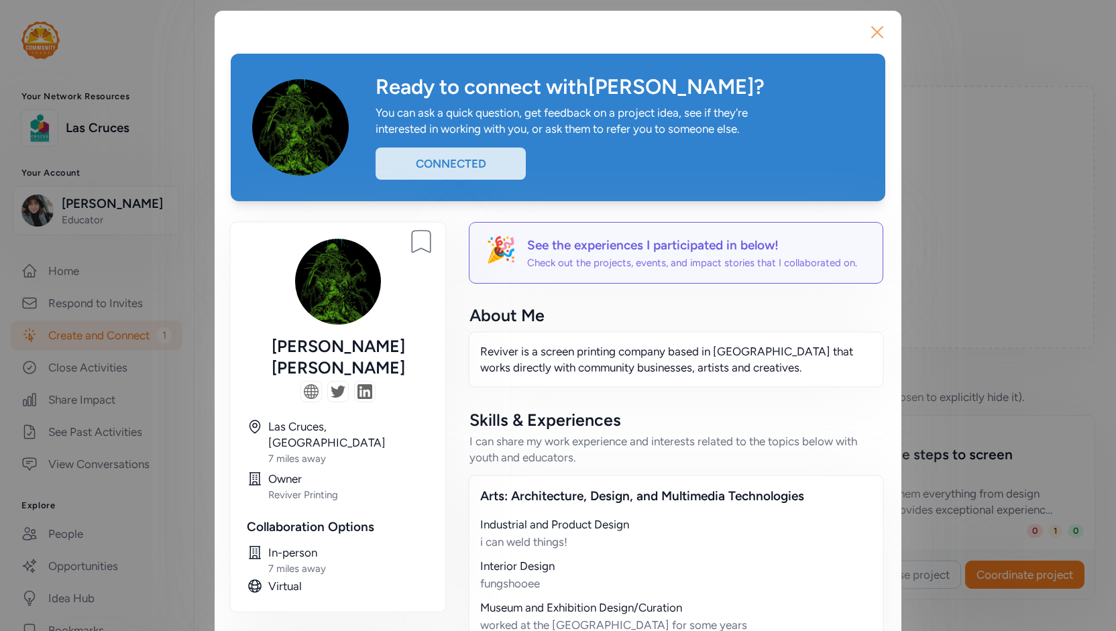
click at [875, 28] on icon "button" at bounding box center [877, 32] width 11 height 11
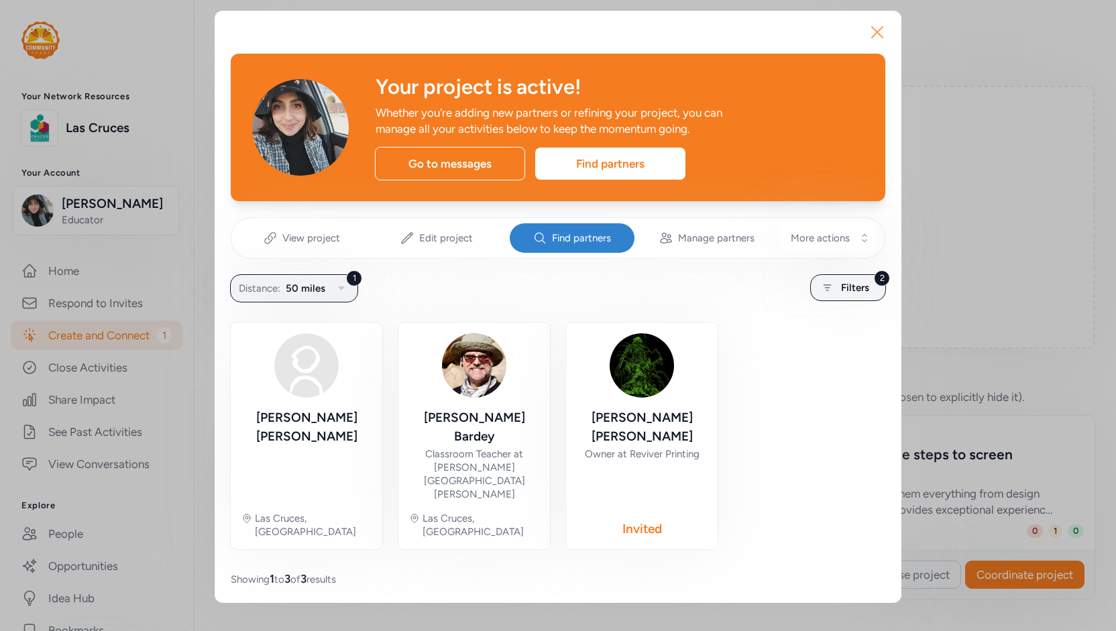
click at [871, 30] on icon "button" at bounding box center [877, 31] width 21 height 21
